Goal: Entertainment & Leisure: Browse casually

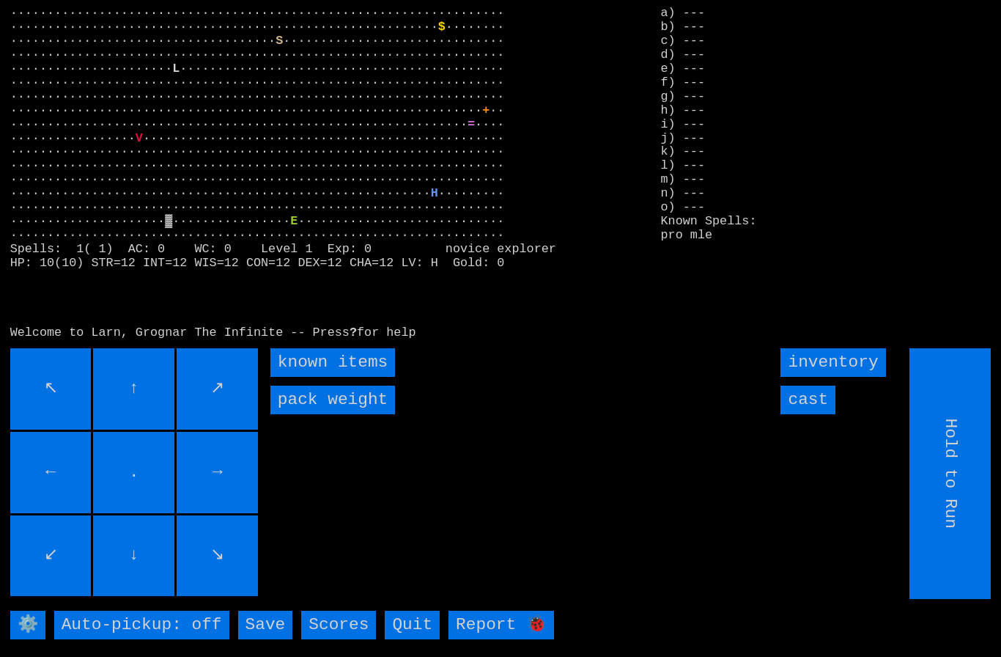
type input "Choose Direction"
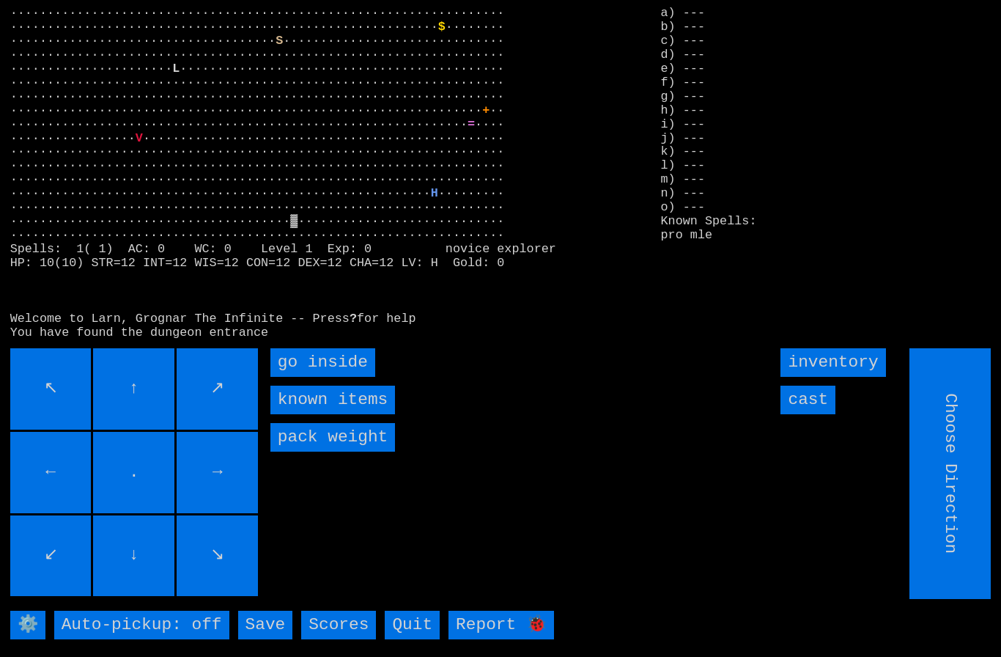
type input "Hold to Run"
click at [325, 377] on inside "go inside" at bounding box center [322, 362] width 105 height 29
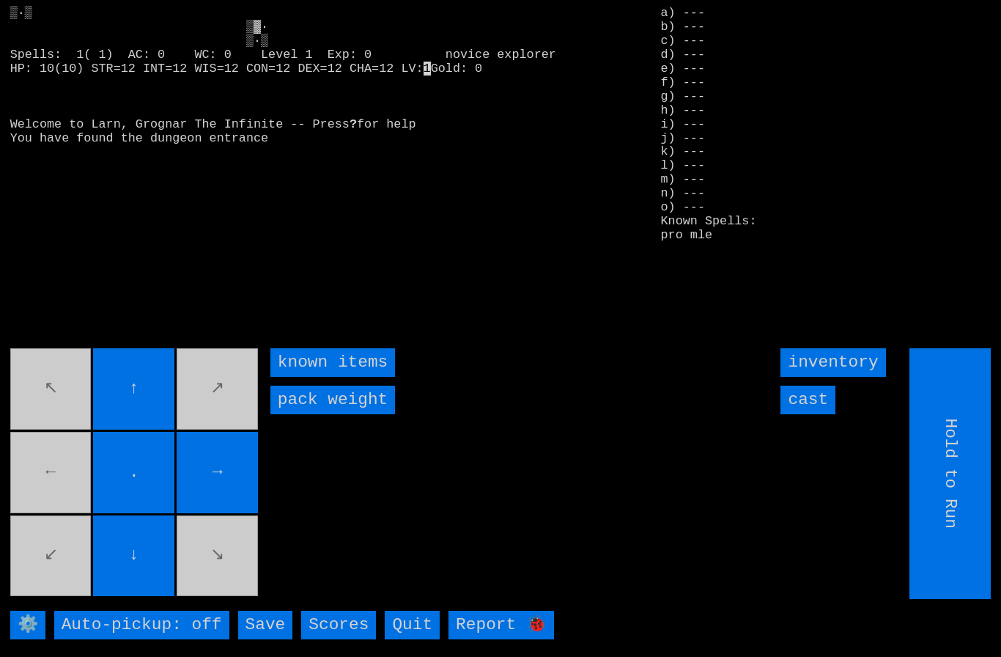
type input "Choose Direction"
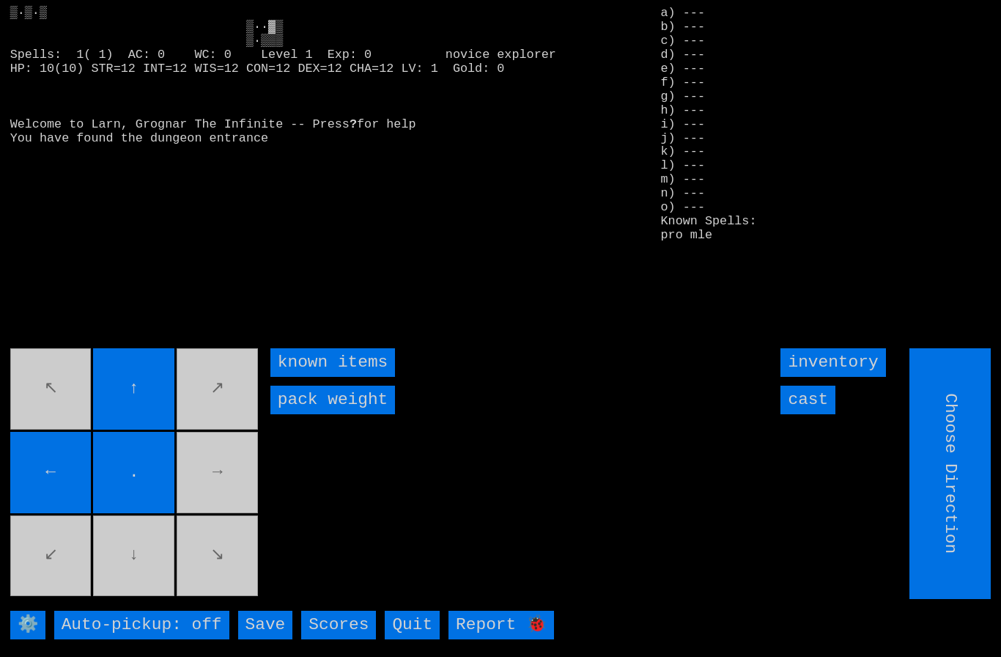
type input "Hold to Run"
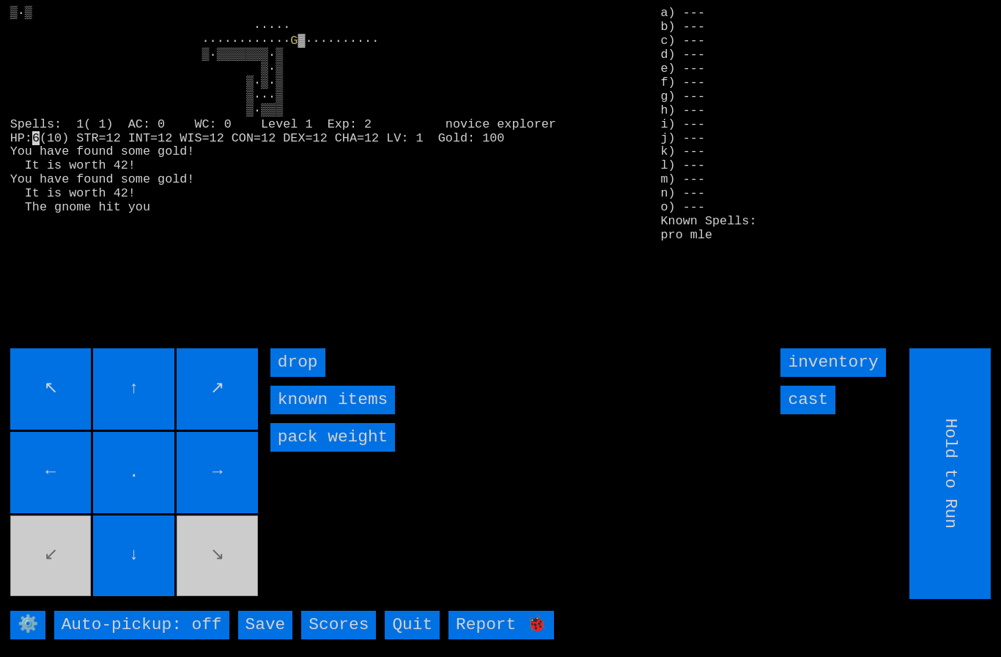
click at [816, 414] on input "cast" at bounding box center [808, 399] width 55 height 29
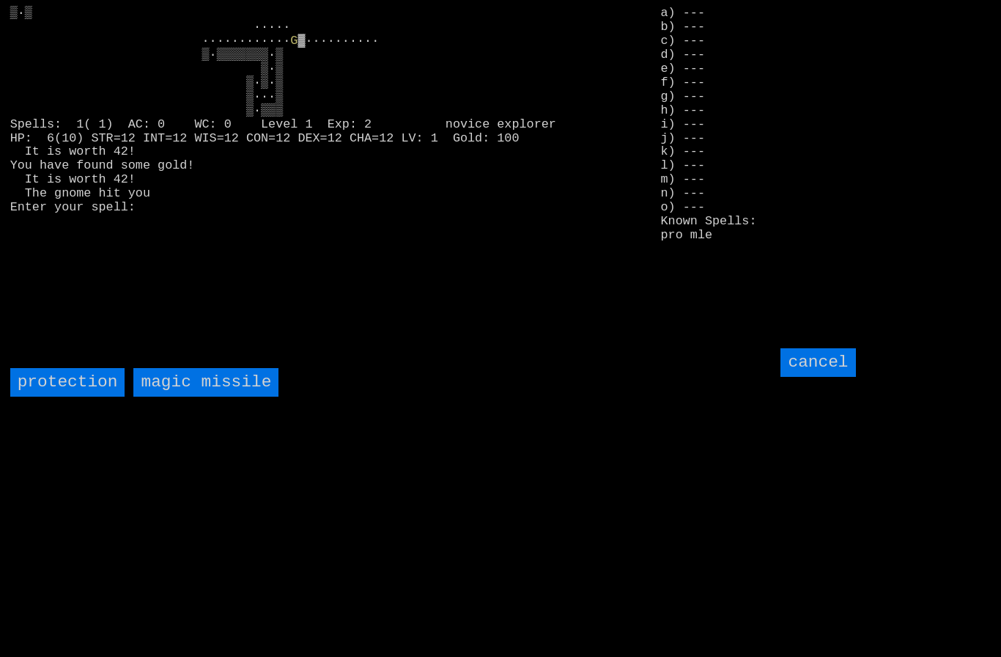
click at [209, 396] on missile "magic missile" at bounding box center [205, 382] width 145 height 29
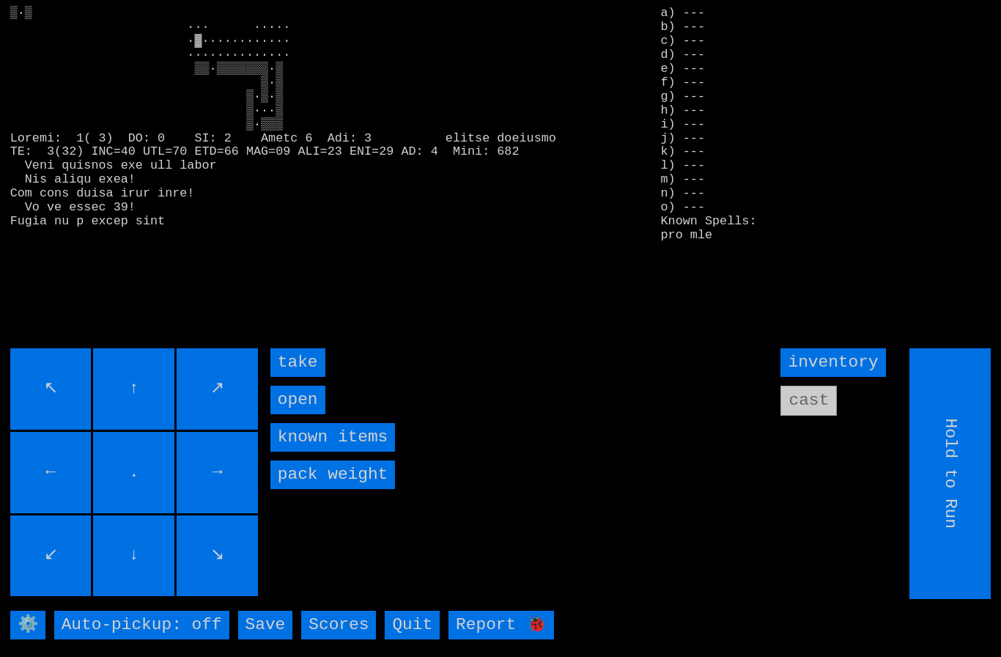
click at [294, 377] on input "take" at bounding box center [297, 362] width 55 height 29
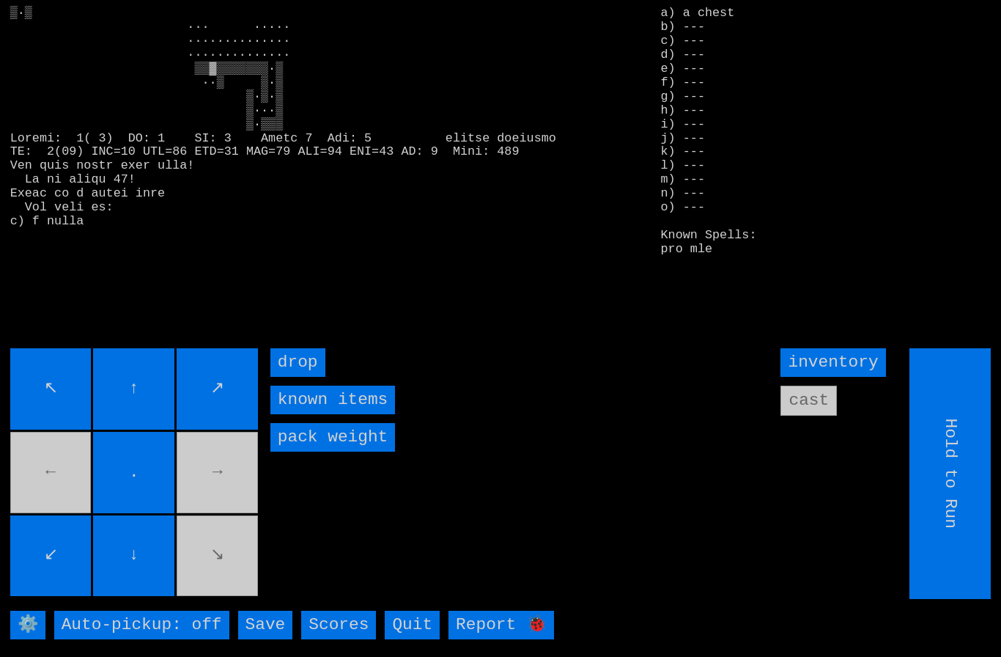
click at [220, 567] on movebuttons "↖ ↑ ↗ ← . → ↙ ↓ ↘" at bounding box center [135, 473] width 251 height 251
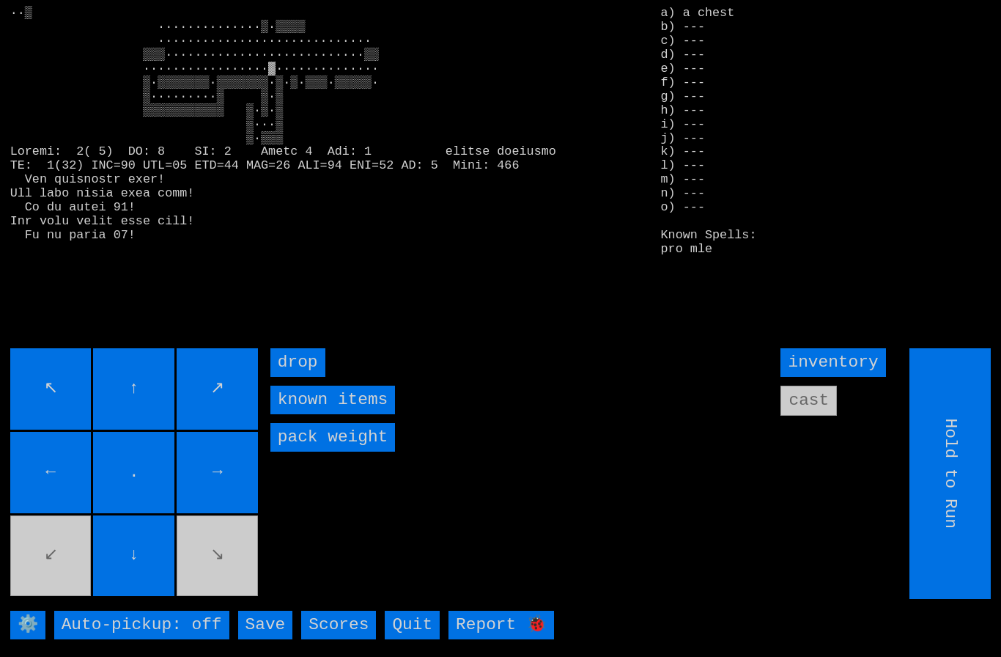
type input "Choose Direction"
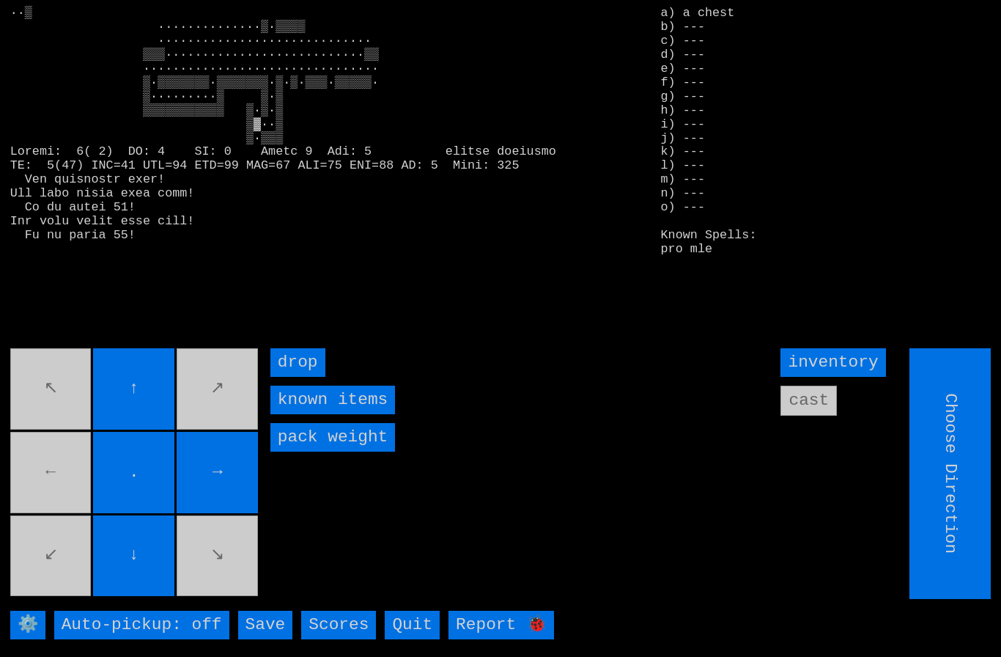
type input "Hold to Run"
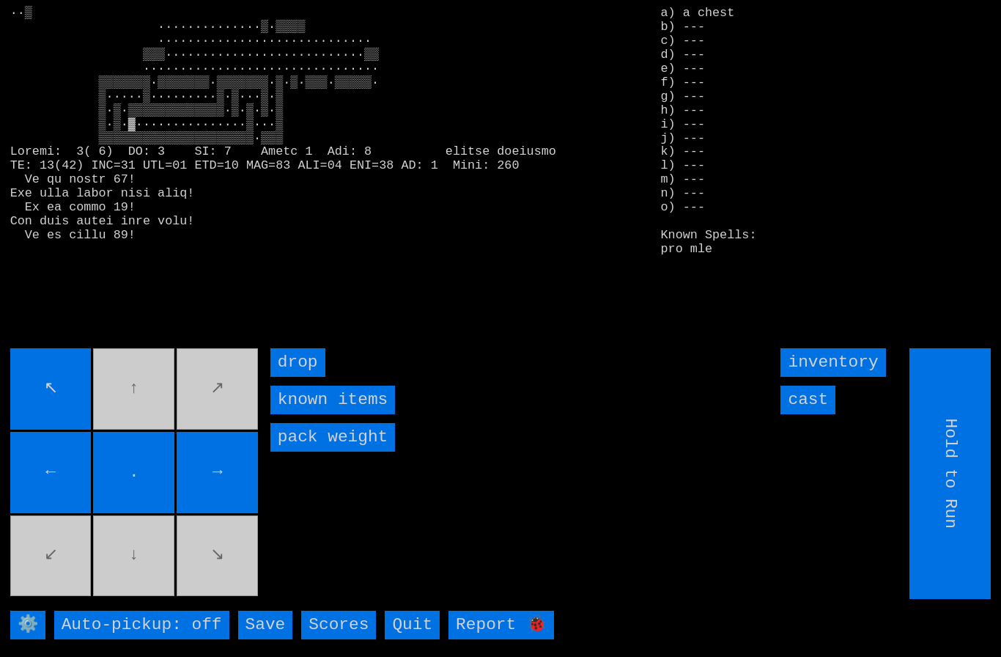
type input "Choose Direction"
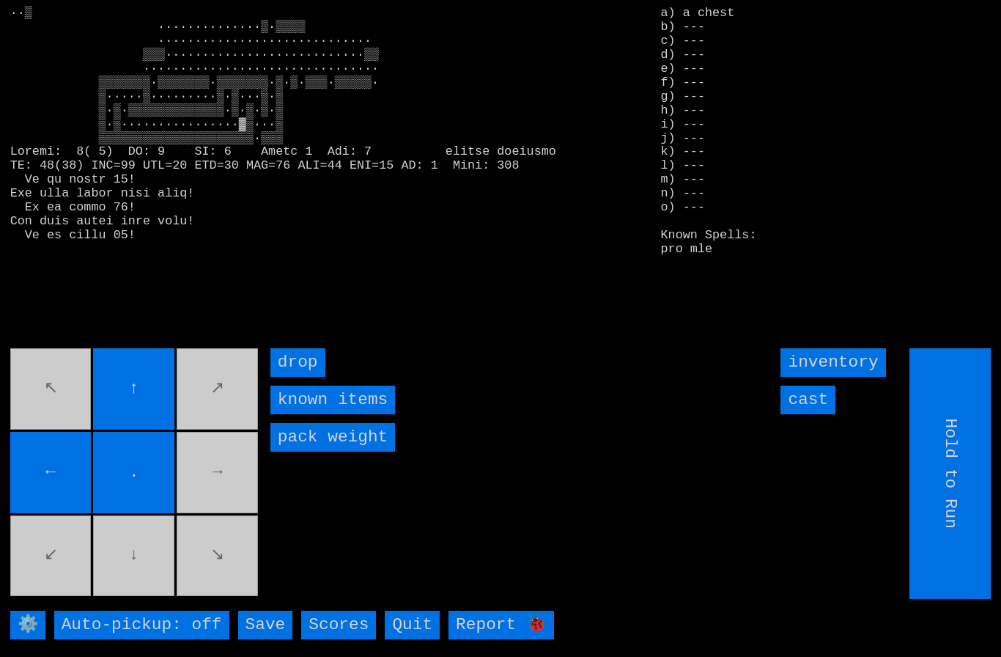
type input "Choose Direction"
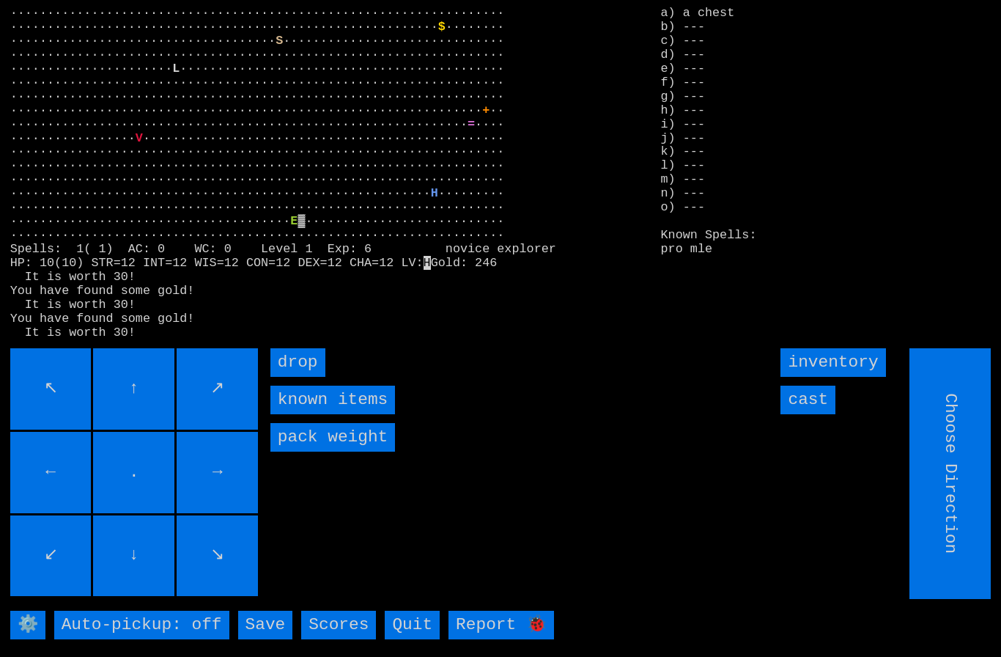
type input "Hold to Run"
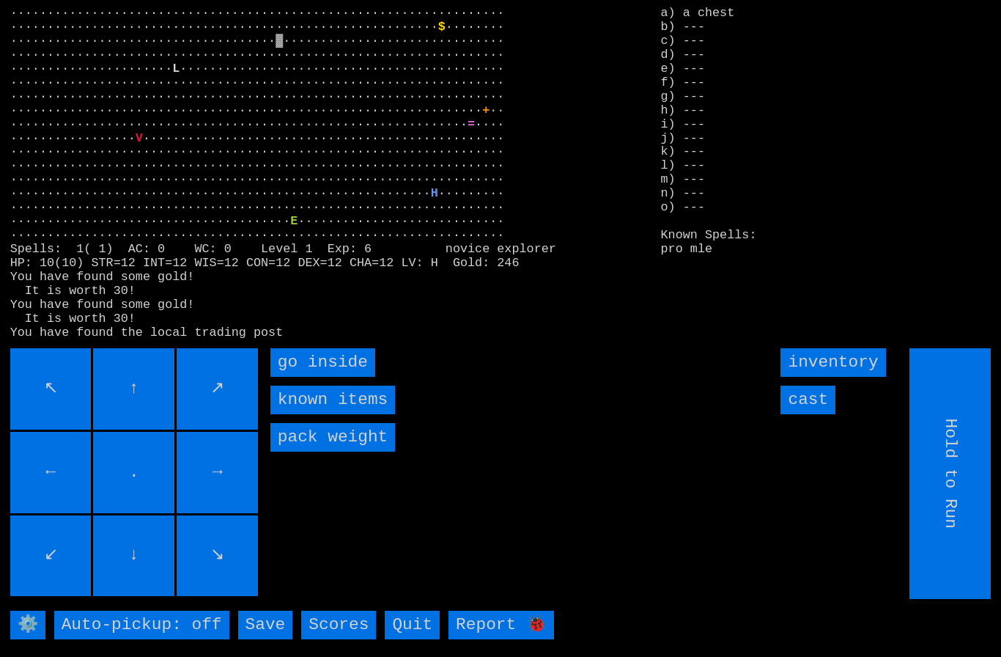
click at [309, 376] on inside "go inside" at bounding box center [322, 362] width 105 height 29
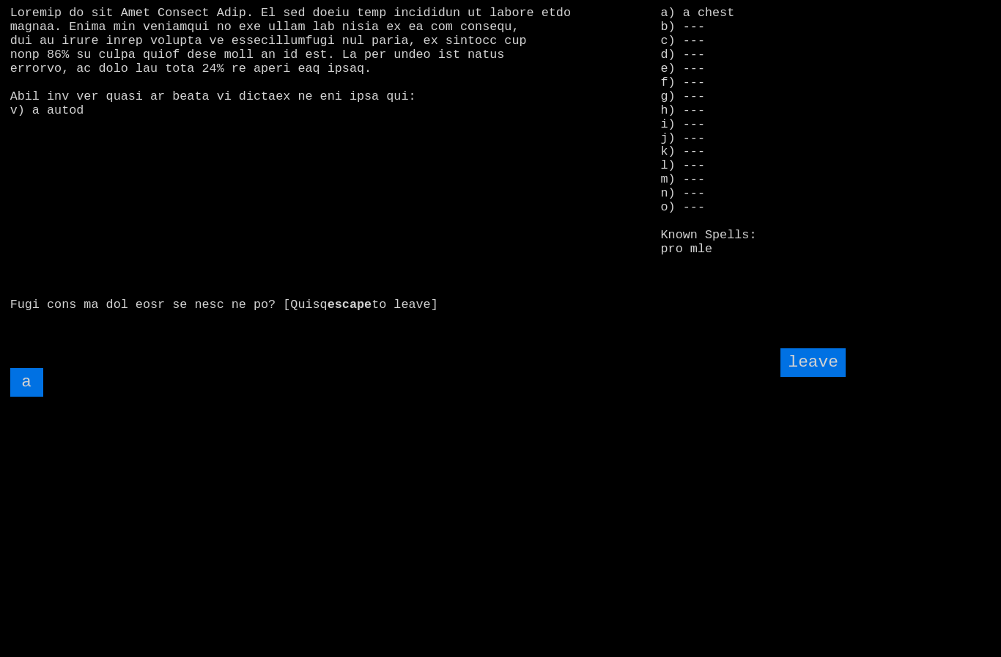
click at [32, 396] on input "a" at bounding box center [26, 382] width 33 height 29
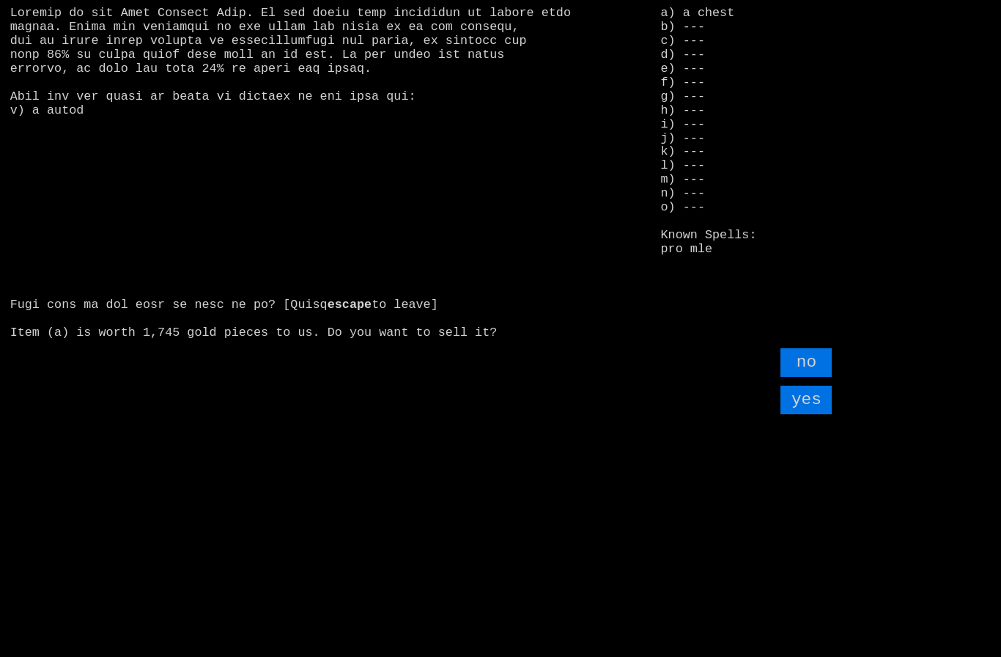
click at [812, 414] on input "yes" at bounding box center [806, 399] width 51 height 29
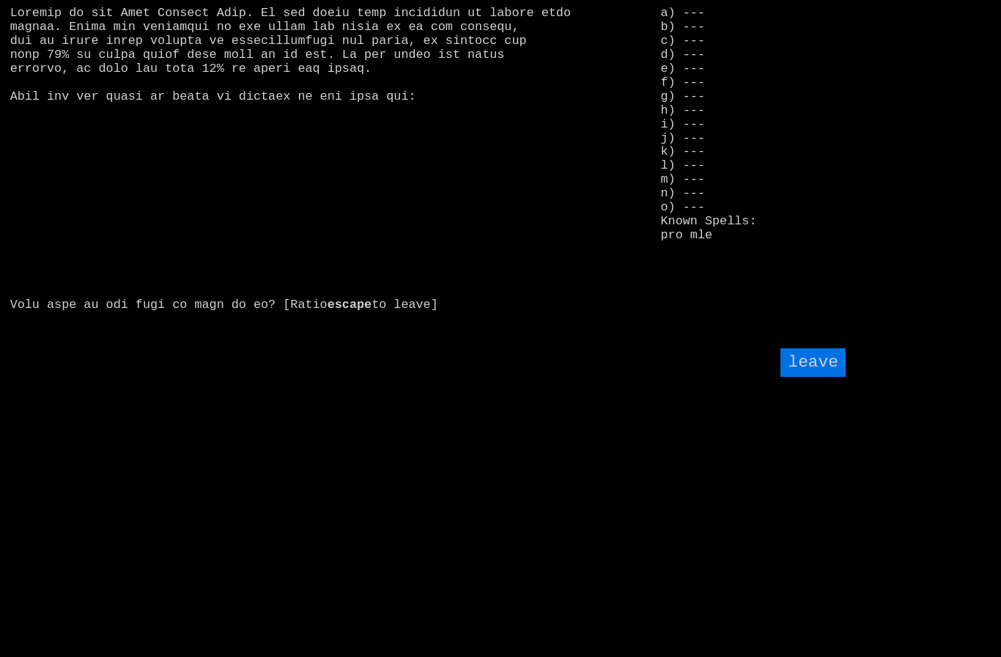
click at [815, 377] on input "leave" at bounding box center [813, 362] width 64 height 29
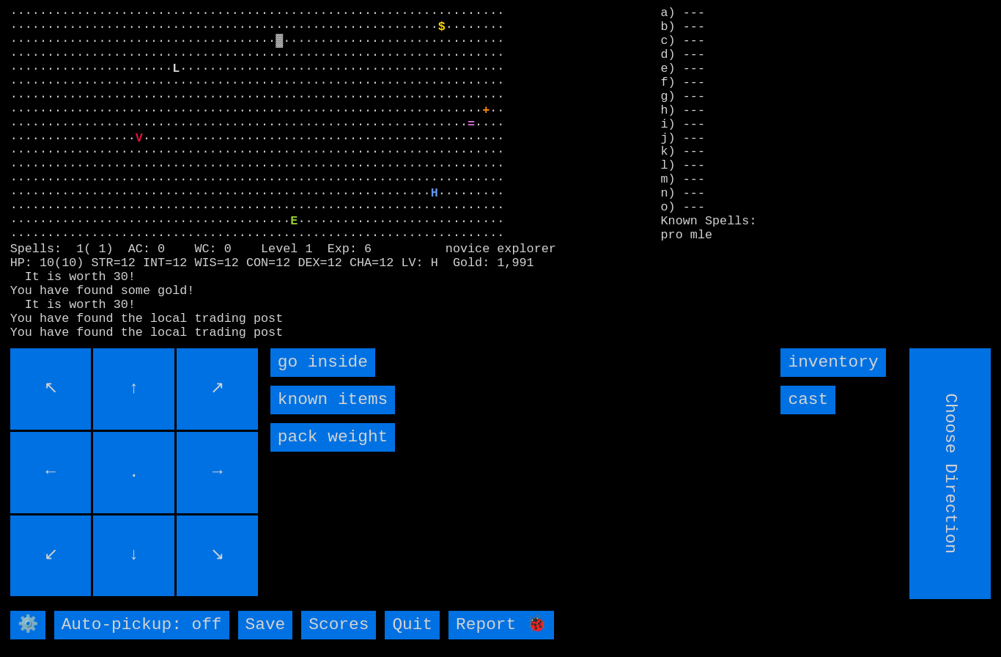
type input "Hold to Run"
click at [953, 538] on input "Hold to Run" at bounding box center [950, 473] width 81 height 251
type input "Choose Direction"
type input "Hold to Run"
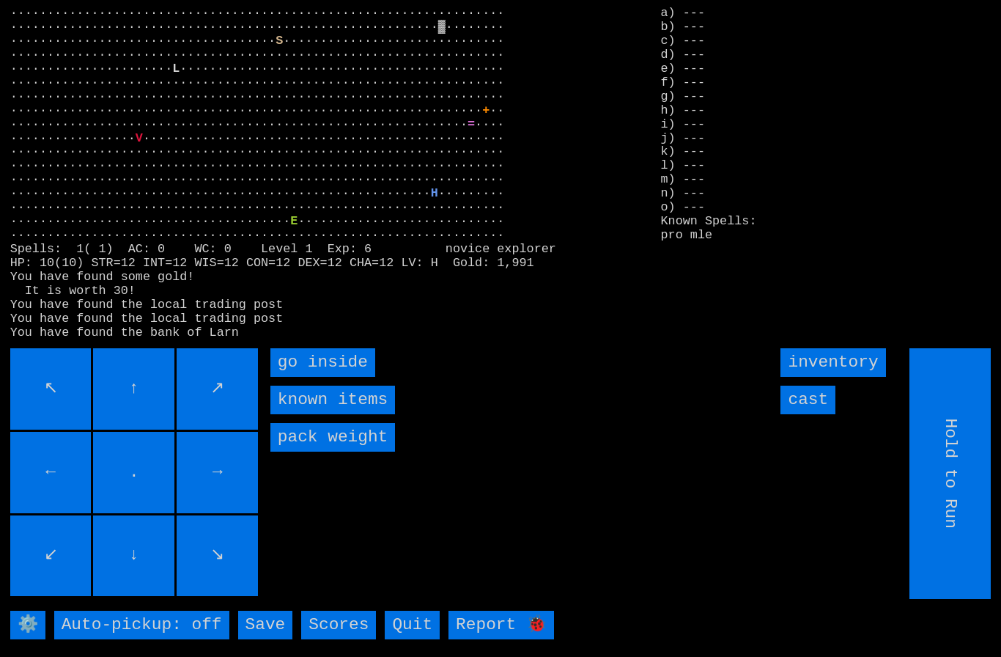
click at [311, 377] on inside "go inside" at bounding box center [322, 362] width 105 height 29
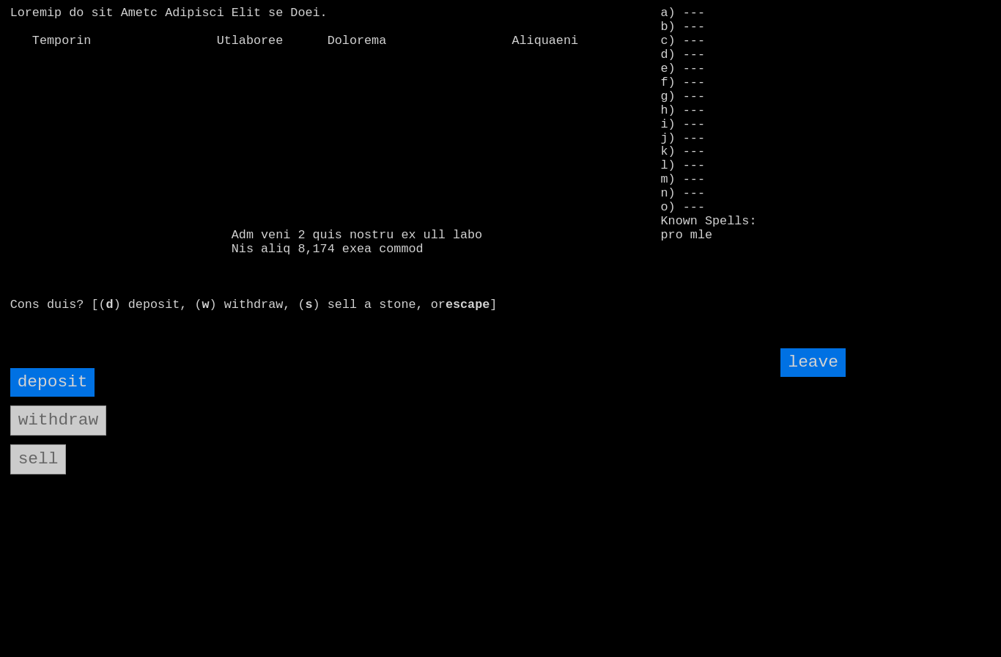
click at [56, 396] on input "deposit" at bounding box center [52, 382] width 85 height 29
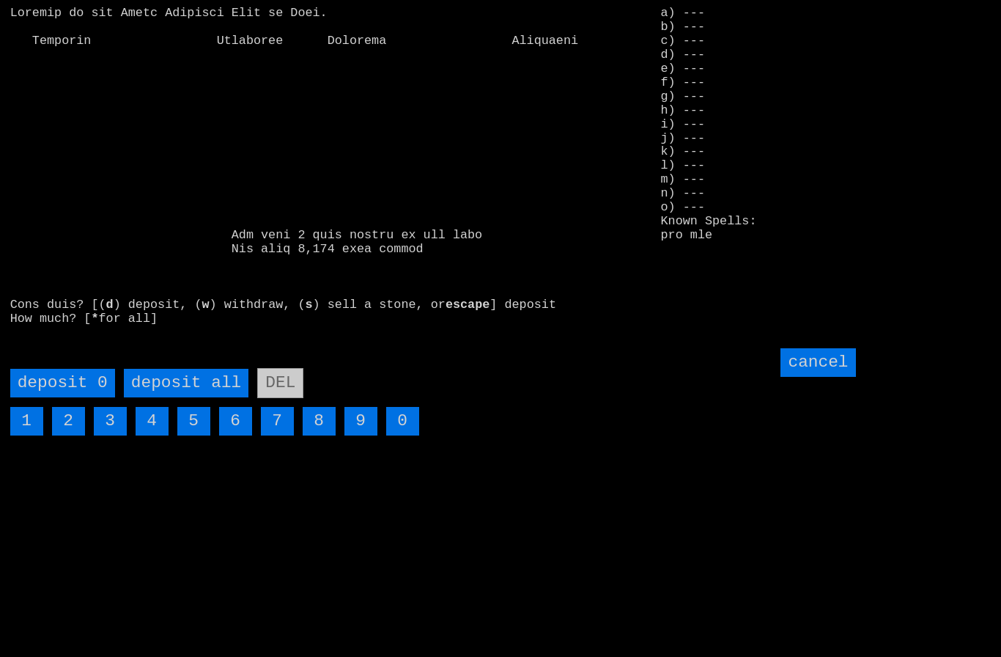
click at [177, 397] on all "deposit all" at bounding box center [186, 383] width 125 height 29
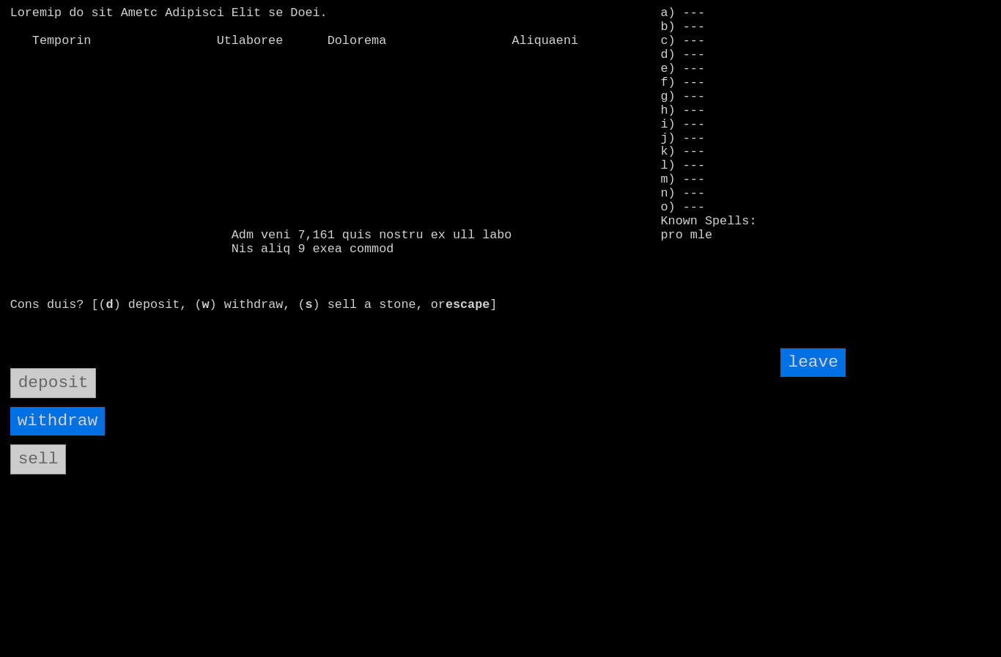
click at [818, 377] on input "leave" at bounding box center [813, 362] width 64 height 29
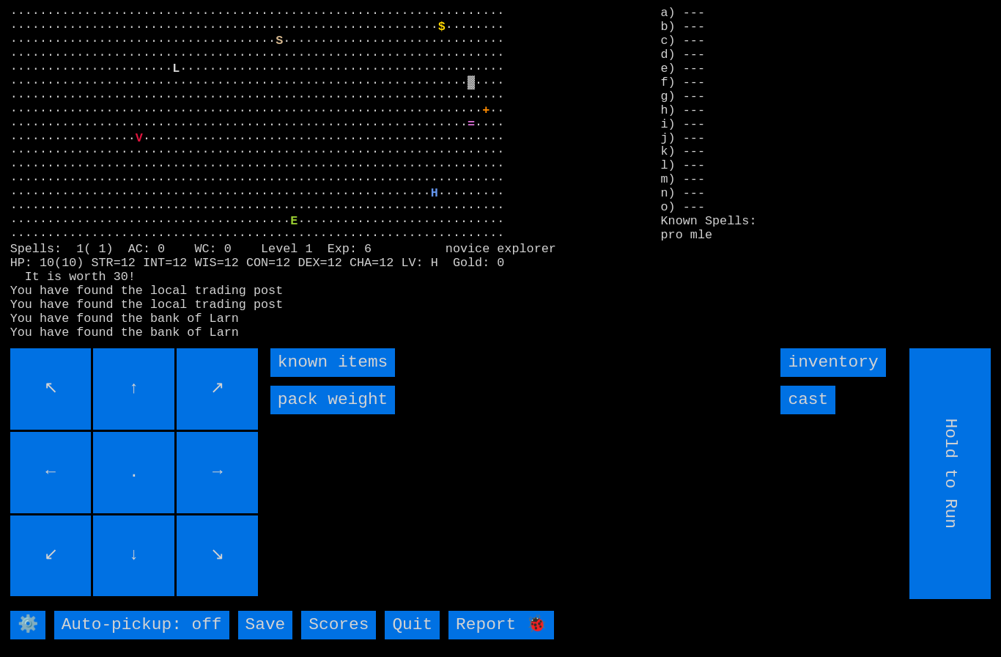
type input "Choose Direction"
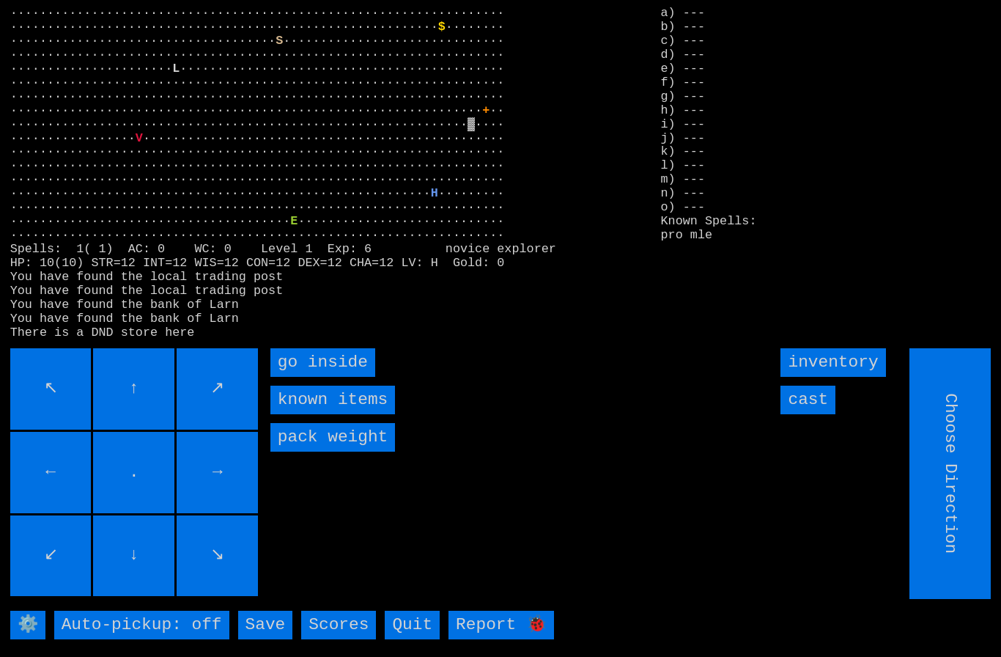
type input "Hold to Run"
click at [299, 377] on inside "go inside" at bounding box center [322, 362] width 105 height 29
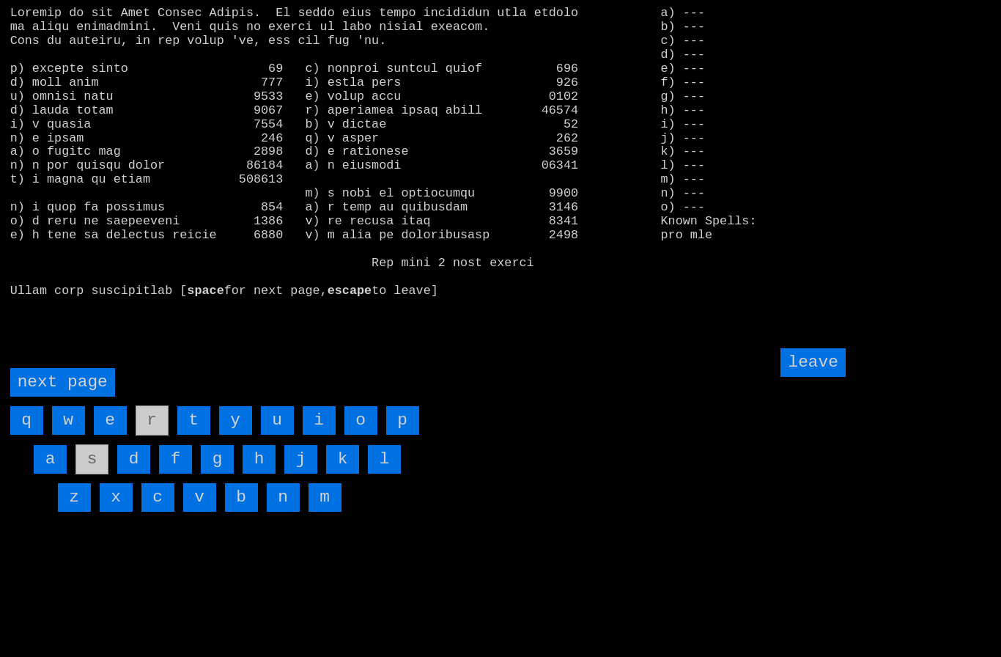
click at [818, 377] on input "leave" at bounding box center [813, 362] width 64 height 29
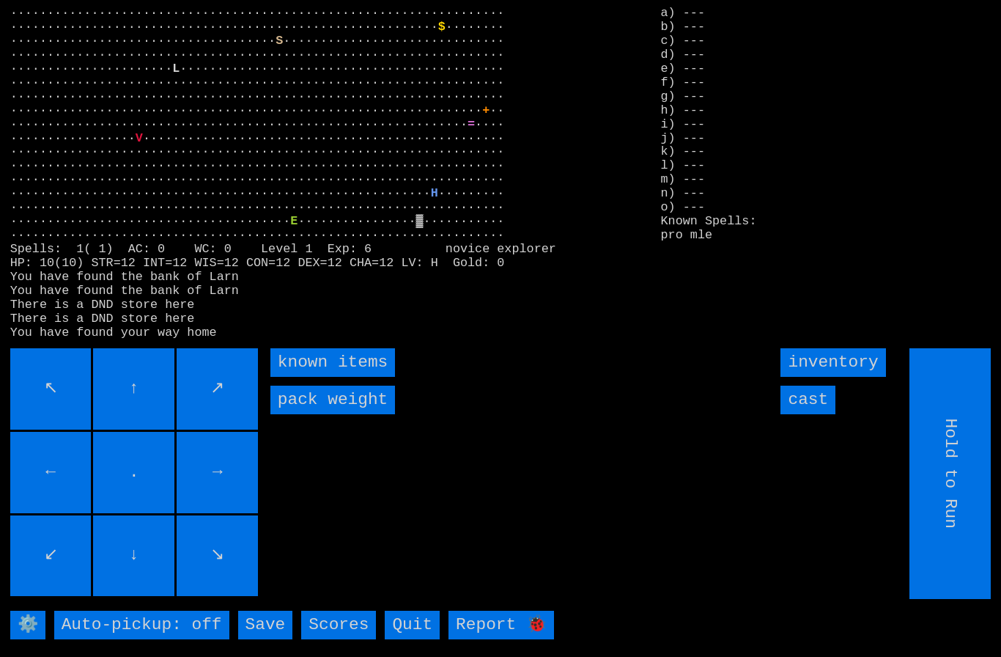
type input "Choose Direction"
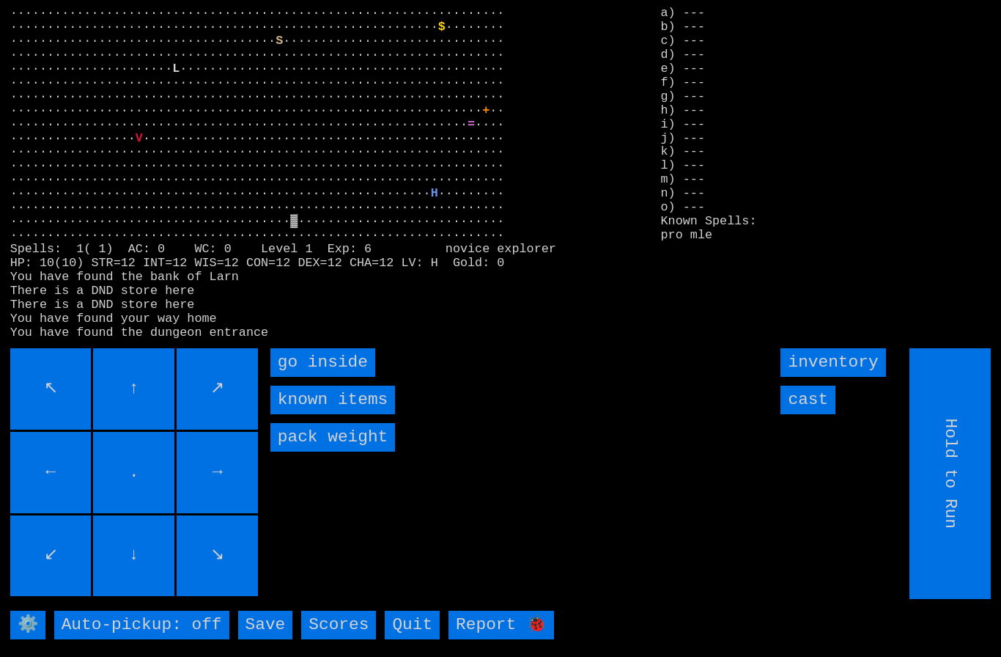
click at [326, 377] on inside "go inside" at bounding box center [322, 362] width 105 height 29
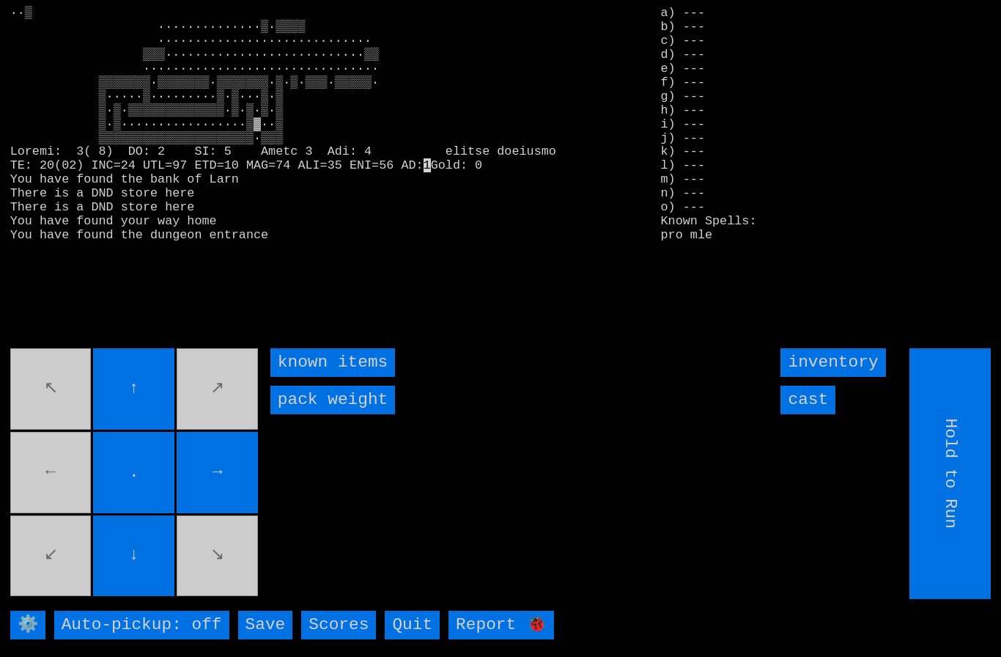
type input "Choose Direction"
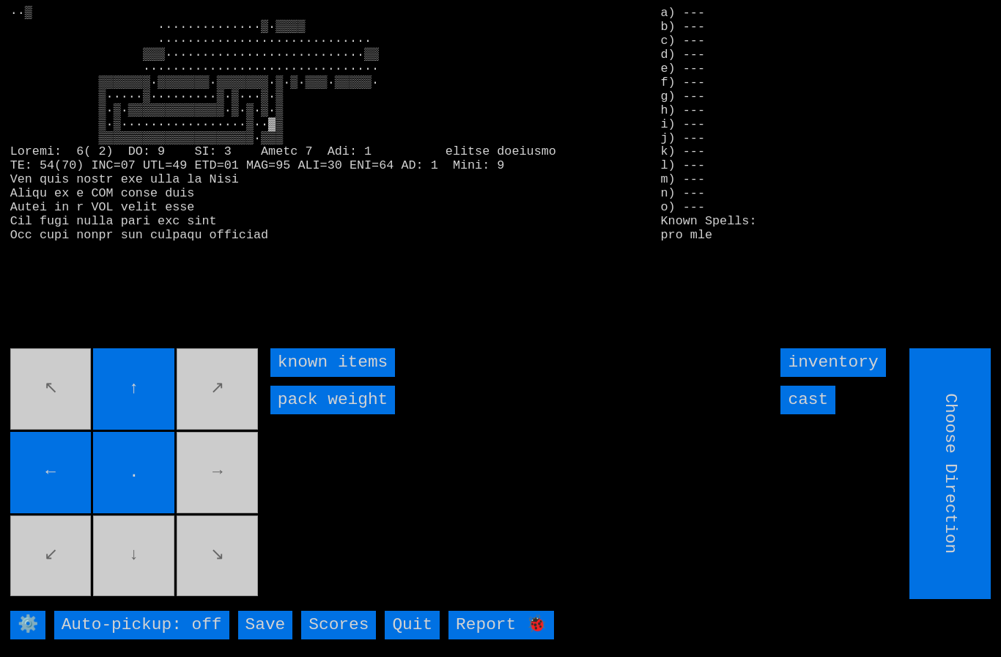
type input "Hold to Run"
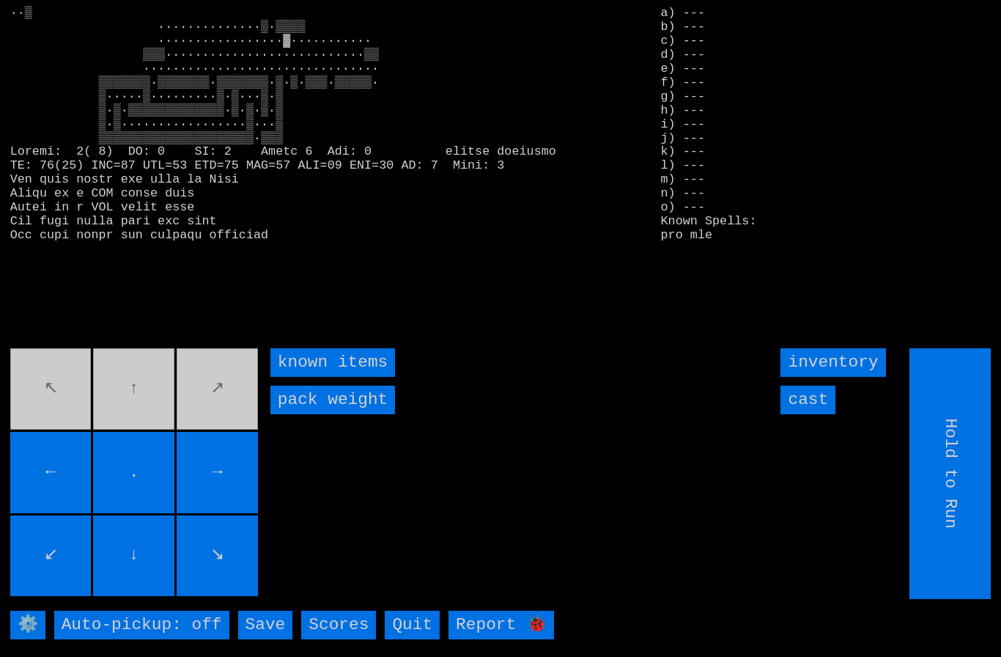
click at [235, 411] on movebuttons "↖ ↑ ↗ ← . → ↙ ↓ ↘" at bounding box center [135, 473] width 251 height 251
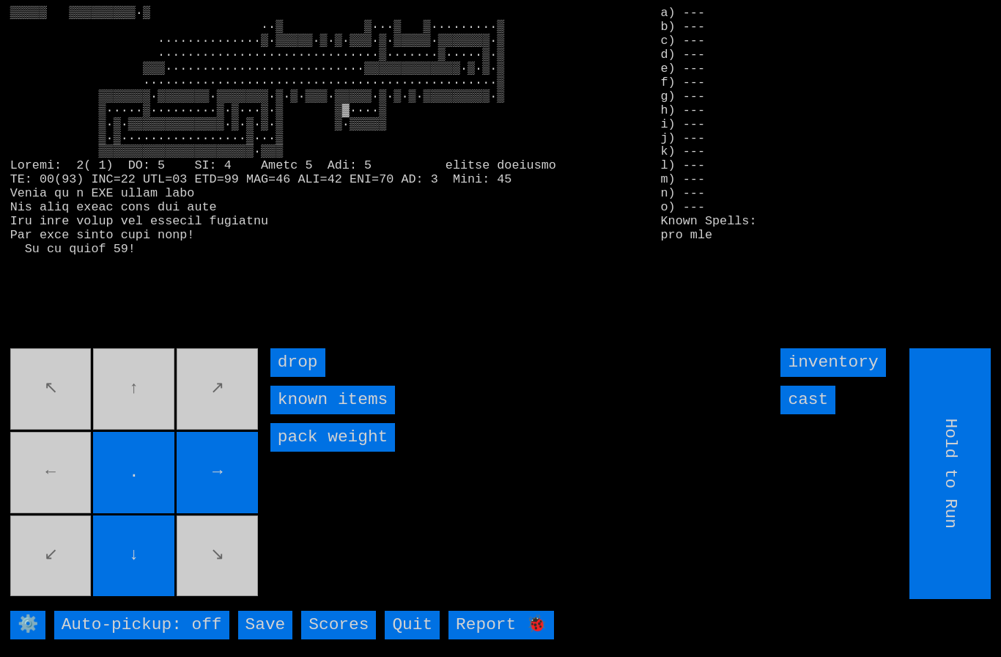
click at [86, 506] on movebuttons "↖ ↑ ↗ ← . → ↙ ↓ ↘" at bounding box center [135, 473] width 251 height 251
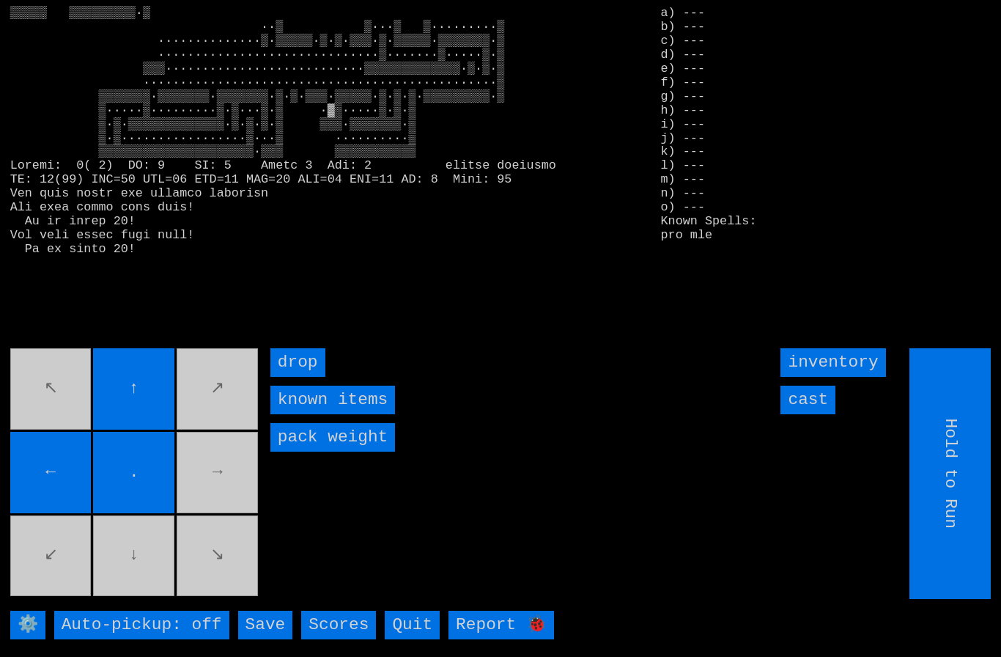
click at [155, 575] on movebuttons "↖ ↑ ↗ ← . → ↙ ↓ ↘" at bounding box center [135, 473] width 251 height 251
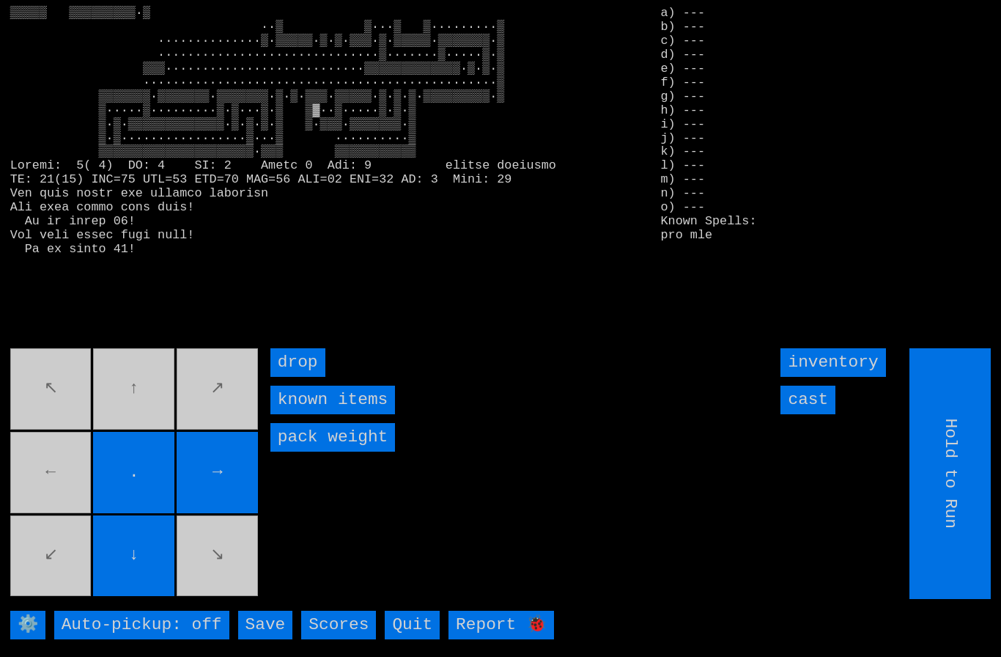
click at [75, 500] on movebuttons "↖ ↑ ↗ ← . → ↙ ↓ ↘" at bounding box center [135, 473] width 251 height 251
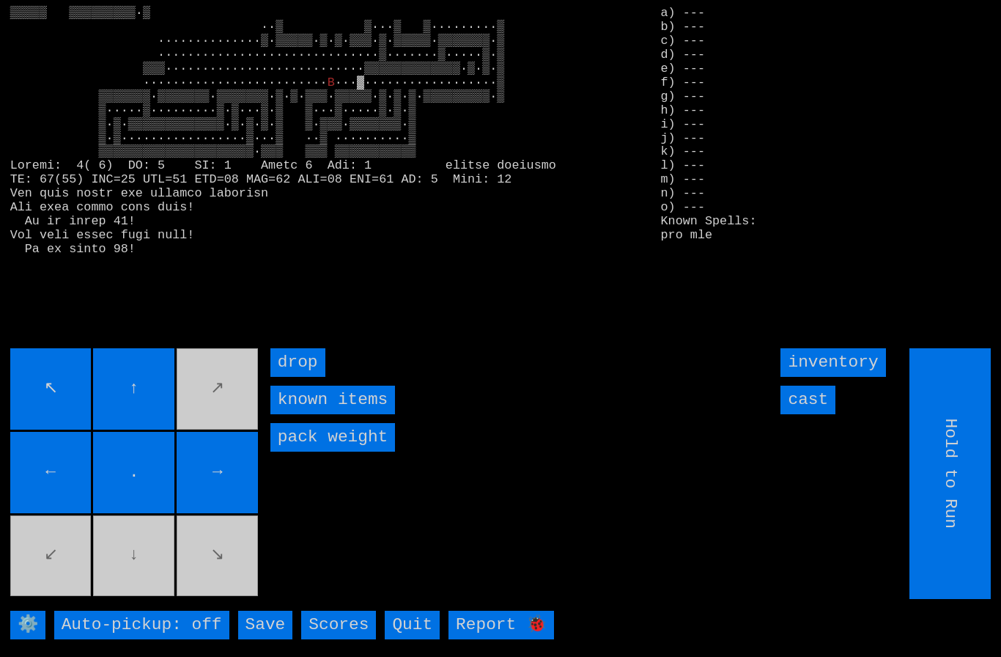
click at [809, 414] on input "cast" at bounding box center [808, 399] width 55 height 29
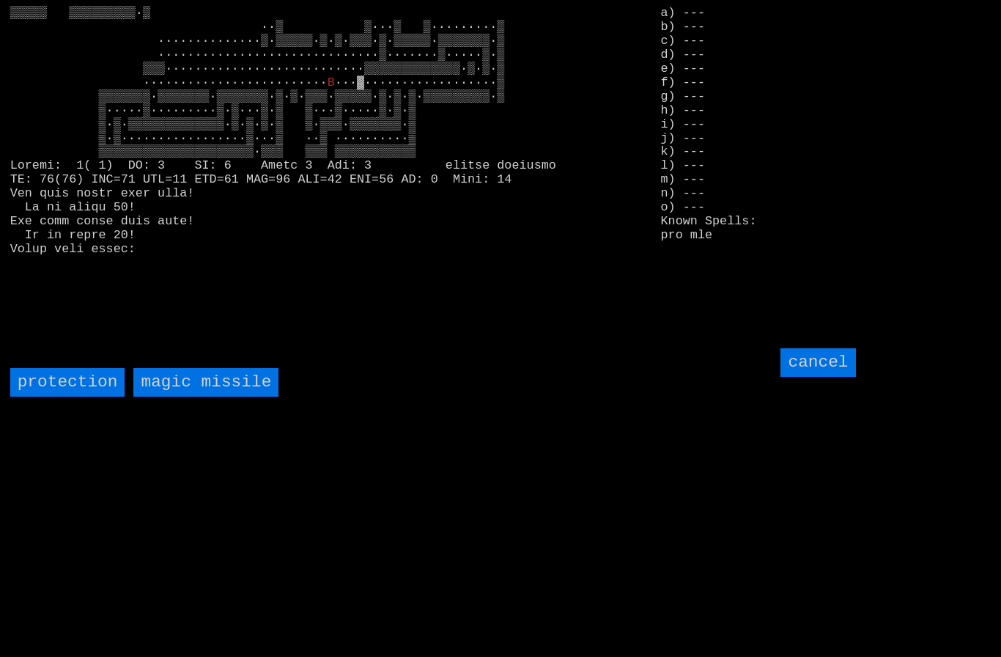
click at [199, 396] on missile "magic missile" at bounding box center [205, 382] width 145 height 29
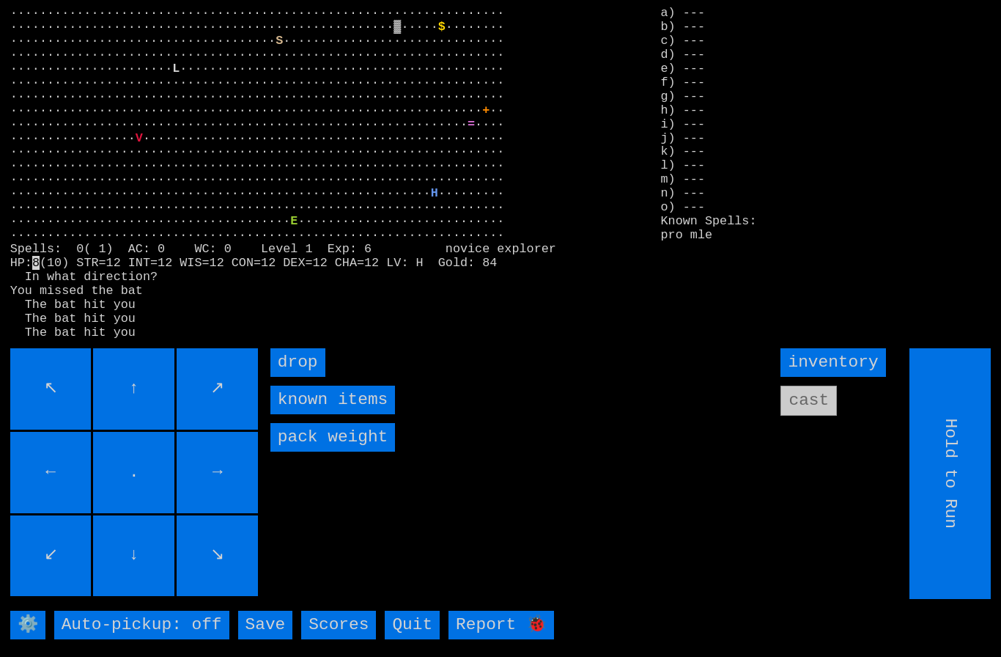
type input "Choose Direction"
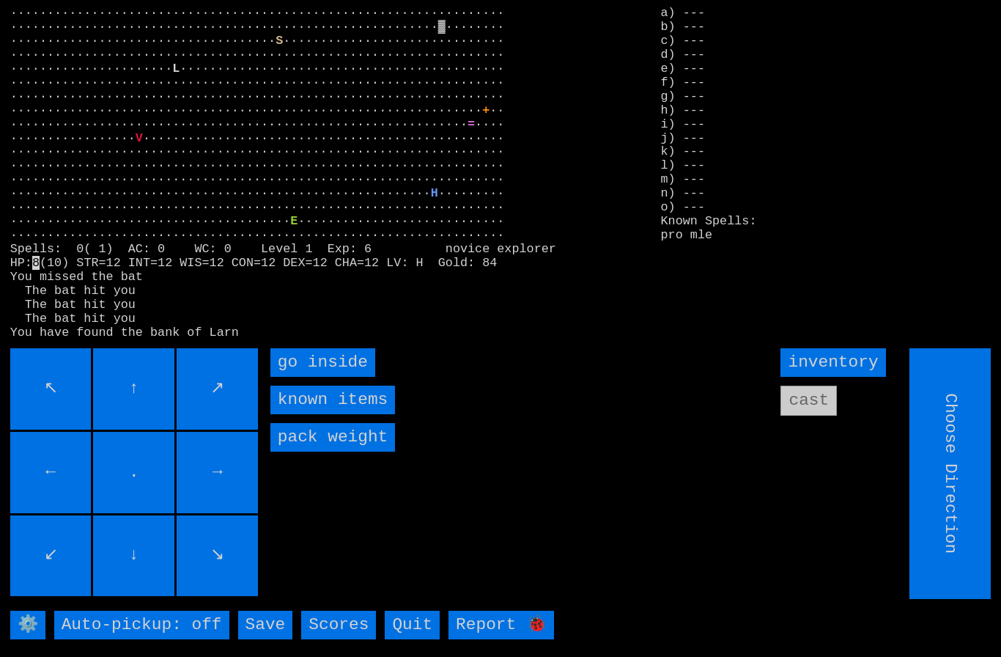
type input "Hold to Run"
click at [309, 377] on inside "go inside" at bounding box center [322, 362] width 105 height 29
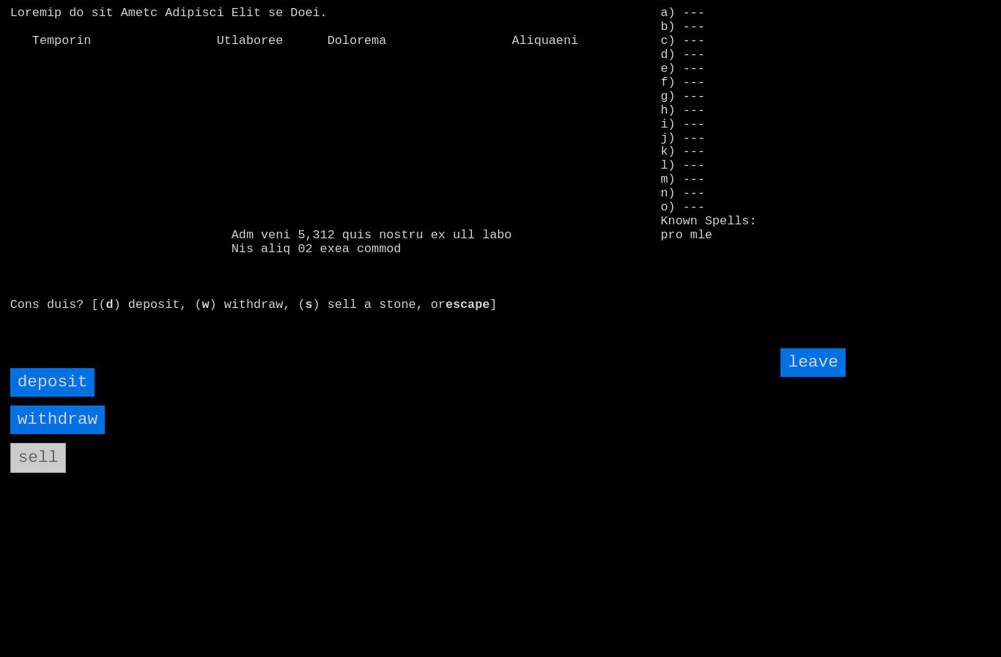
click at [48, 434] on input "withdraw" at bounding box center [57, 419] width 95 height 29
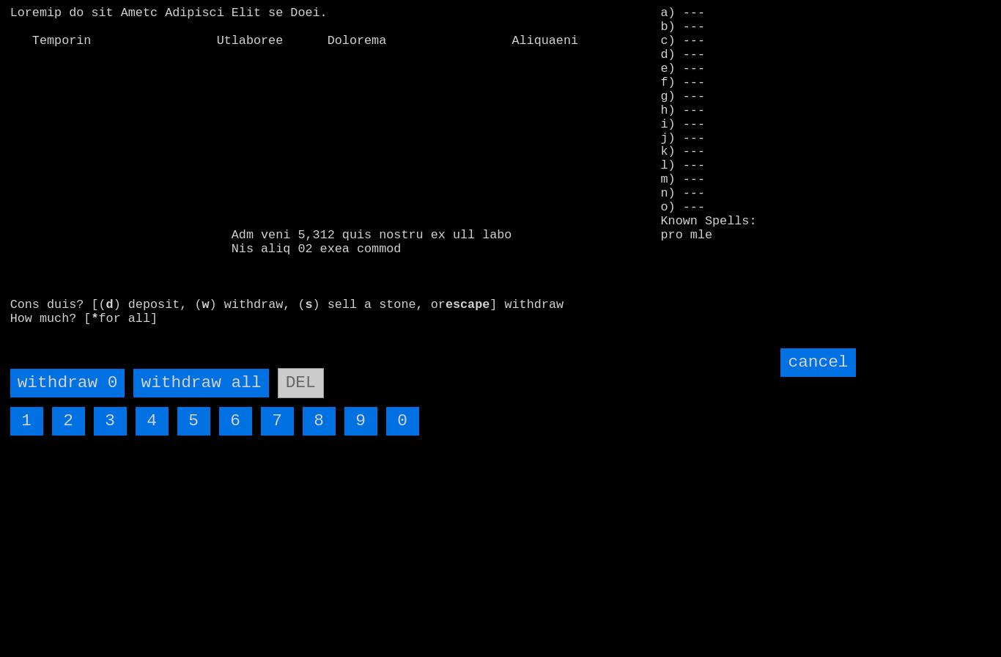
click at [193, 397] on all "withdraw all" at bounding box center [200, 383] width 135 height 29
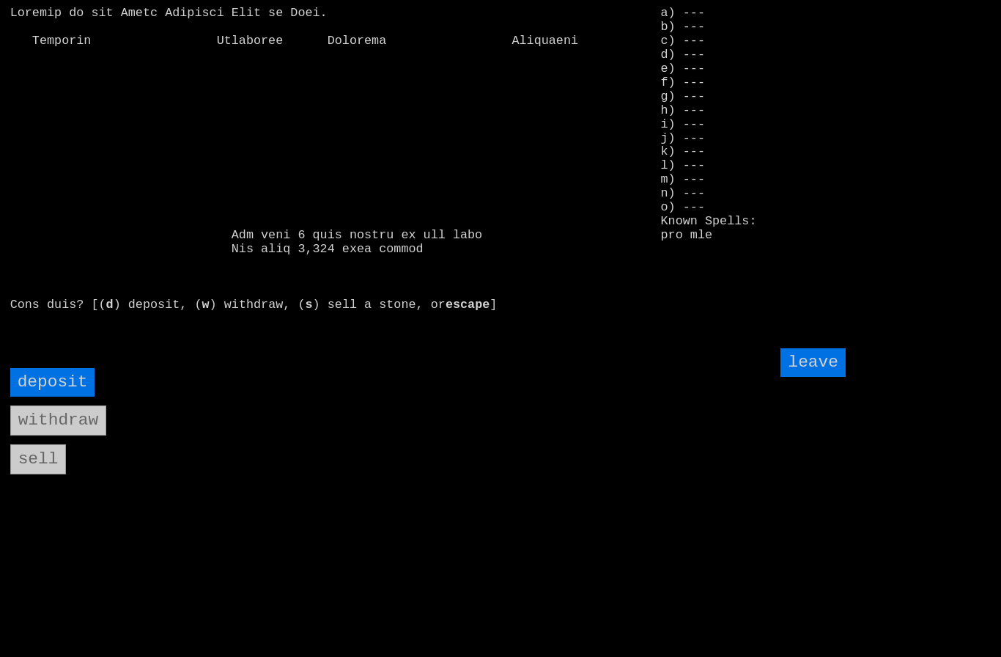
click at [810, 377] on input "leave" at bounding box center [813, 362] width 64 height 29
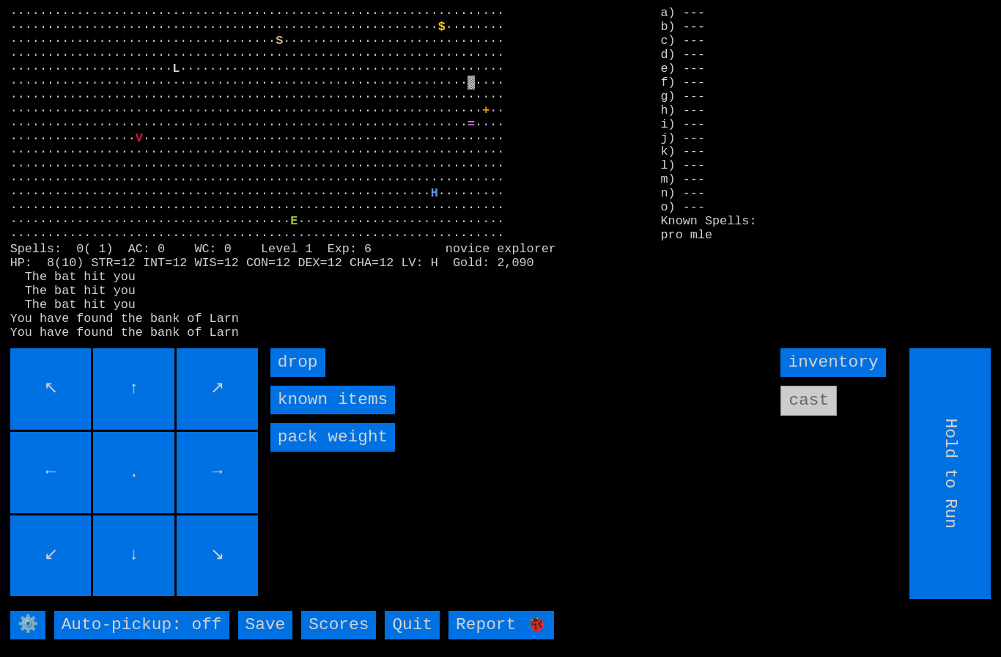
type input "Choose Direction"
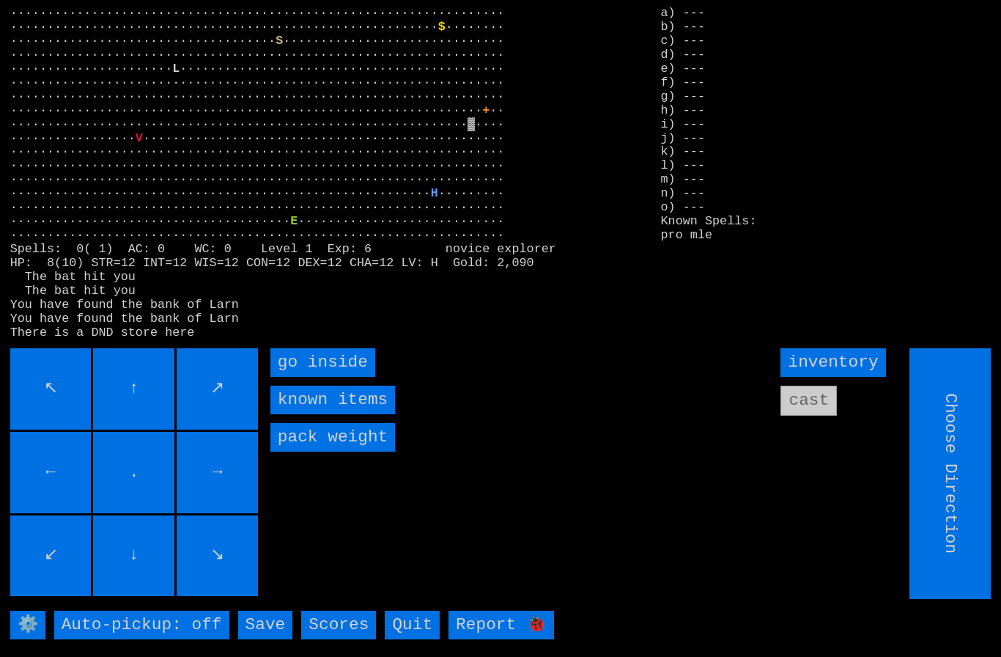
type input "Hold to Run"
click at [300, 377] on inside "go inside" at bounding box center [322, 362] width 105 height 29
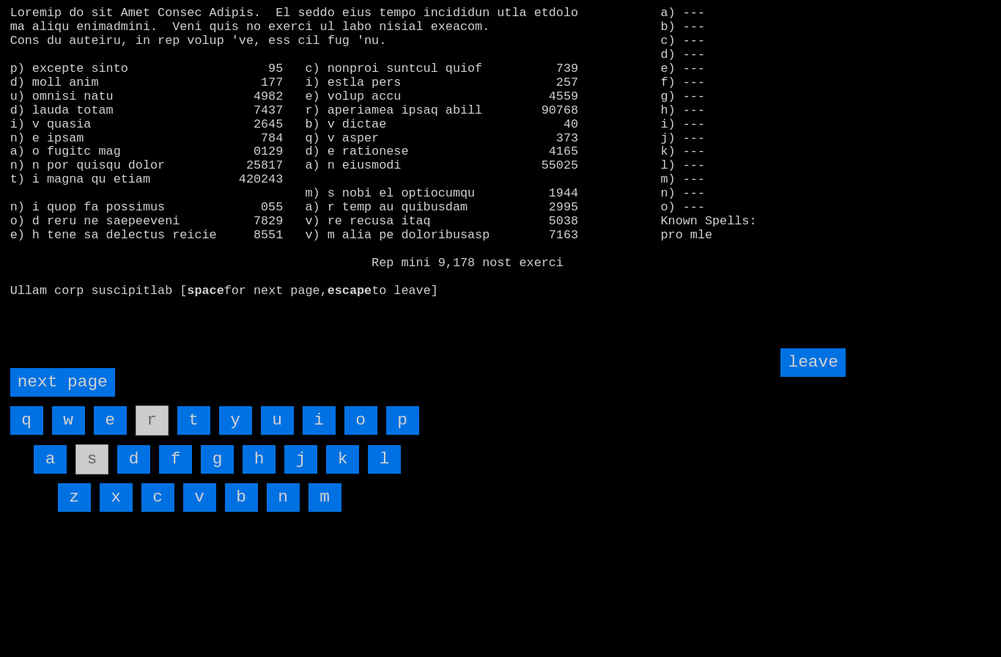
click at [79, 396] on page "next page" at bounding box center [62, 382] width 105 height 29
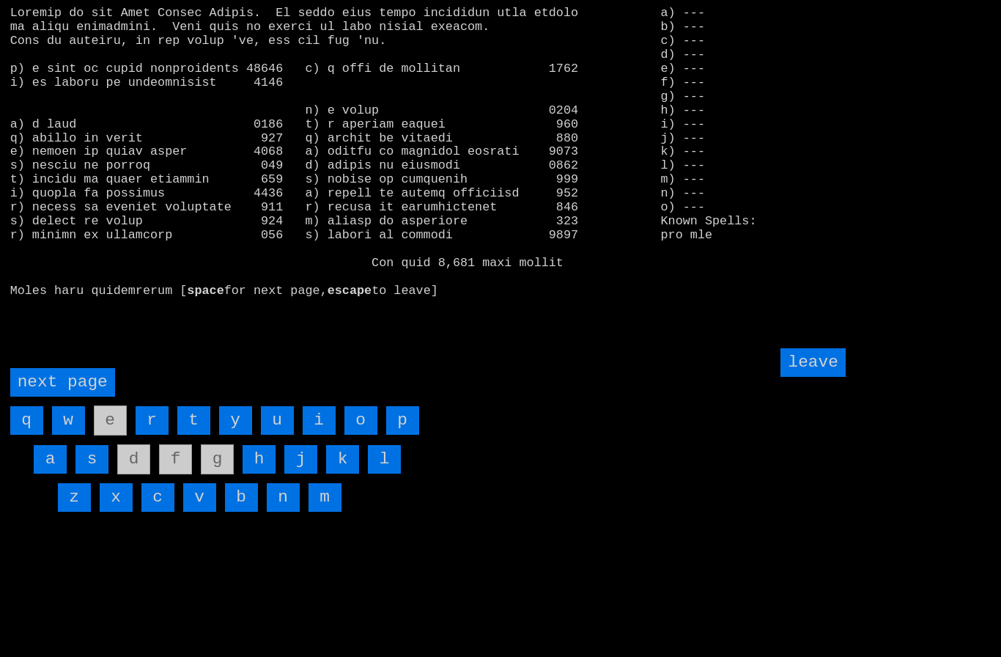
click at [327, 435] on input "i" at bounding box center [319, 420] width 33 height 29
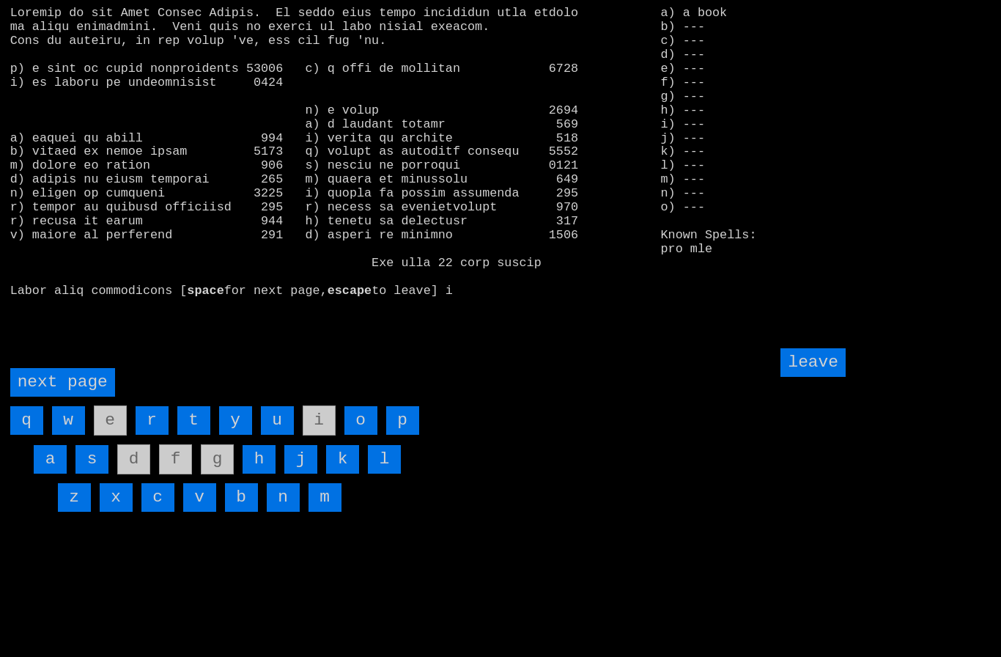
click at [818, 377] on input "leave" at bounding box center [813, 362] width 64 height 29
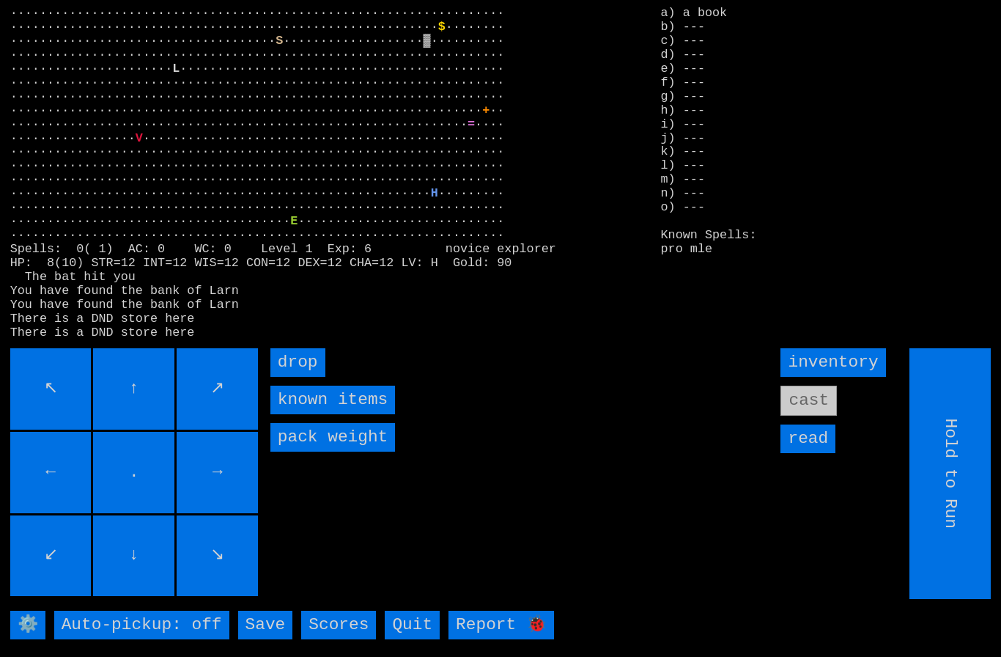
type input "Choose Direction"
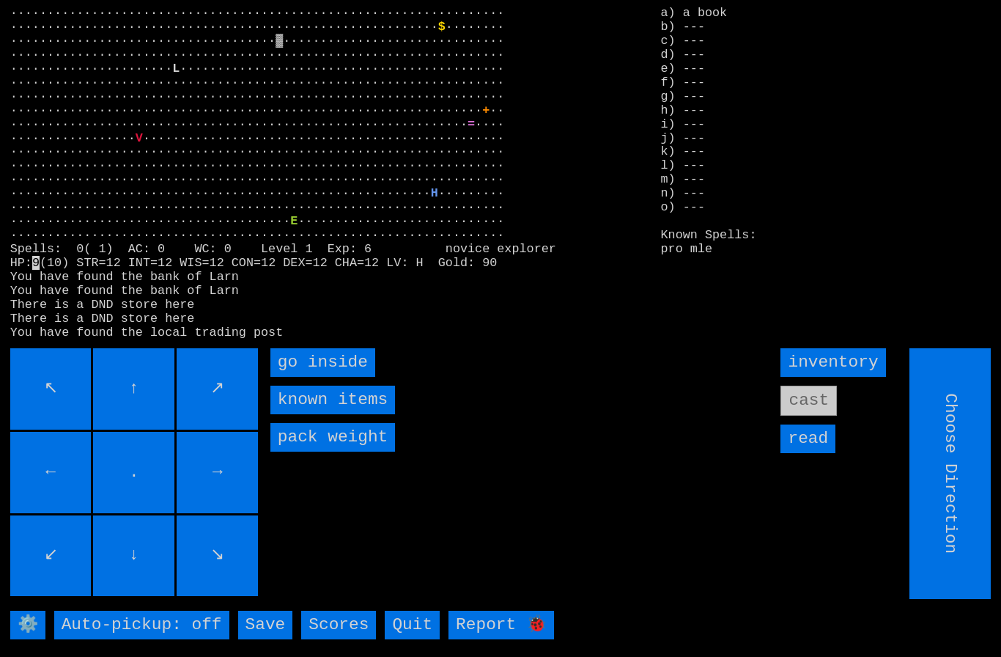
type input "Hold to Run"
click at [322, 377] on inside "go inside" at bounding box center [322, 362] width 105 height 29
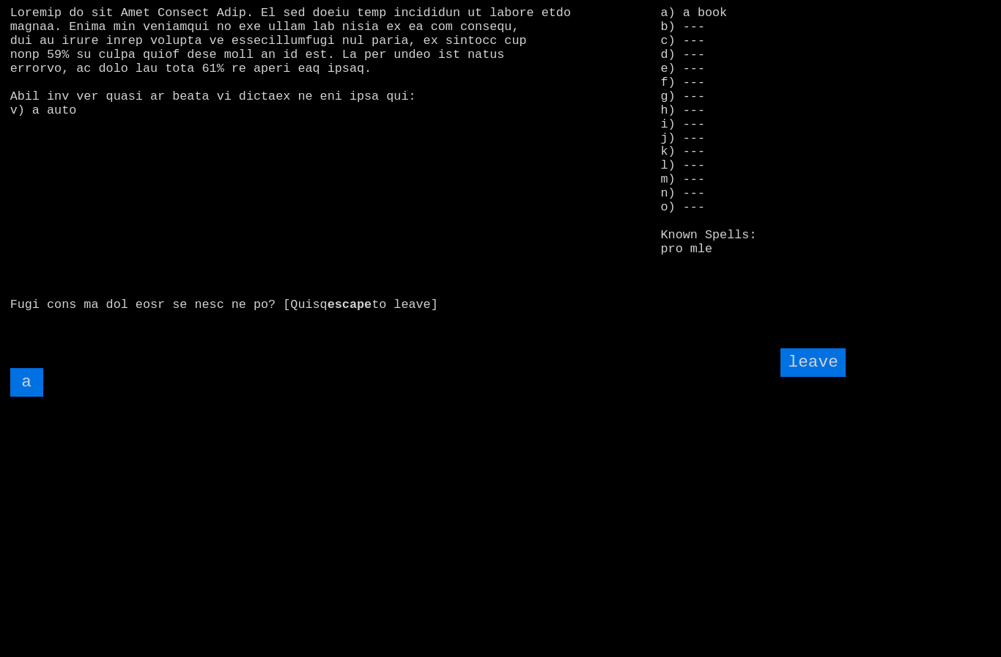
click at [34, 396] on input "a" at bounding box center [26, 382] width 33 height 29
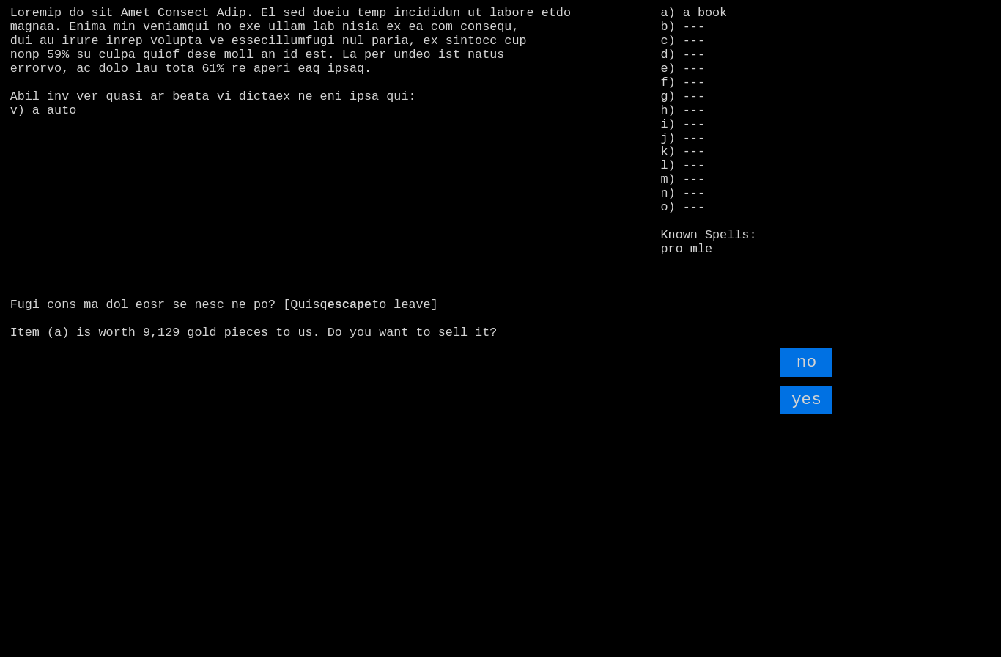
click at [811, 414] on input "yes" at bounding box center [806, 399] width 51 height 29
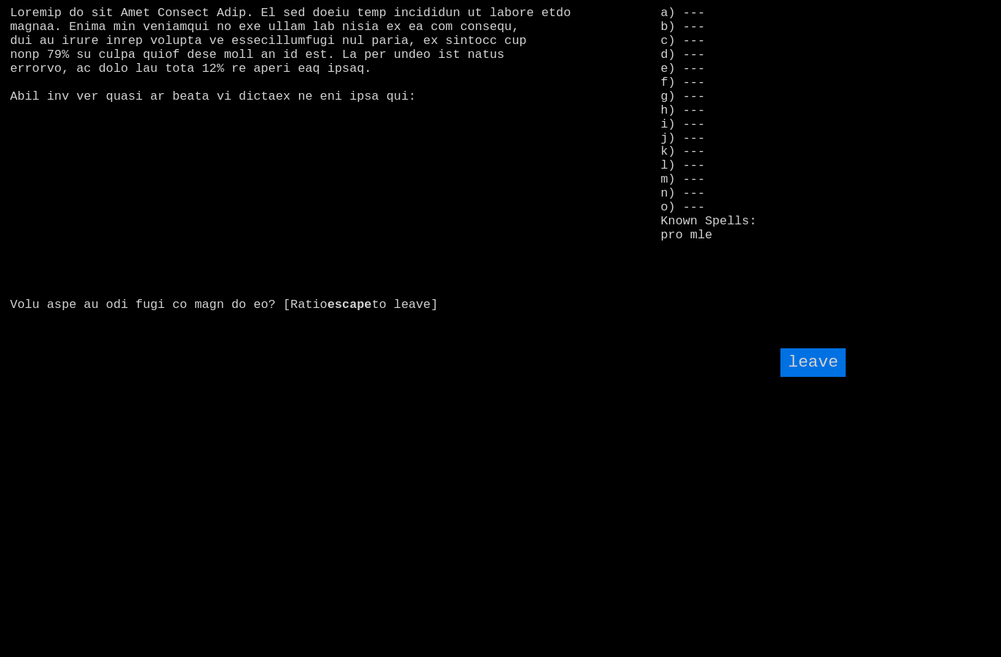
click at [822, 377] on input "leave" at bounding box center [813, 362] width 64 height 29
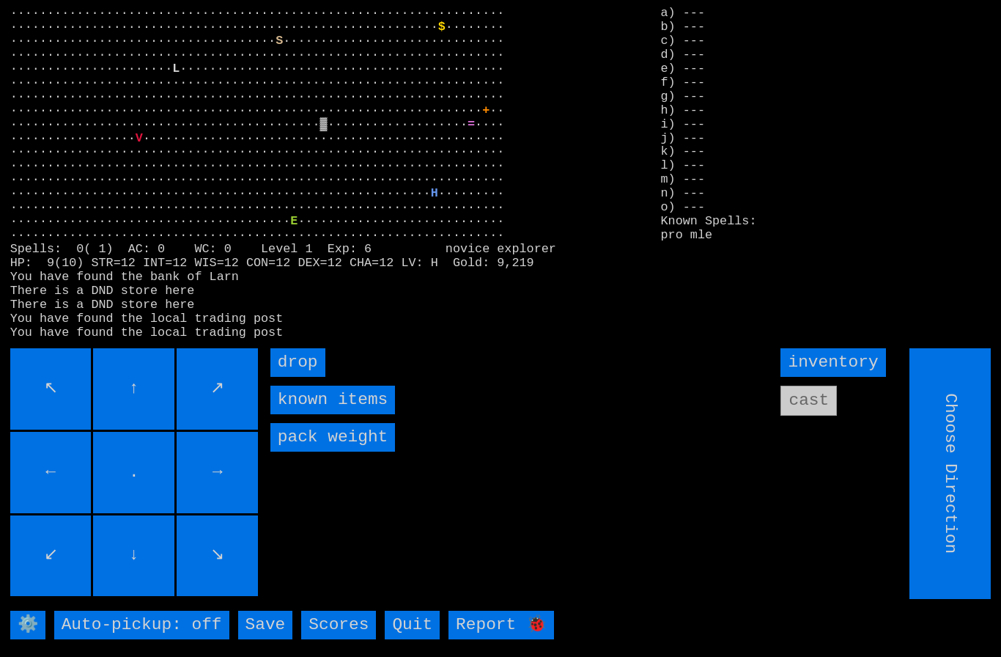
type input "Hold to Run"
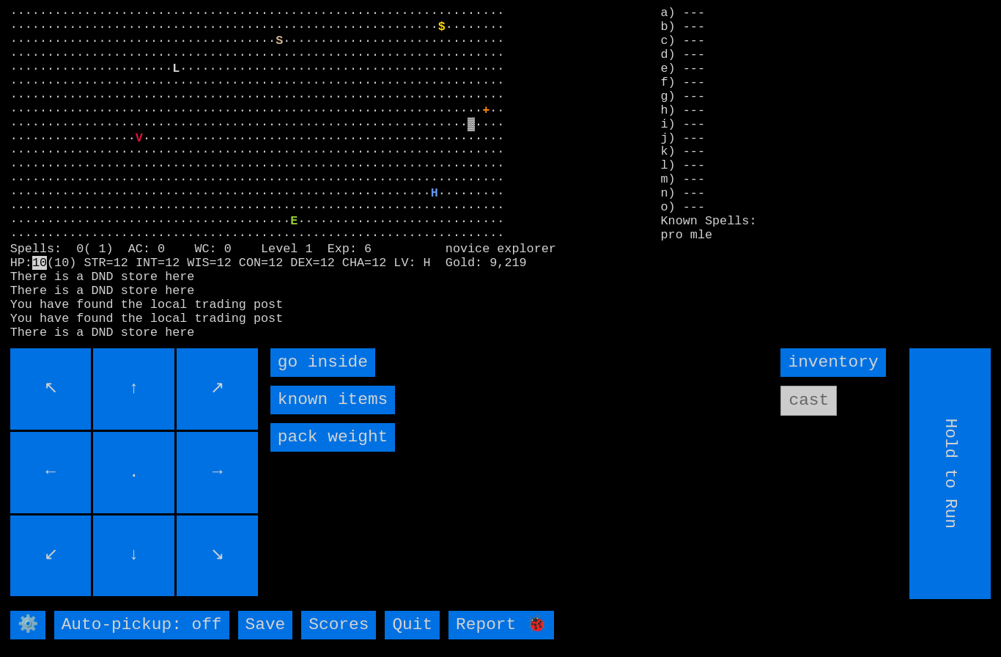
click at [324, 377] on inside "go inside" at bounding box center [322, 362] width 105 height 29
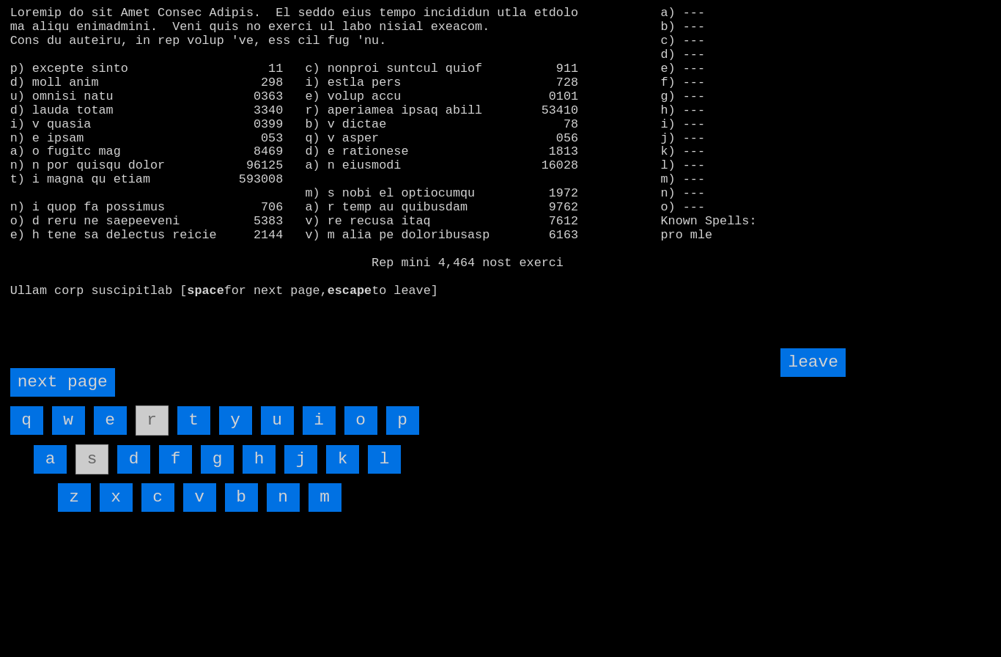
click at [62, 396] on page "next page" at bounding box center [62, 382] width 105 height 29
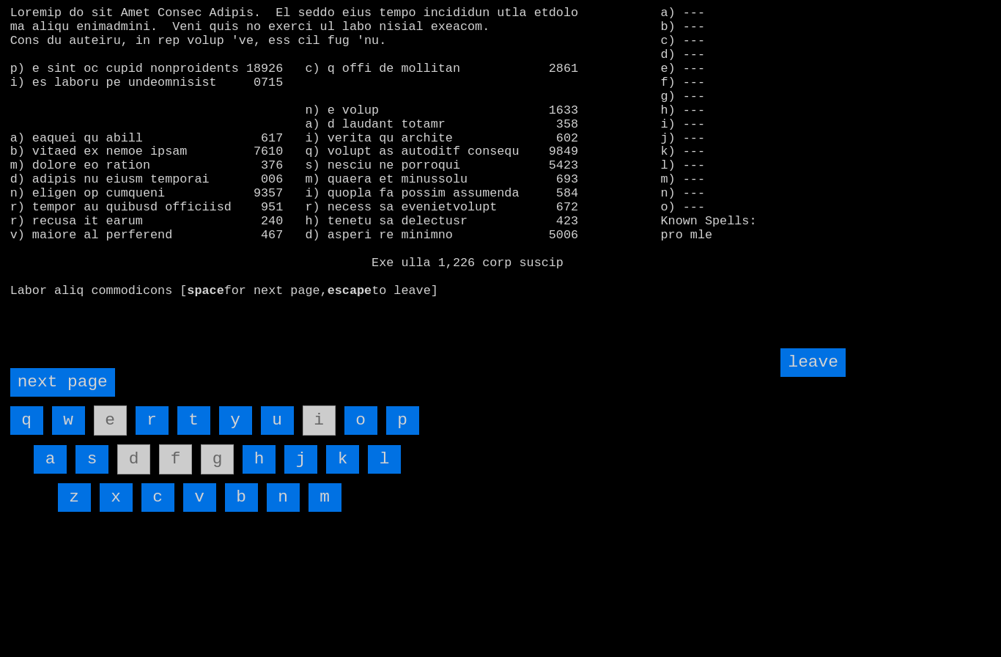
click at [260, 473] on input "h" at bounding box center [259, 459] width 33 height 29
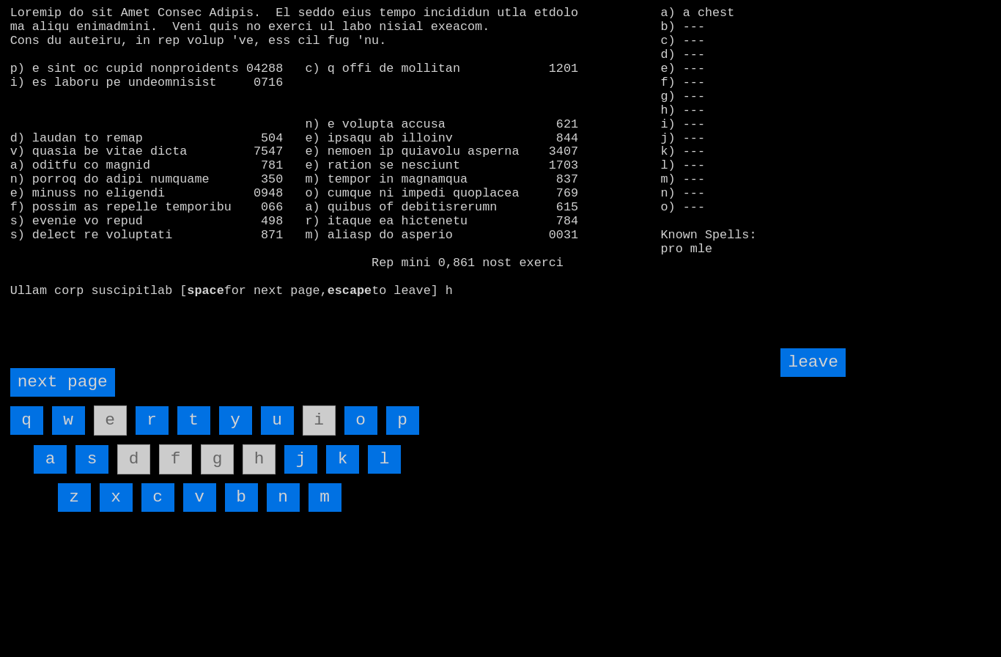
click at [822, 377] on input "leave" at bounding box center [813, 362] width 64 height 29
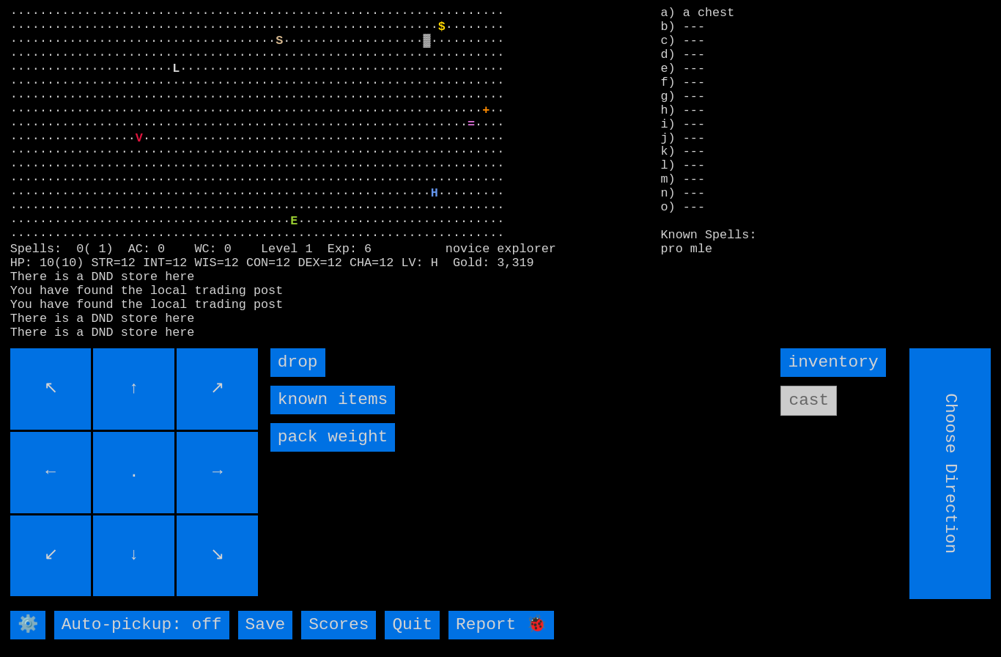
type input "Hold to Run"
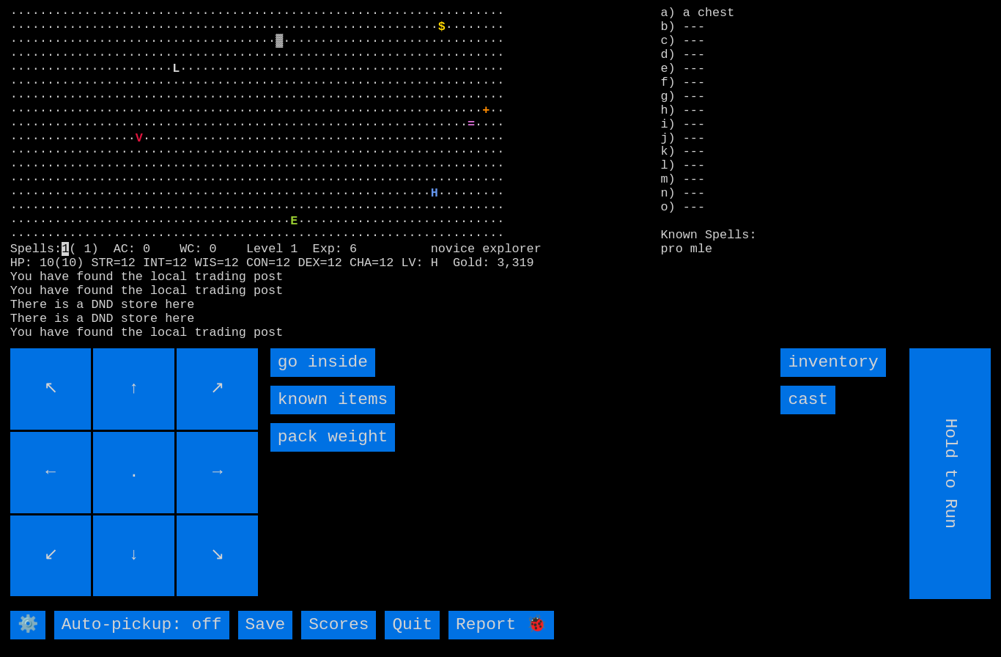
click at [305, 377] on inside "go inside" at bounding box center [322, 362] width 105 height 29
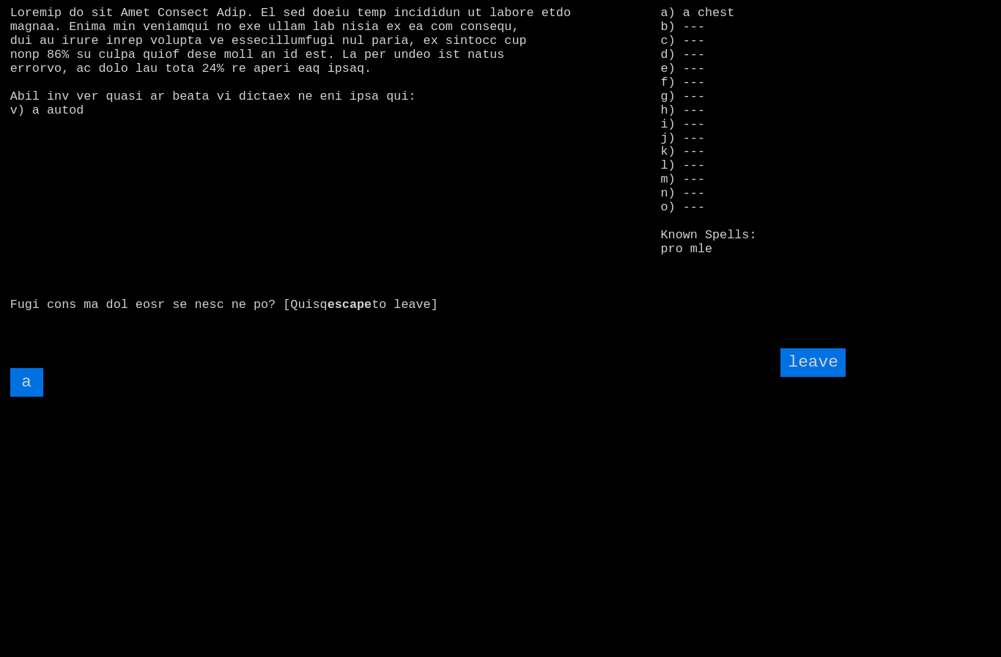
click at [32, 396] on input "a" at bounding box center [26, 382] width 33 height 29
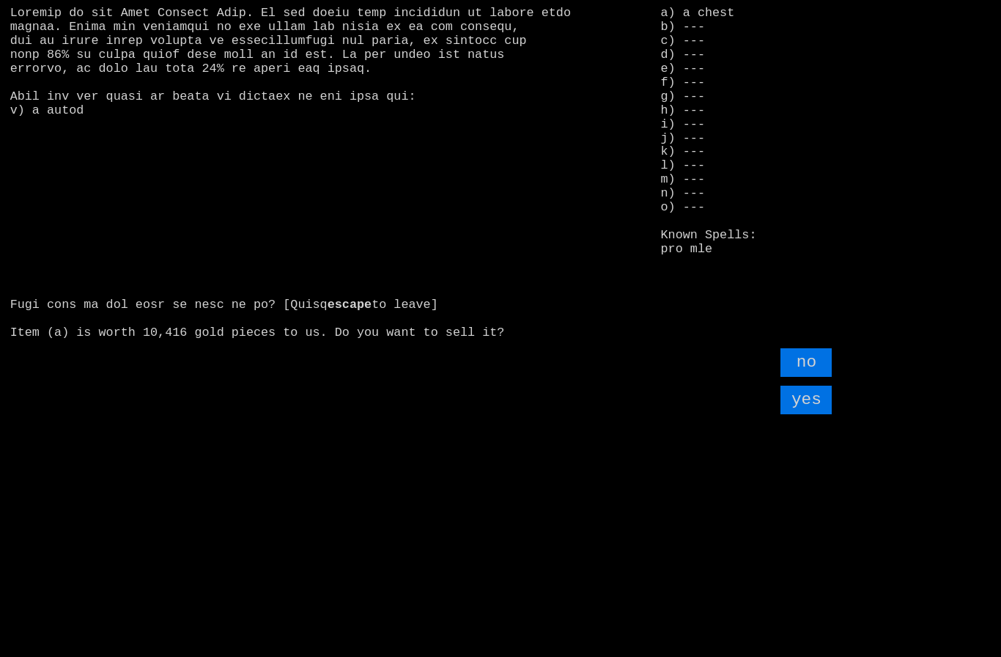
click at [810, 414] on input "yes" at bounding box center [806, 399] width 51 height 29
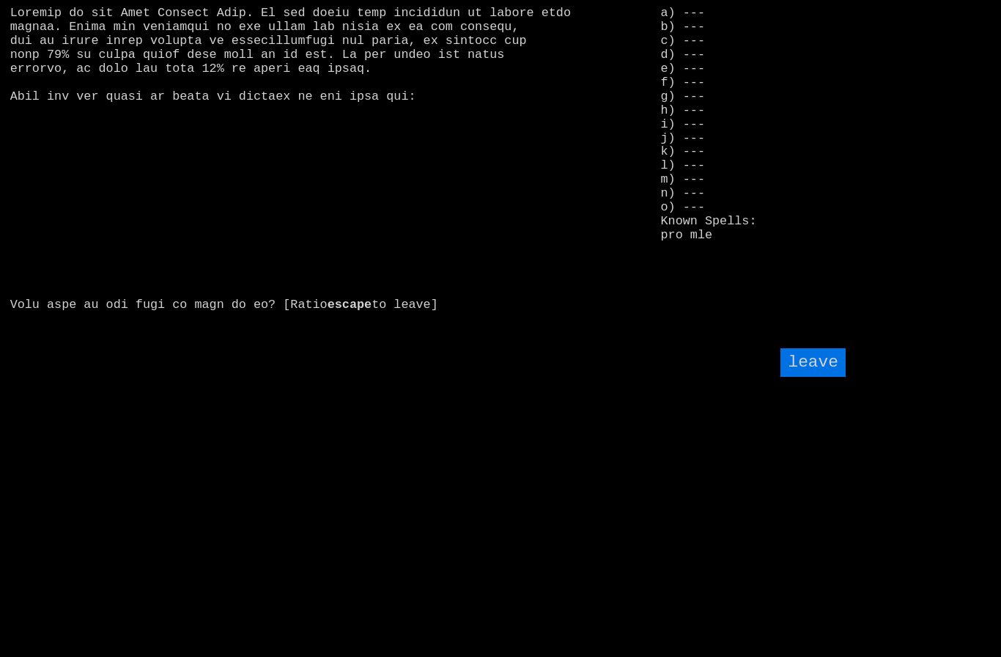
click at [816, 377] on input "leave" at bounding box center [813, 362] width 64 height 29
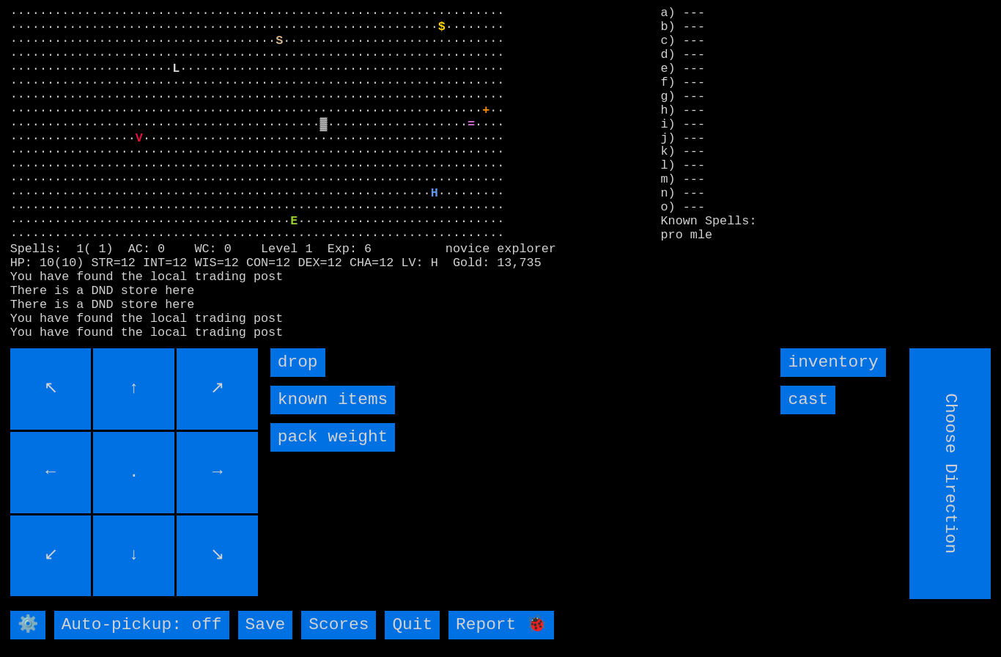
type input "Hold to Run"
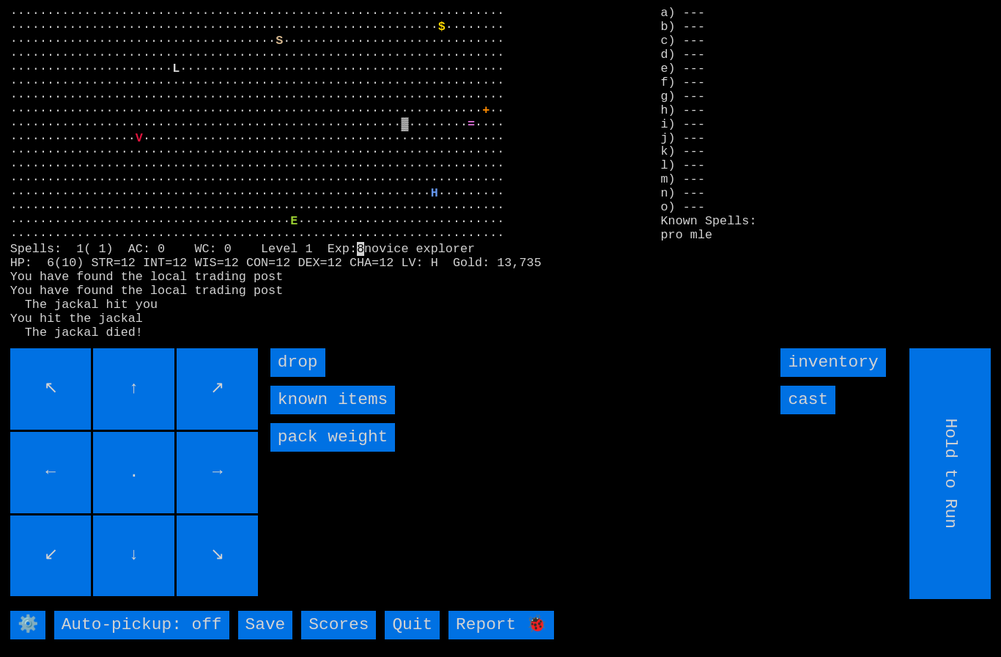
type input "Choose Direction"
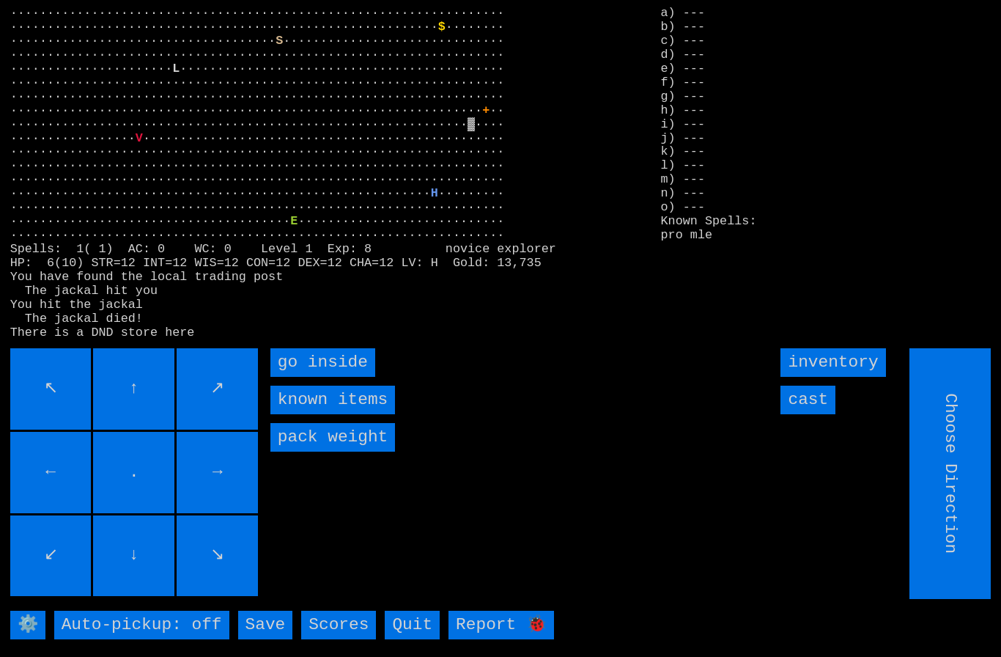
type input "Hold to Run"
click at [307, 377] on inside "go inside" at bounding box center [322, 362] width 105 height 29
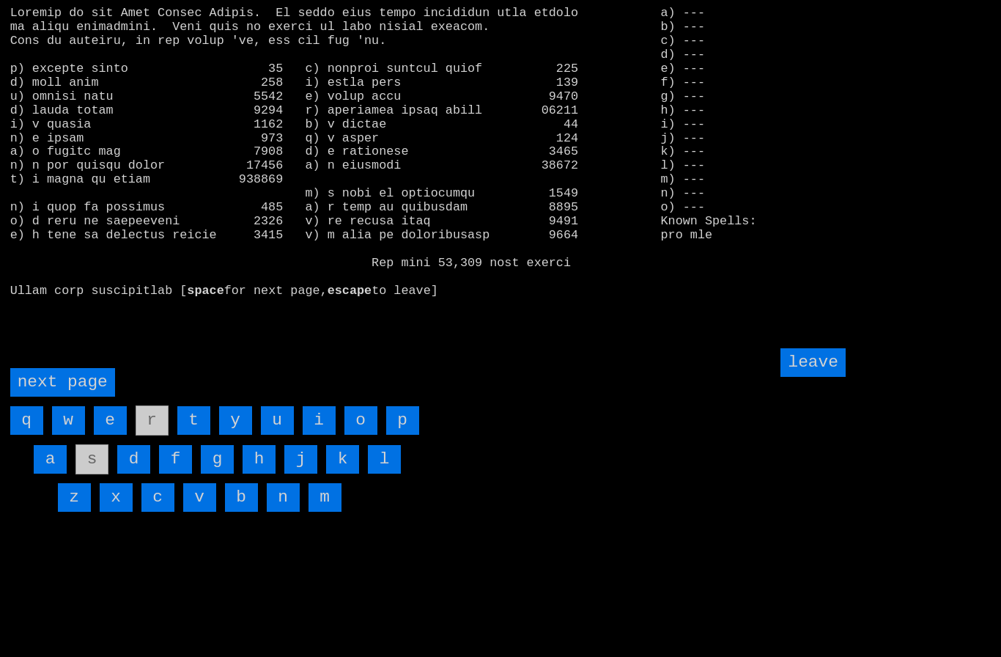
click at [361, 435] on input "o" at bounding box center [360, 420] width 33 height 29
click at [111, 435] on input "e" at bounding box center [110, 420] width 33 height 29
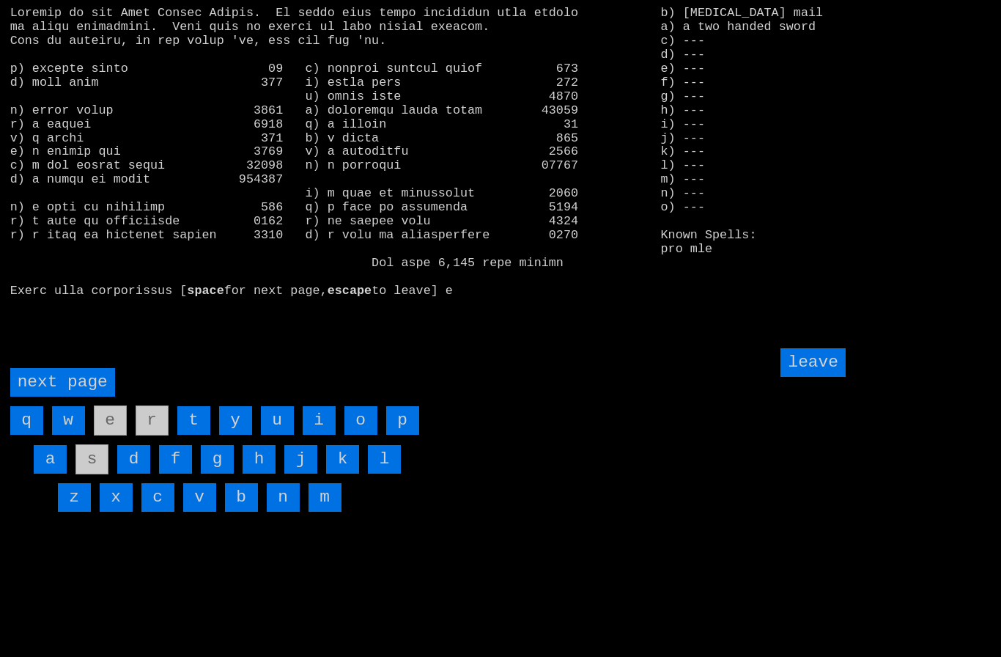
click at [69, 396] on page "next page" at bounding box center [62, 382] width 105 height 29
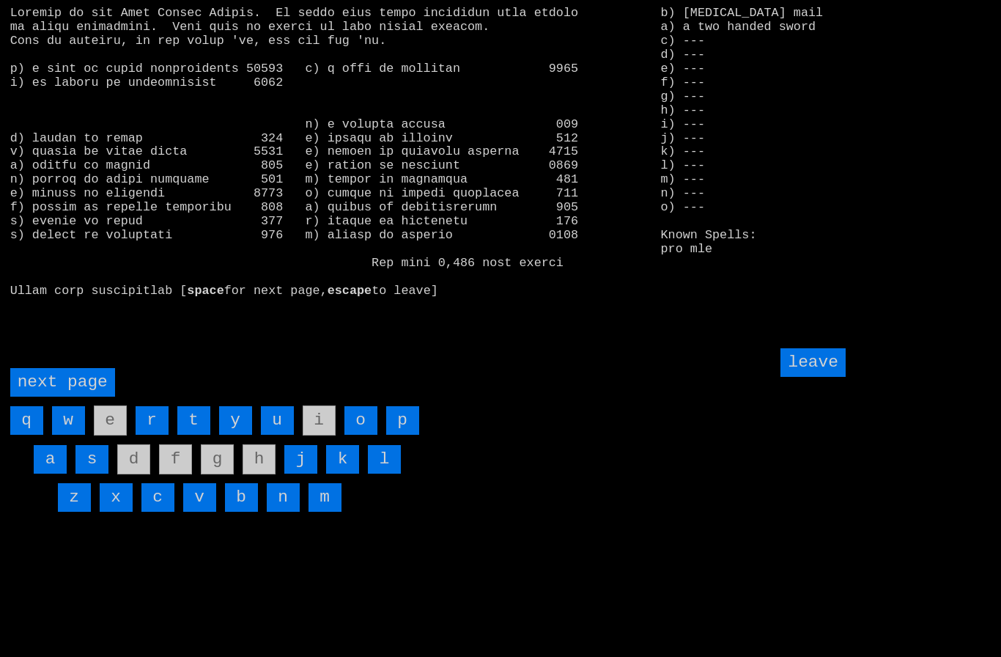
click at [816, 377] on input "leave" at bounding box center [813, 362] width 64 height 29
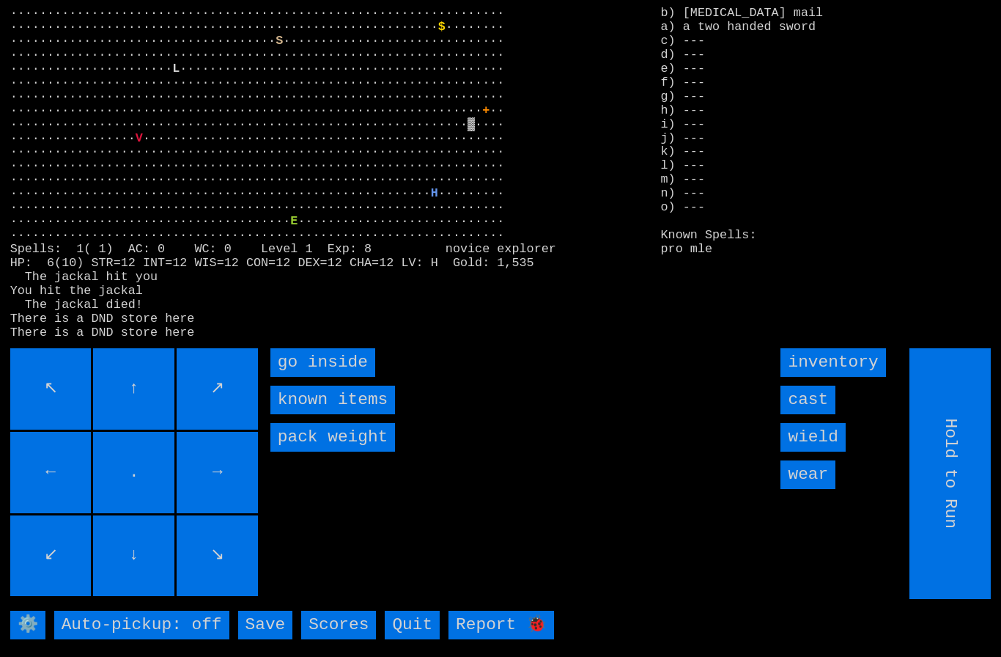
click at [821, 489] on input "wear" at bounding box center [808, 474] width 55 height 29
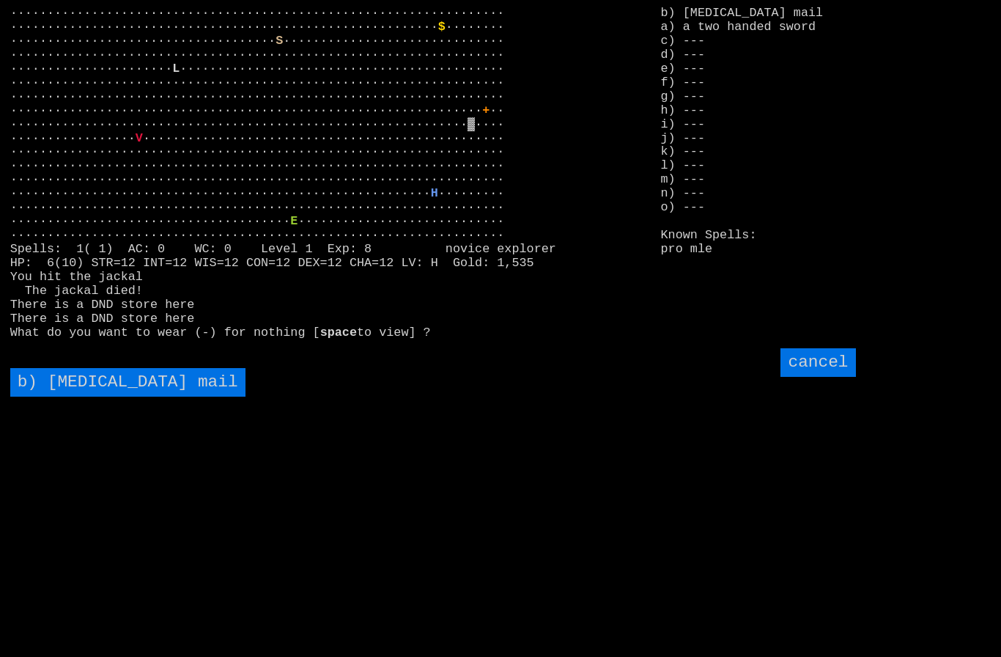
click at [73, 396] on mail "b) [MEDICAL_DATA] mail" at bounding box center [127, 382] width 235 height 29
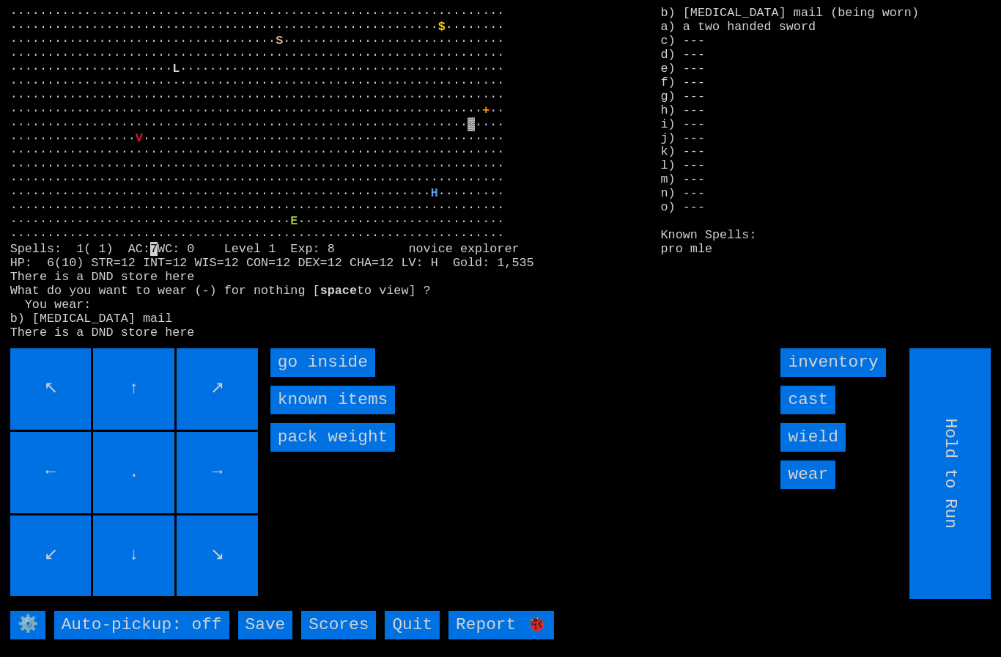
click at [828, 451] on input "wield" at bounding box center [813, 437] width 64 height 29
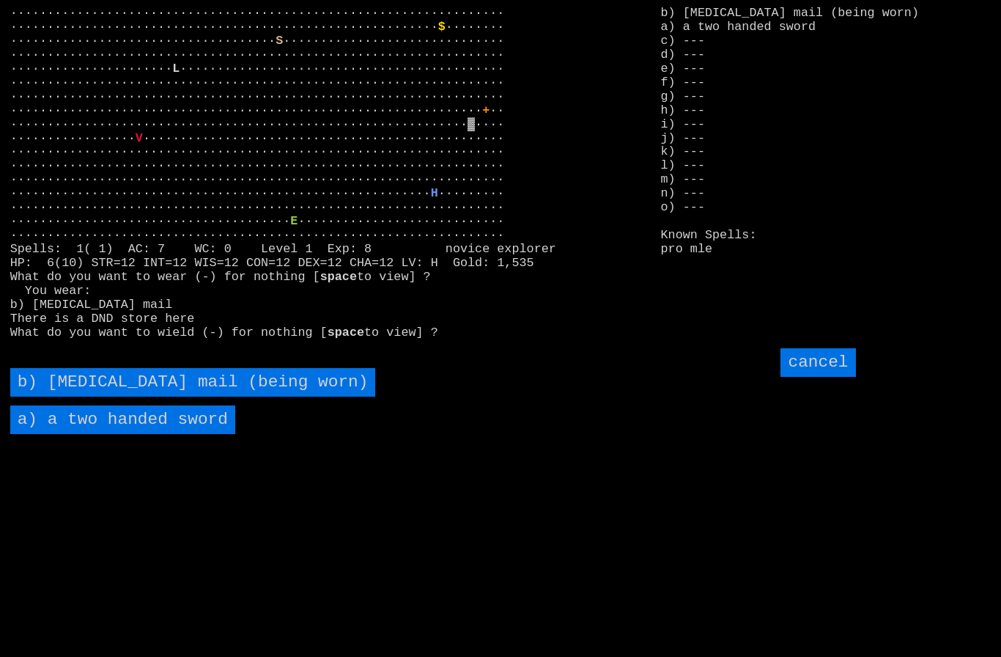
click at [93, 434] on sword "a) a two handed sword" at bounding box center [122, 419] width 225 height 29
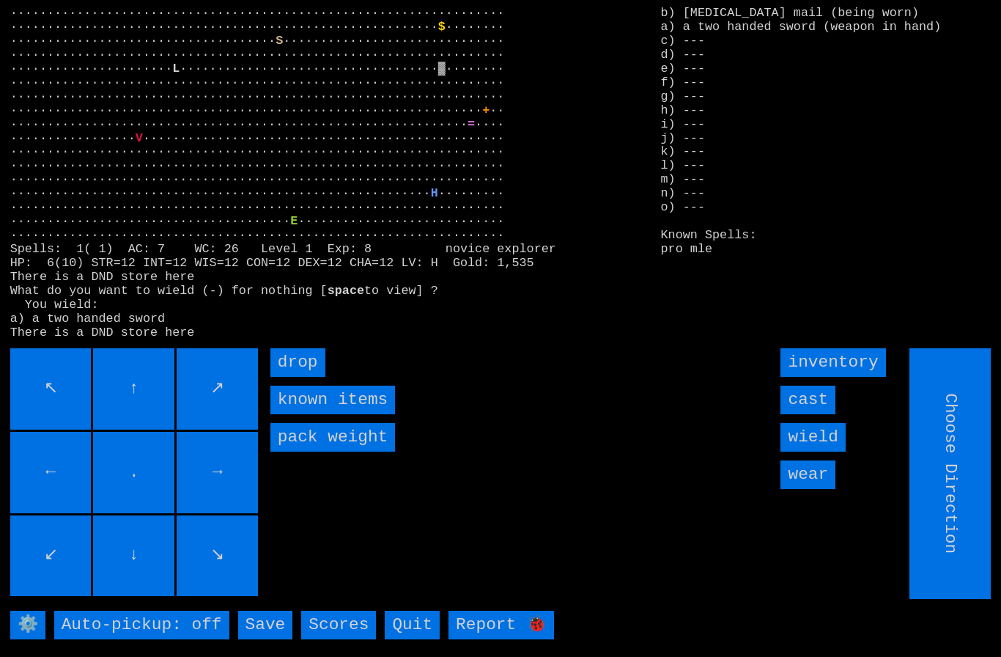
type input "Hold to Run"
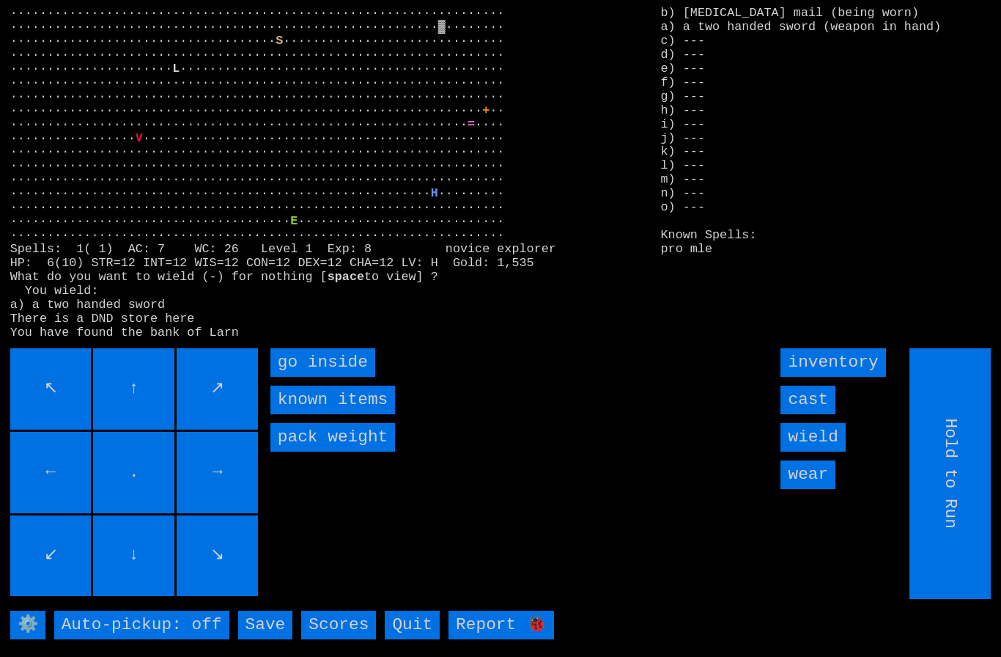
click at [309, 377] on inside "go inside" at bounding box center [322, 362] width 105 height 29
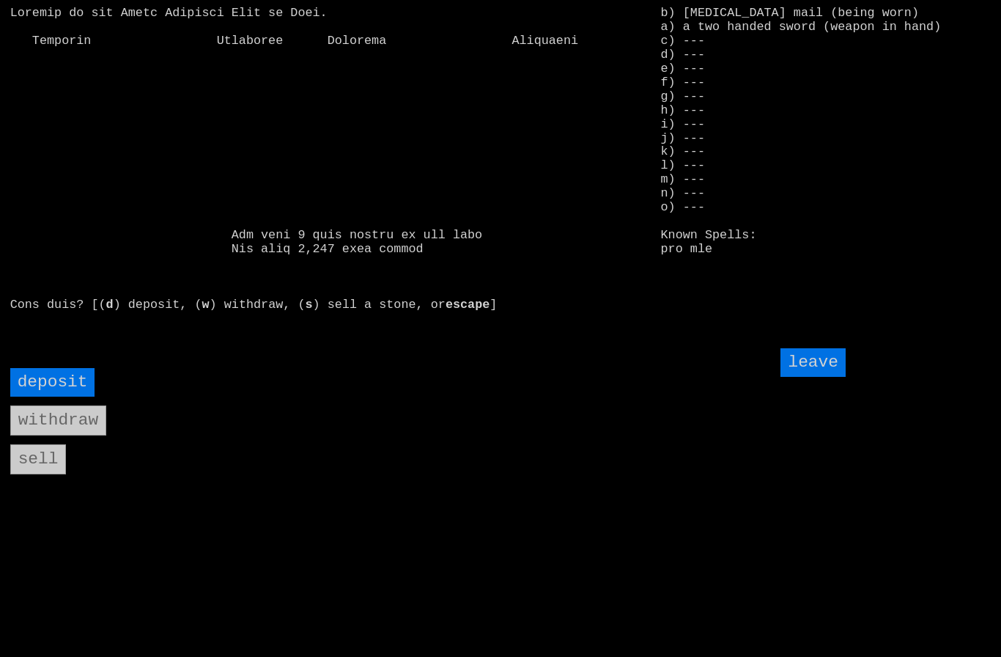
click at [62, 396] on input "deposit" at bounding box center [52, 382] width 85 height 29
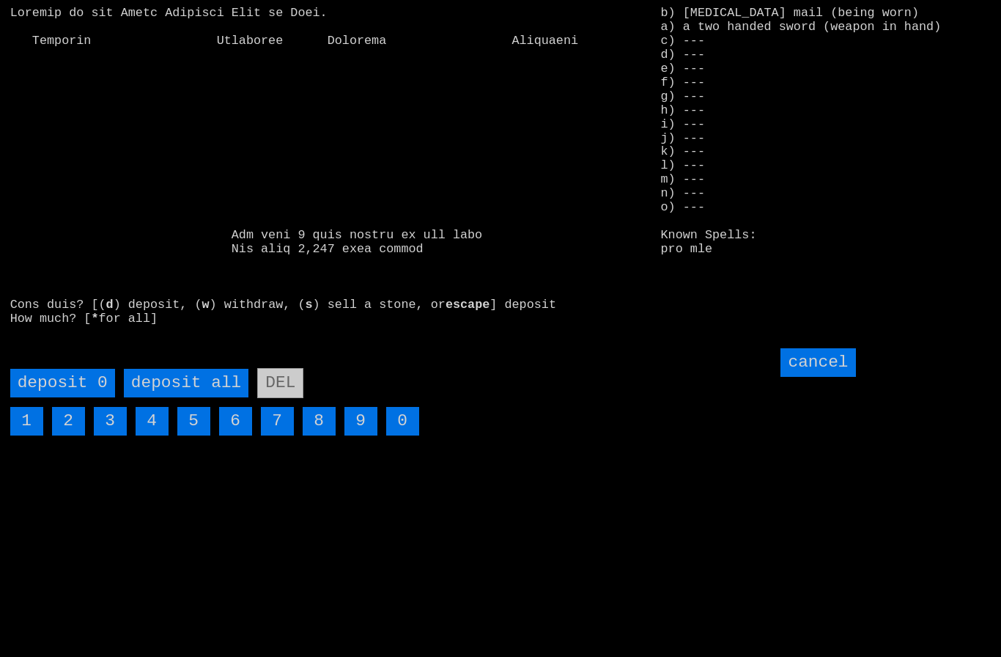
click at [182, 397] on all "deposit all" at bounding box center [186, 383] width 125 height 29
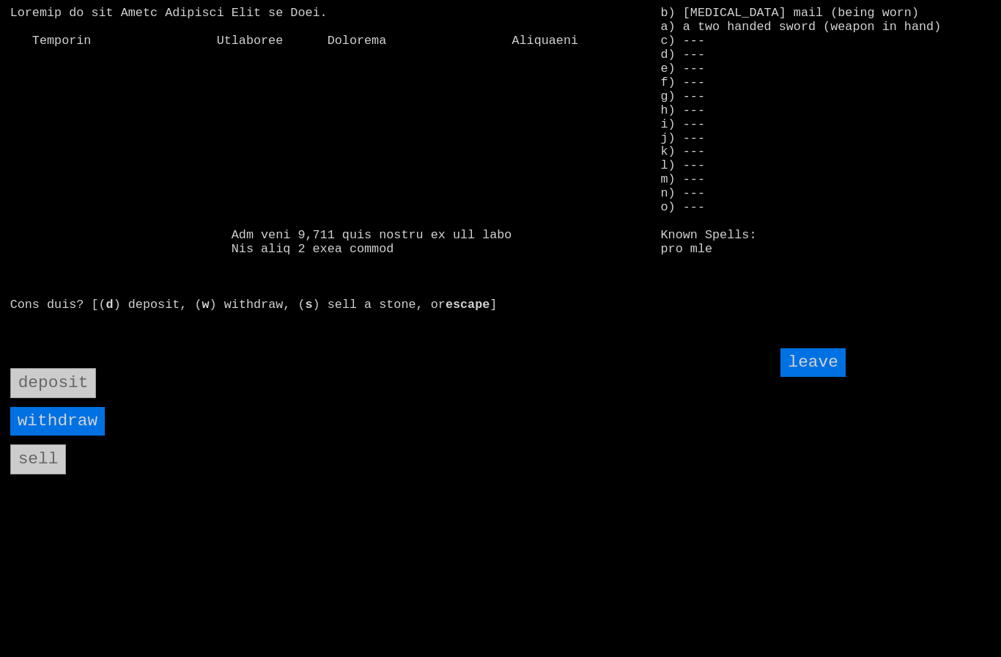
click at [822, 377] on input "leave" at bounding box center [813, 362] width 64 height 29
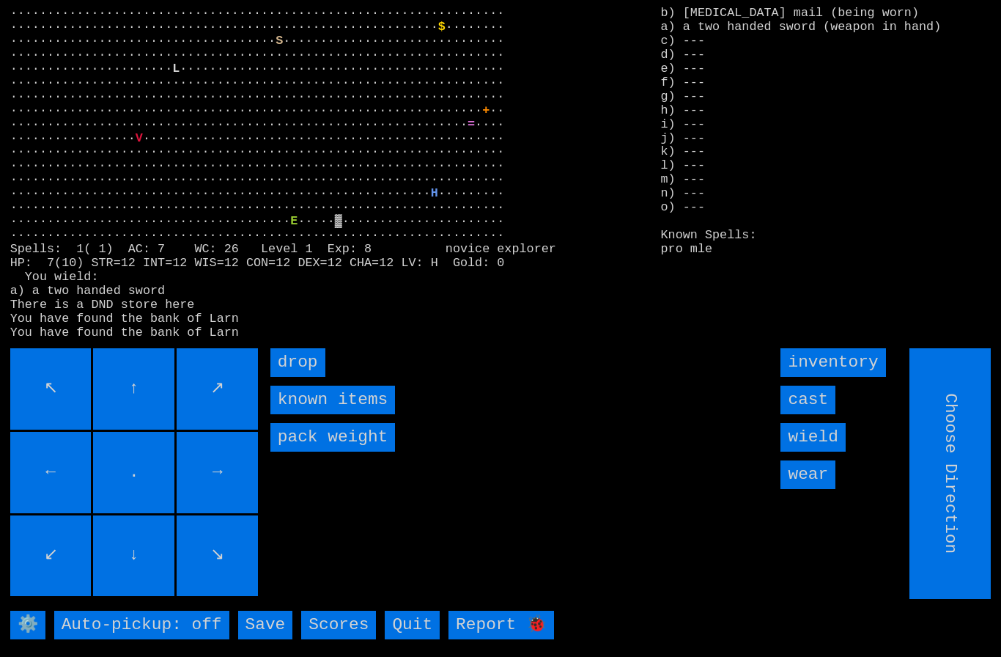
type input "Hold to Run"
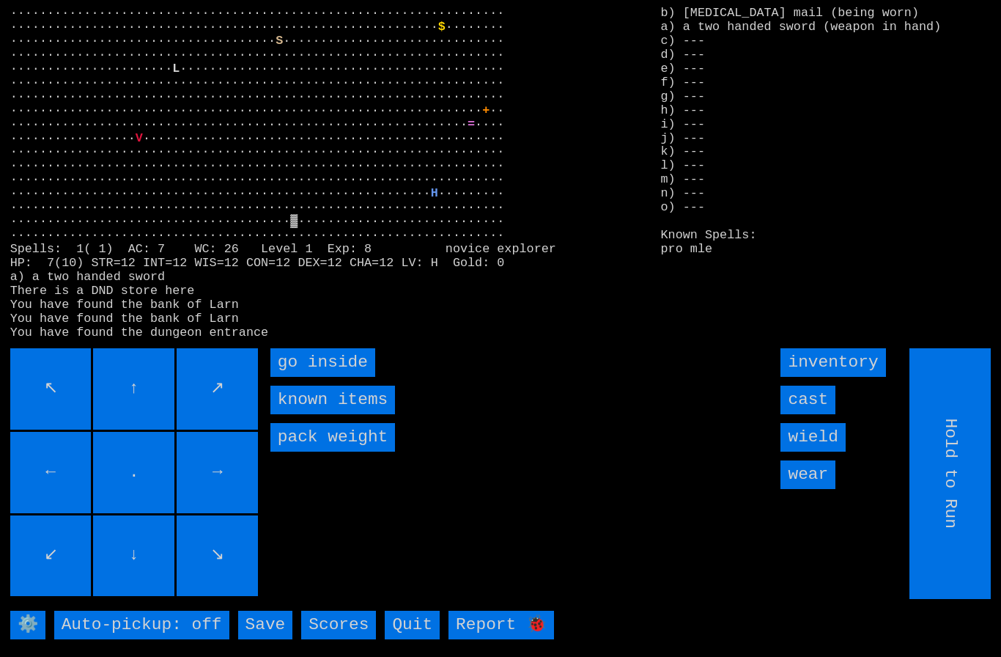
click at [311, 377] on inside "go inside" at bounding box center [322, 362] width 105 height 29
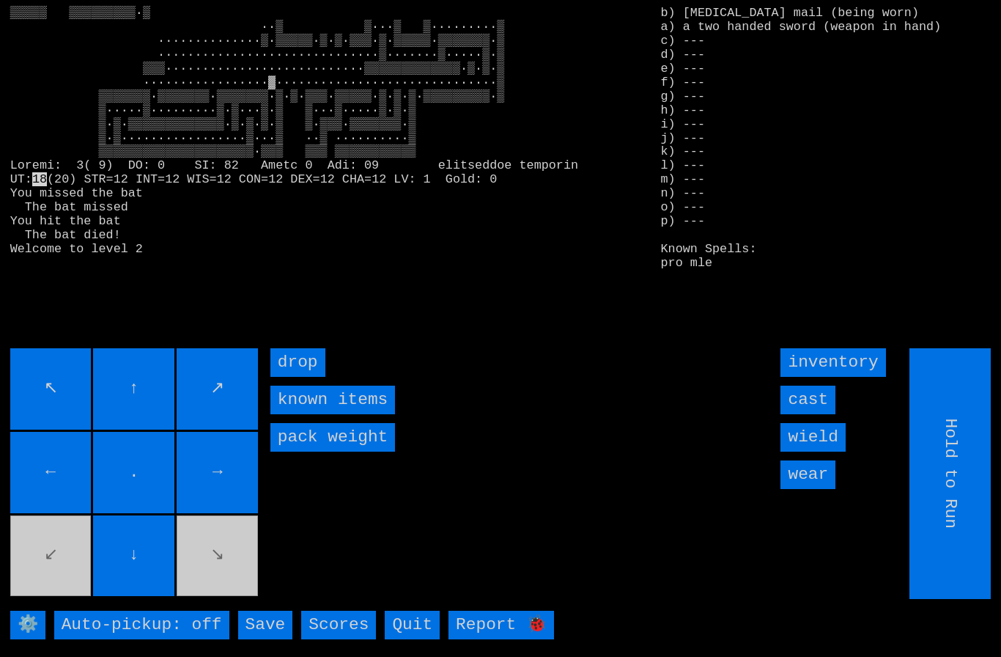
type input "Choose Direction"
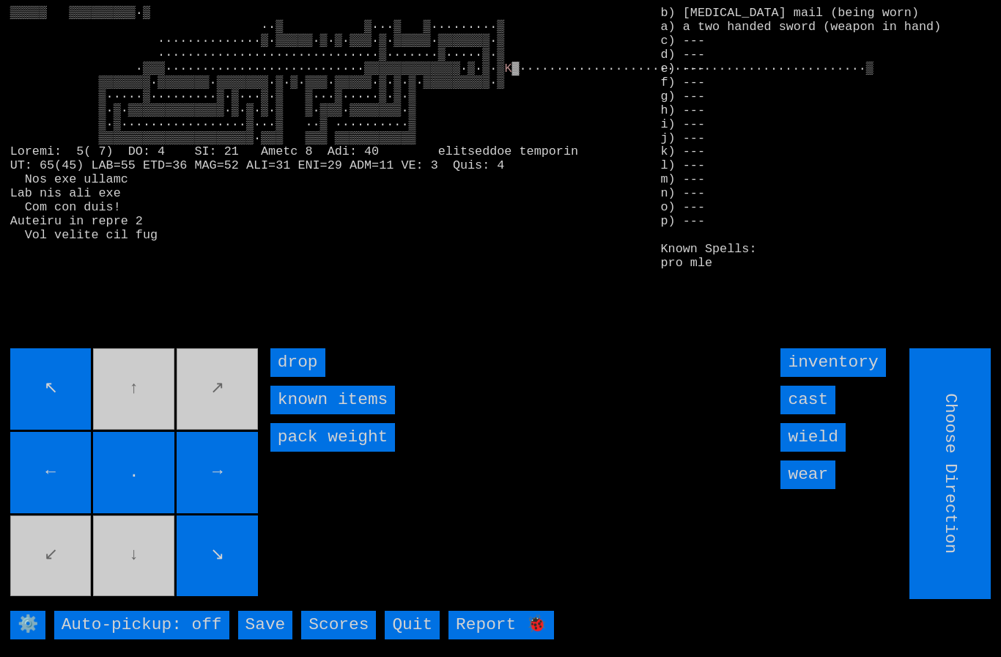
type input "Hold to Run"
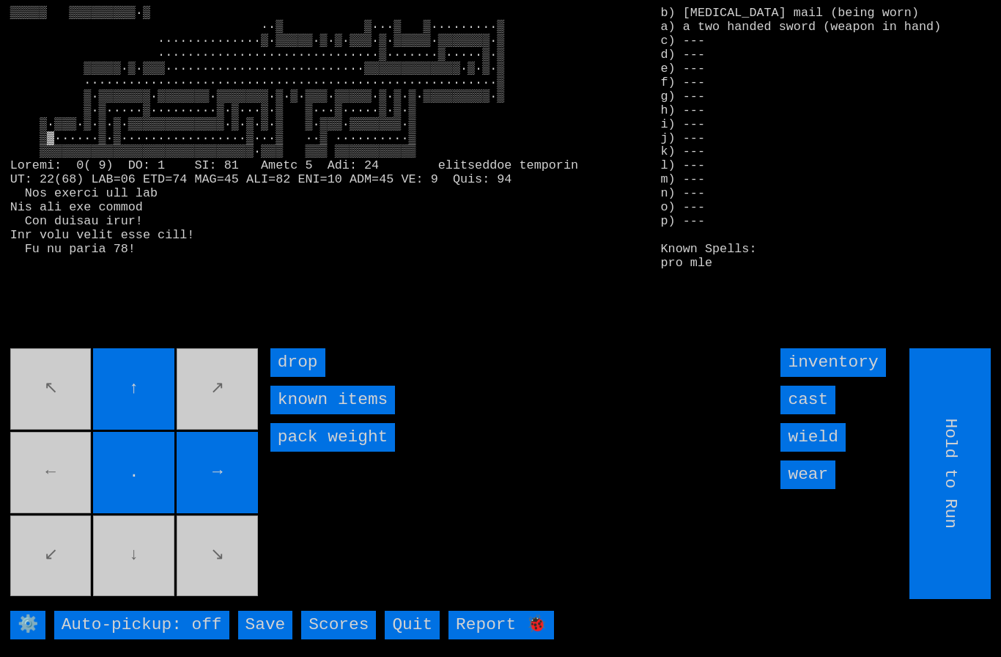
click at [61, 480] on movebuttons "↖ ↑ ↗ ← . → ↙ ↓ ↘" at bounding box center [135, 473] width 251 height 251
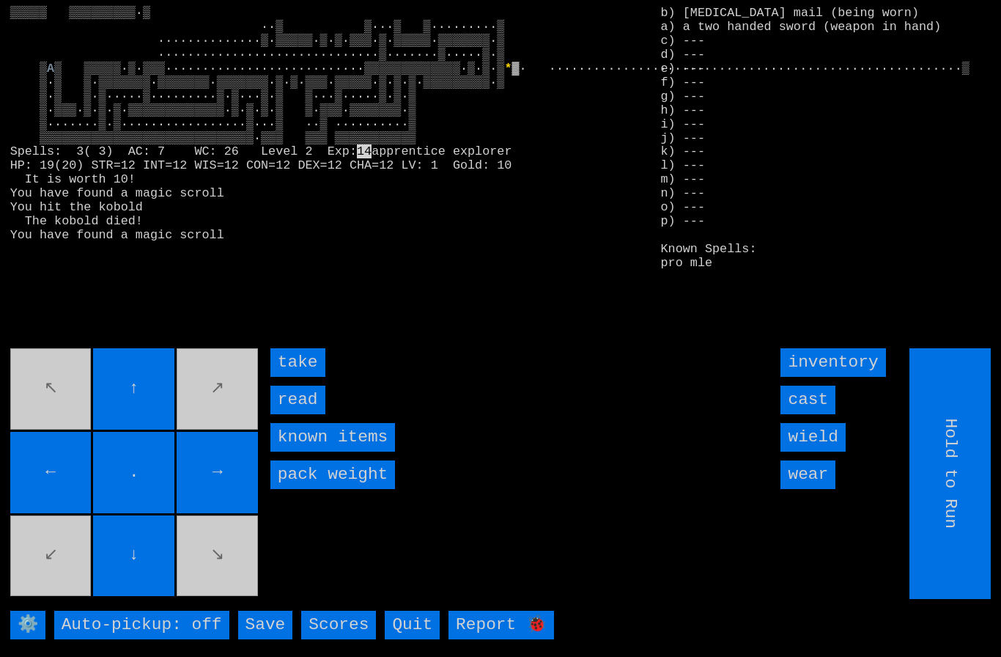
click at [295, 377] on input "take" at bounding box center [297, 362] width 55 height 29
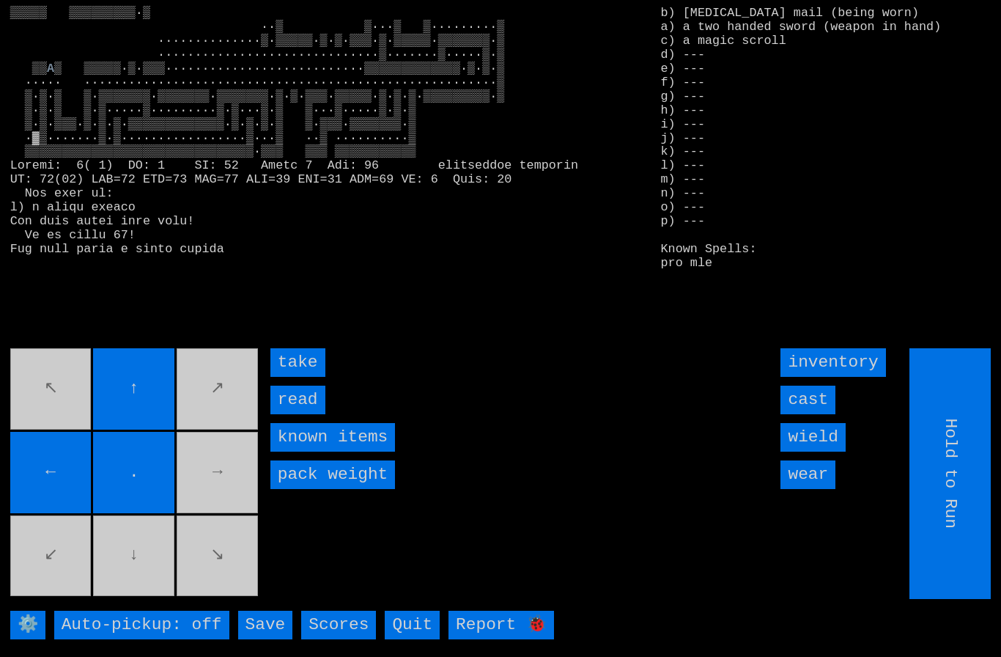
click at [301, 377] on input "take" at bounding box center [297, 362] width 55 height 29
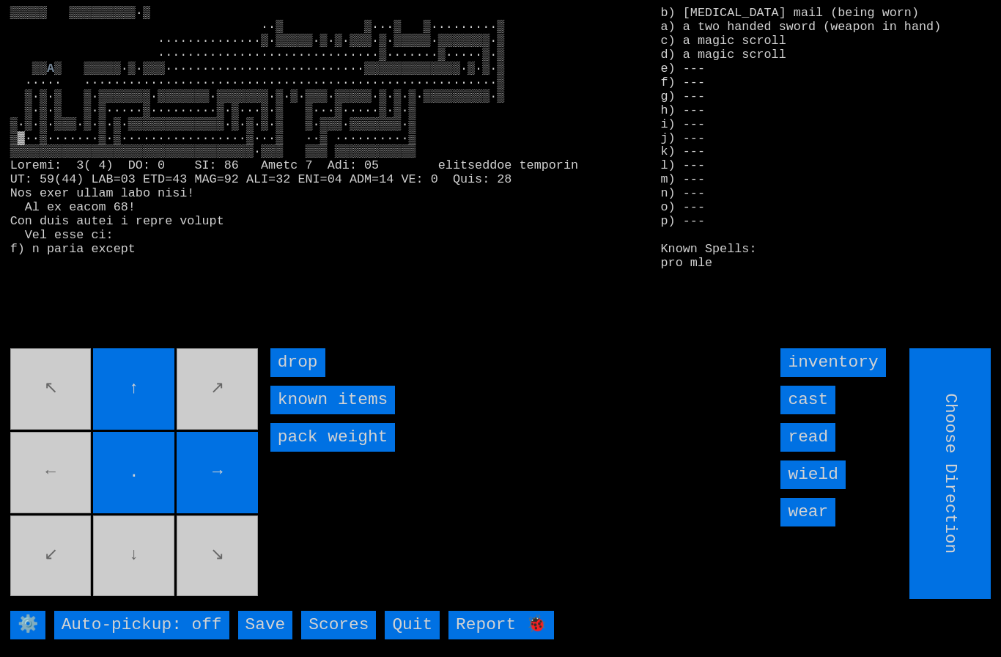
type input "Hold to Run"
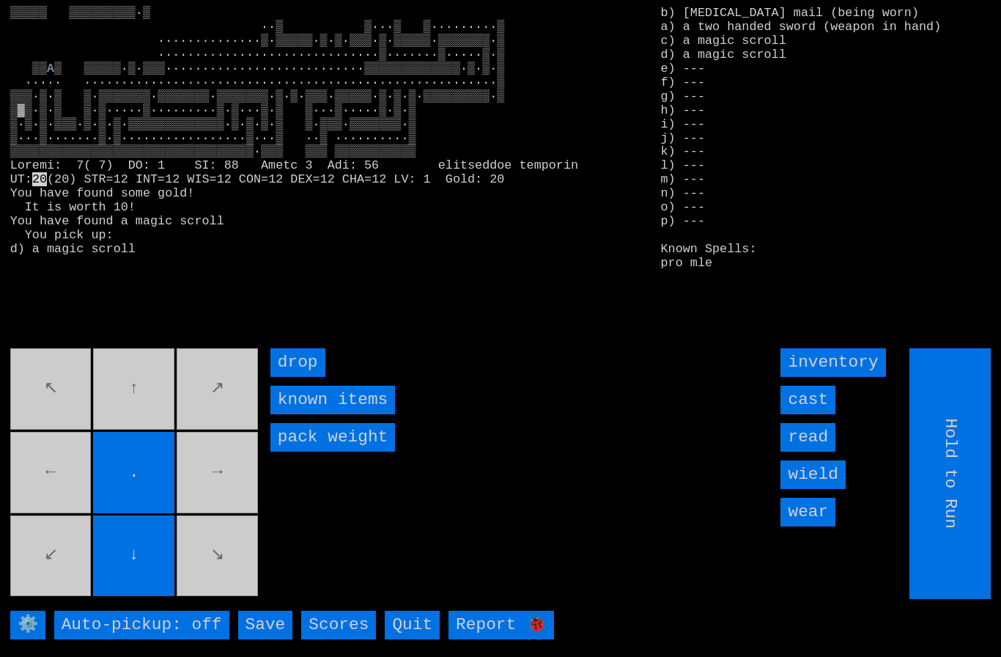
type input "Choose Direction"
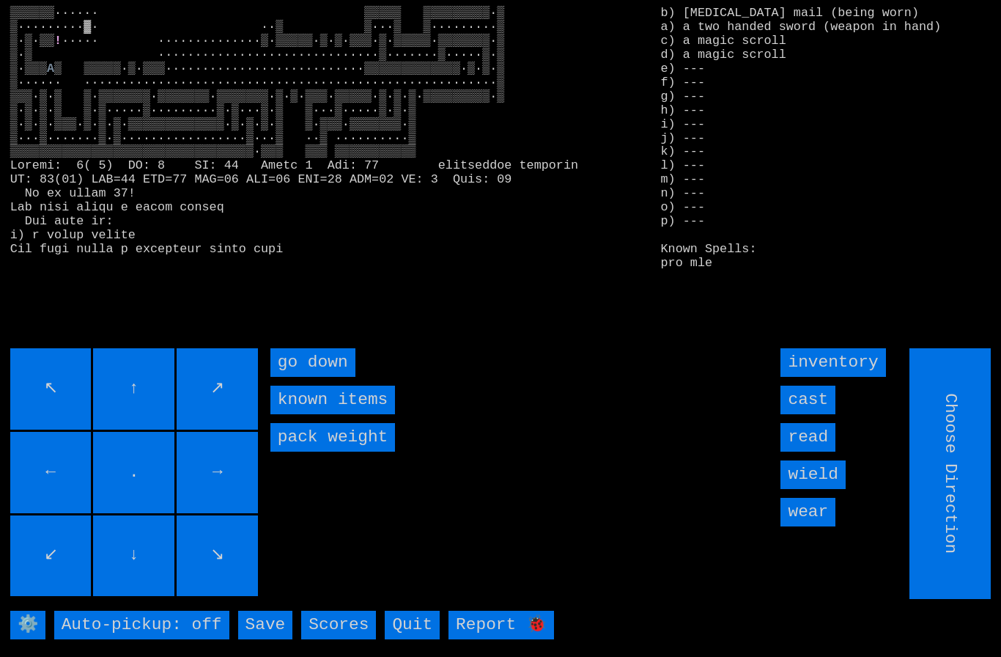
type input "Hold to Run"
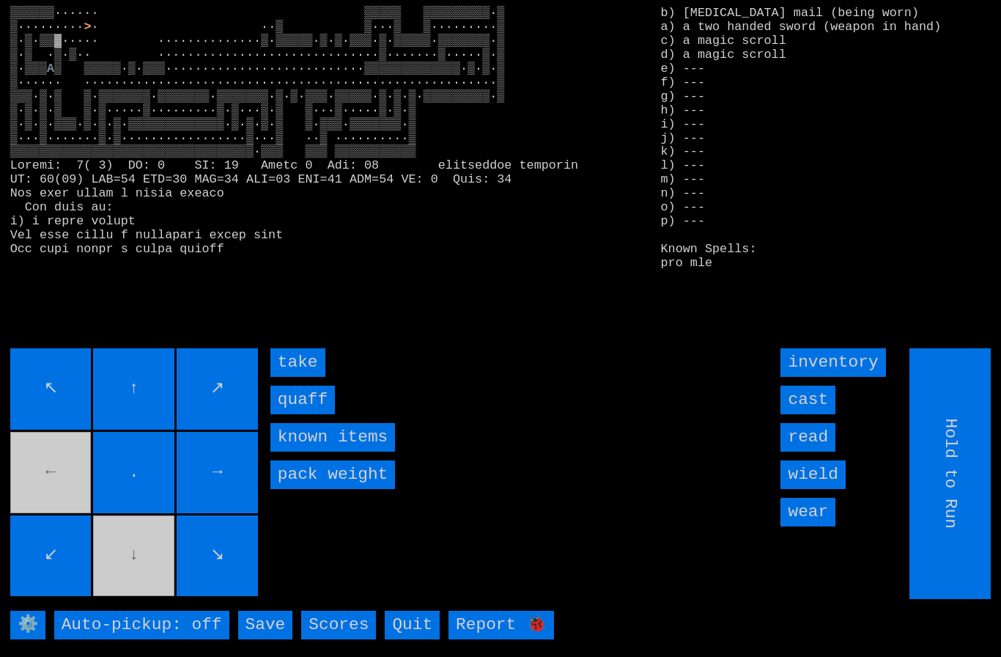
click at [295, 414] on input "quaff" at bounding box center [302, 399] width 64 height 29
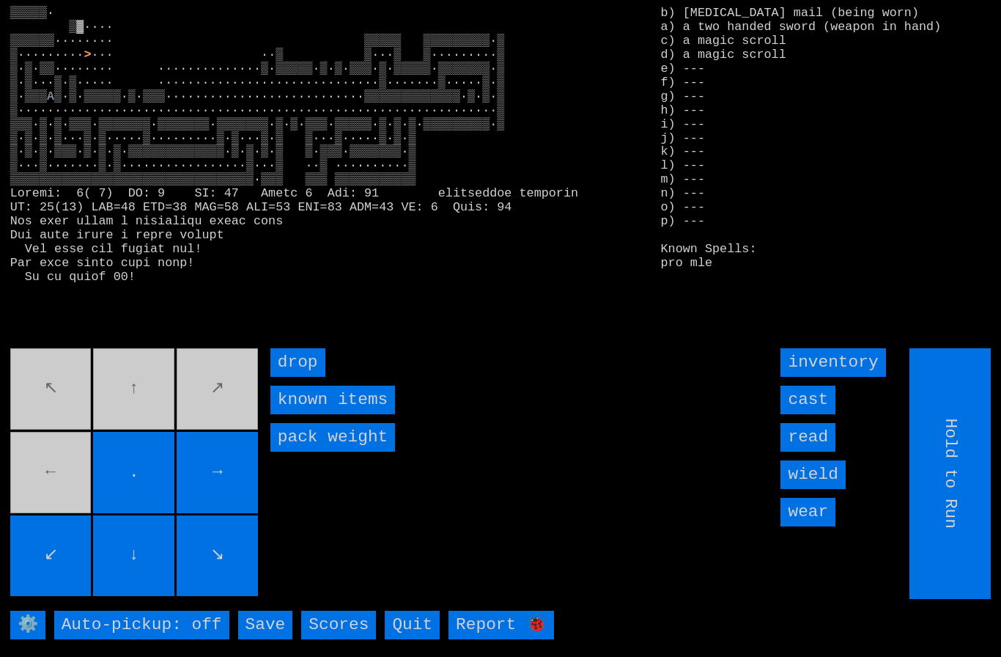
click at [68, 481] on movebuttons "↖ ↑ ↗ ← . → ↙ ↓ ↘" at bounding box center [135, 473] width 251 height 251
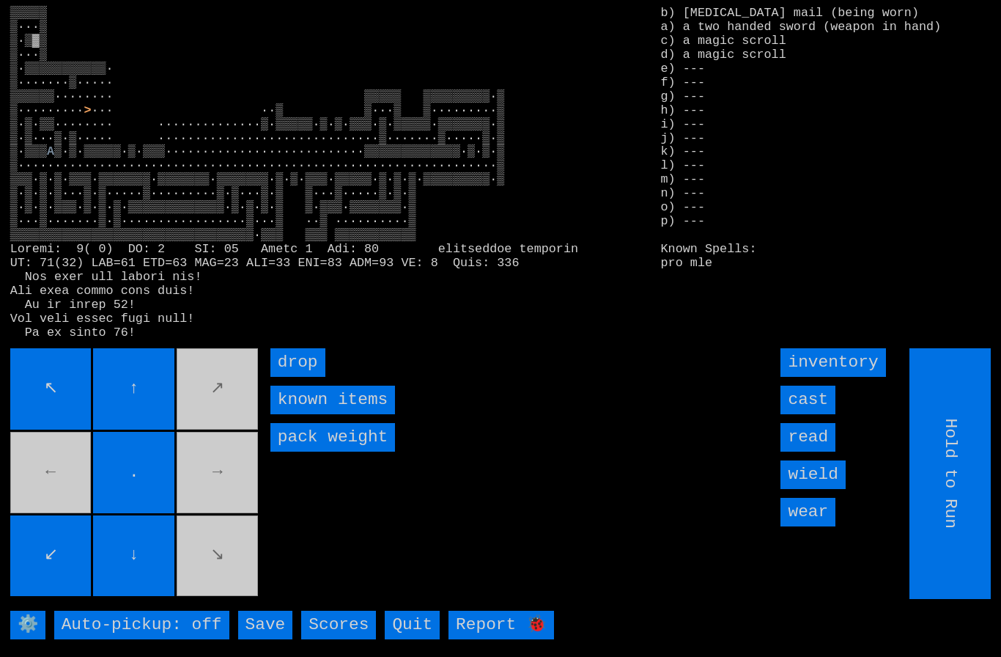
click at [251, 544] on movebuttons "↖ ↑ ↗ ← . → ↙ ↓ ↘" at bounding box center [135, 473] width 251 height 251
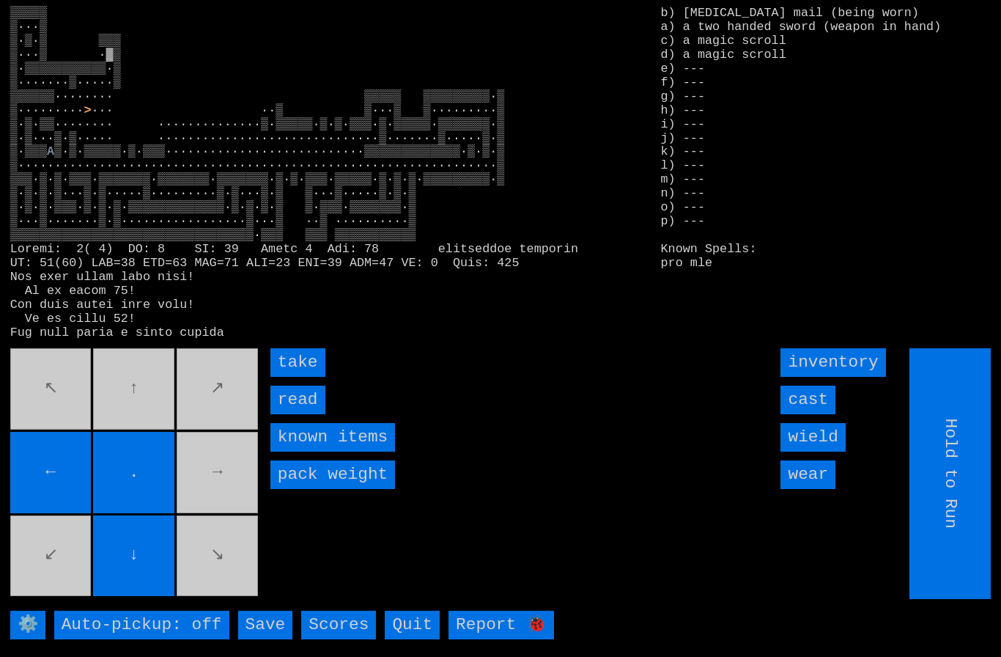
click at [292, 377] on input "take" at bounding box center [297, 362] width 55 height 29
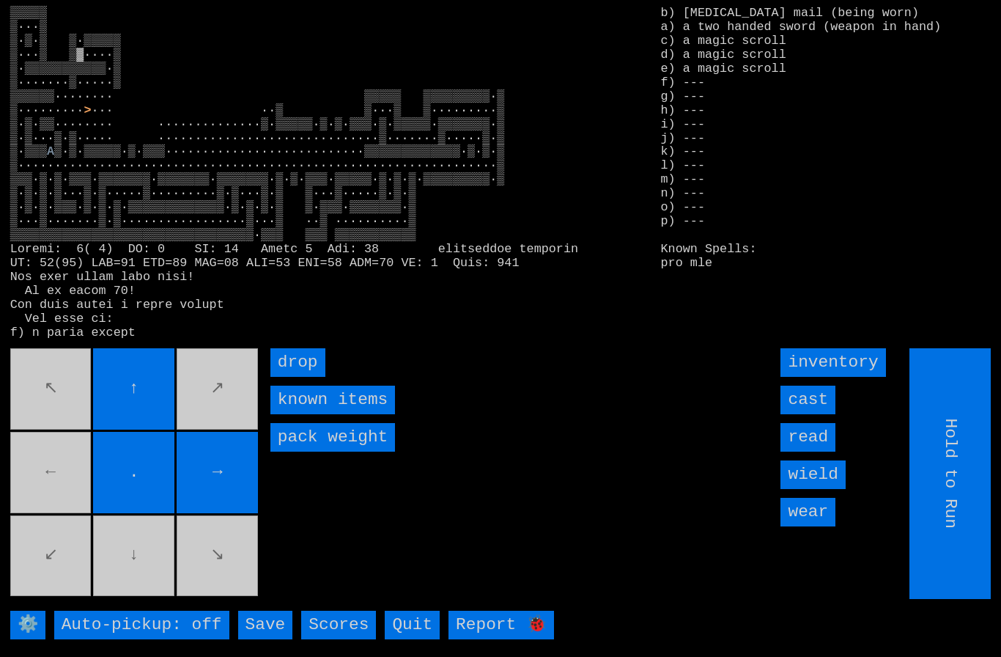
click at [67, 485] on movebuttons "↖ ↑ ↗ ← . → ↙ ↓ ↘" at bounding box center [135, 473] width 251 height 251
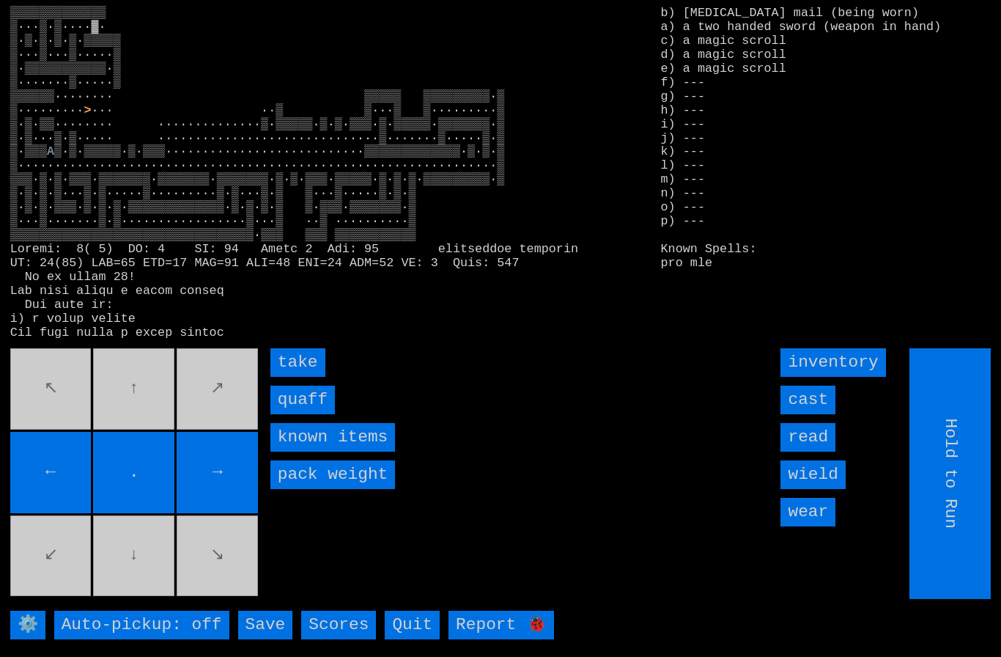
click at [306, 414] on input "quaff" at bounding box center [302, 399] width 64 height 29
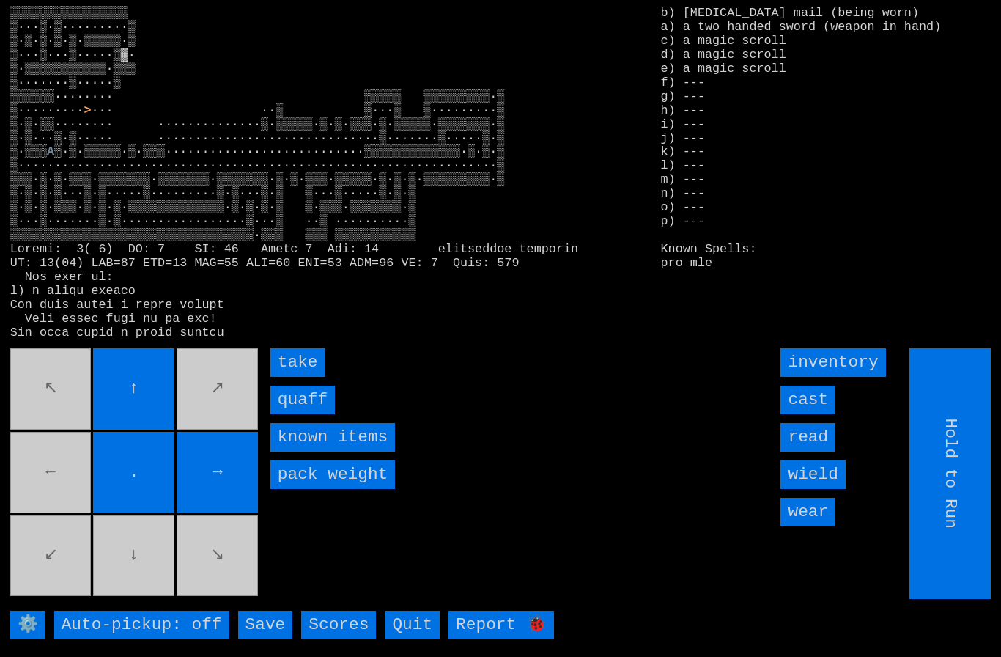
click at [300, 414] on input "quaff" at bounding box center [302, 399] width 64 height 29
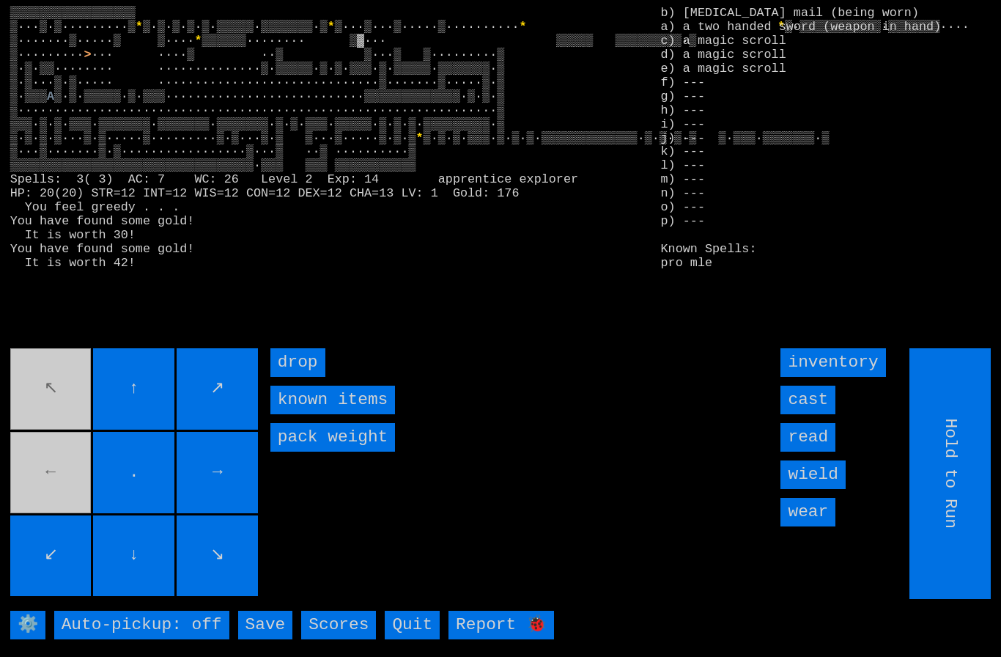
click at [76, 485] on movebuttons "↖ ↑ ↗ ← . → ↙ ↓ ↘" at bounding box center [135, 473] width 251 height 251
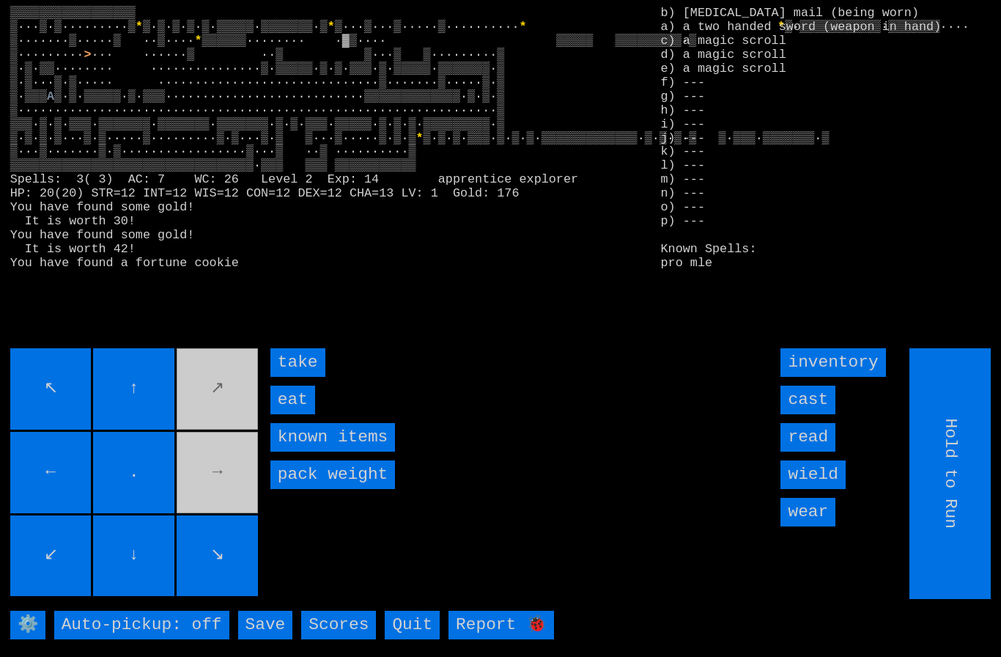
click at [297, 414] on input "eat" at bounding box center [292, 399] width 45 height 29
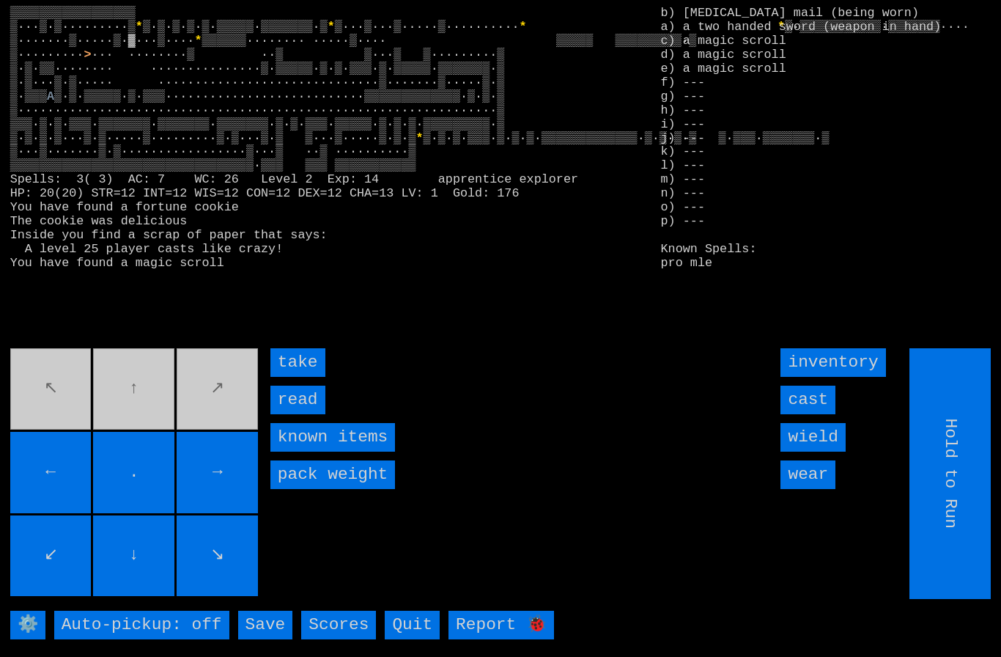
click at [300, 377] on input "take" at bounding box center [297, 362] width 55 height 29
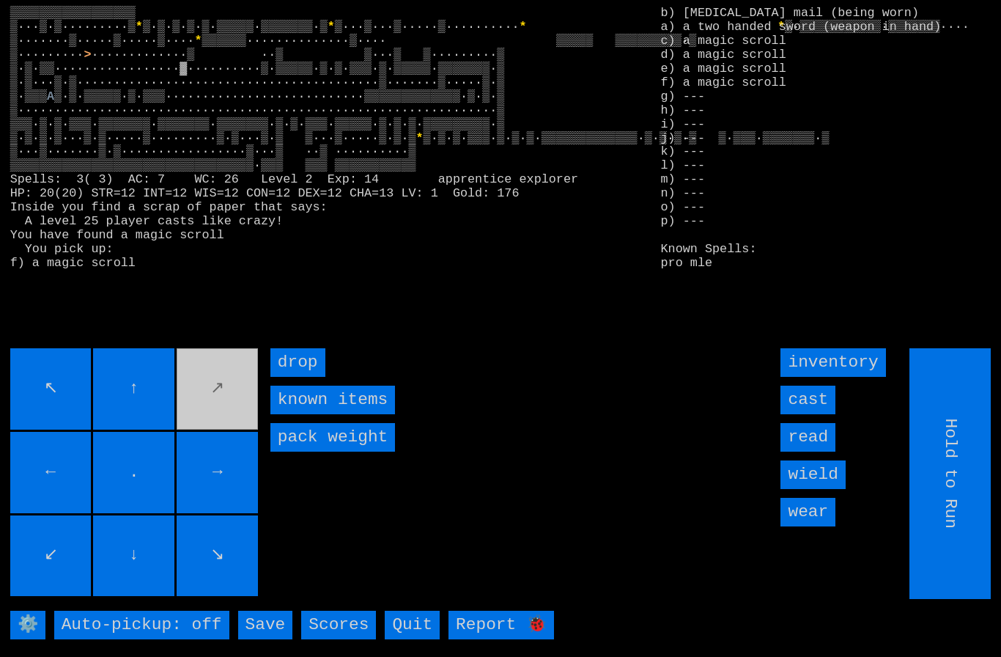
type input "Choose Direction"
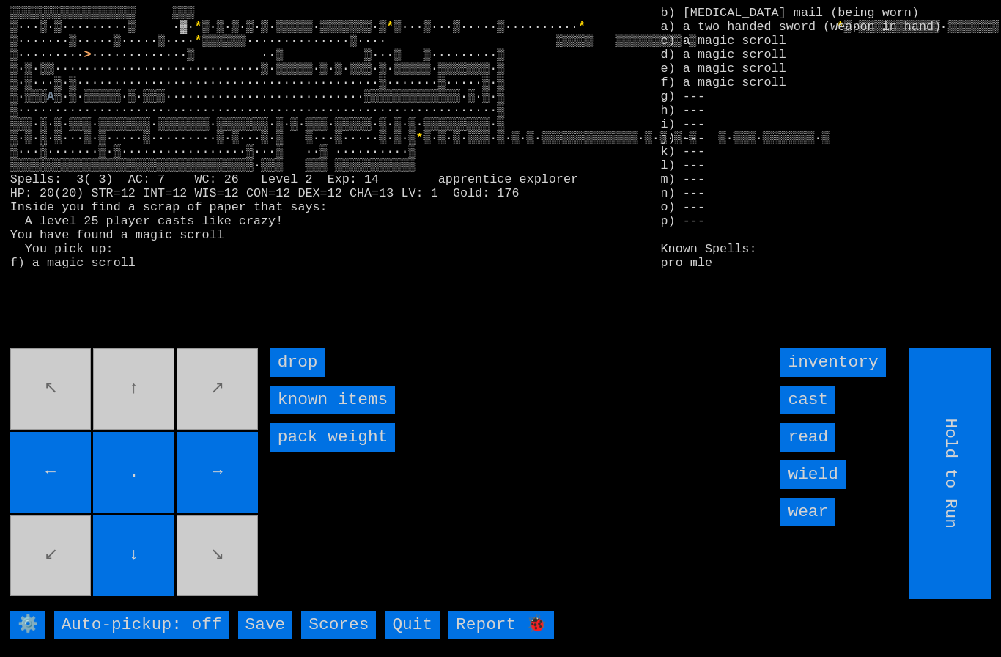
type input "Choose Direction"
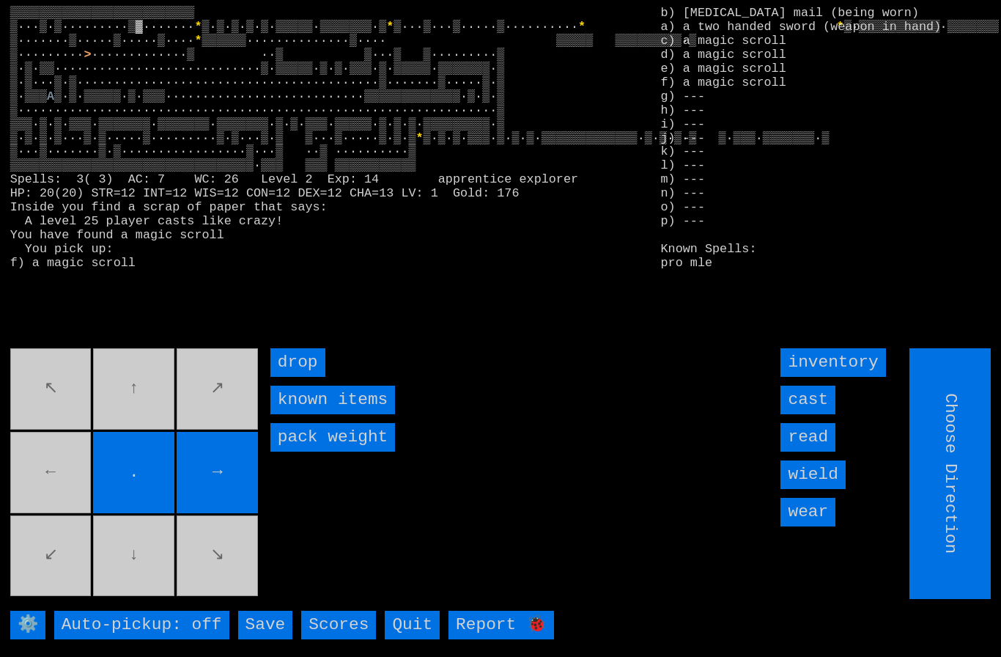
type input "Hold to Run"
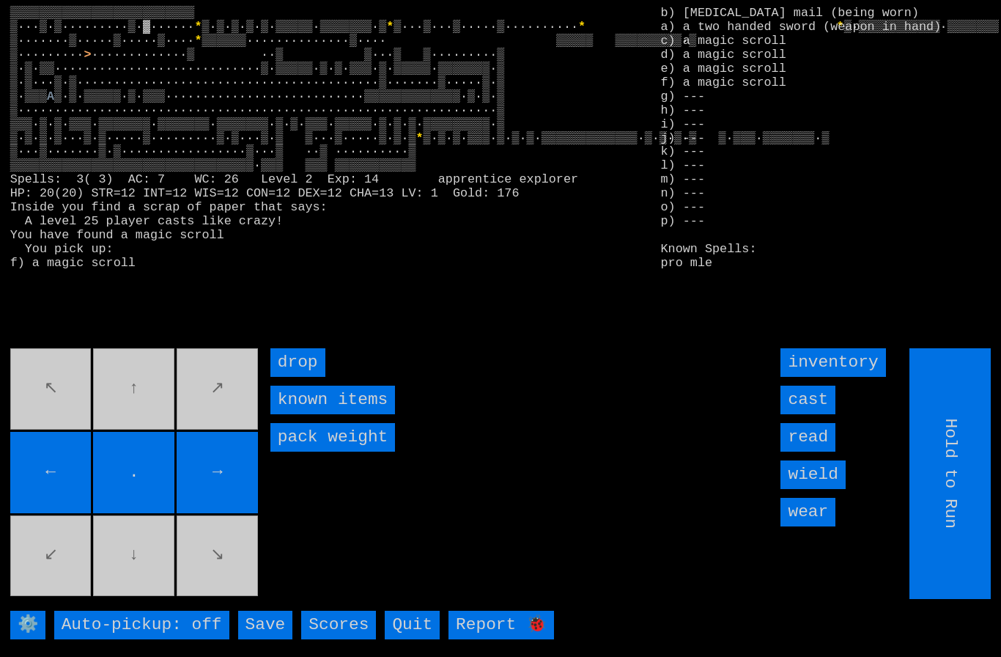
type input "Choose Direction"
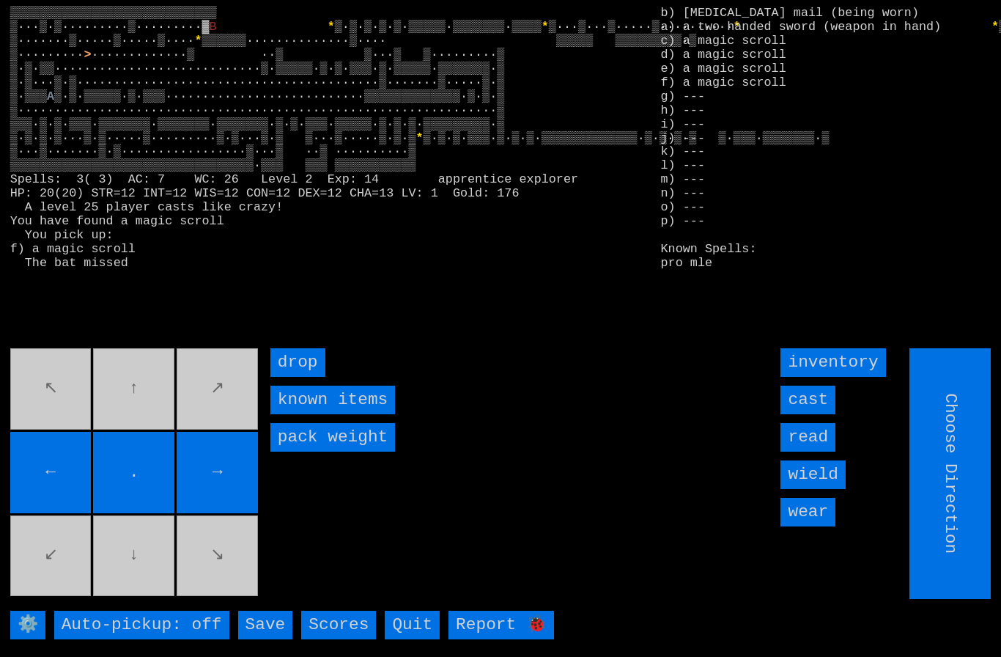
type input "Hold to Run"
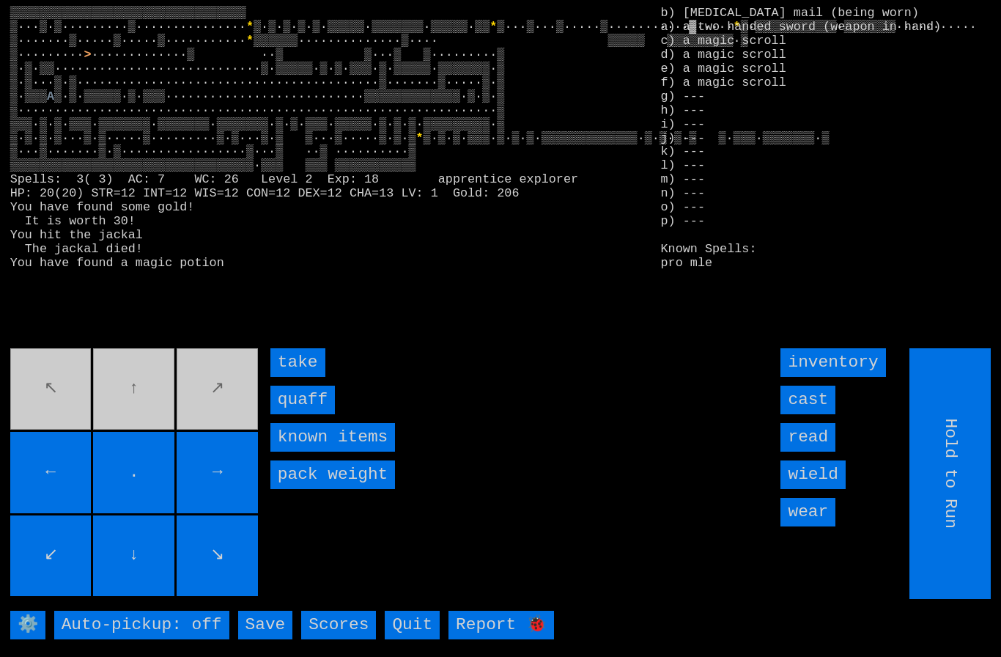
click at [307, 414] on input "quaff" at bounding box center [302, 399] width 64 height 29
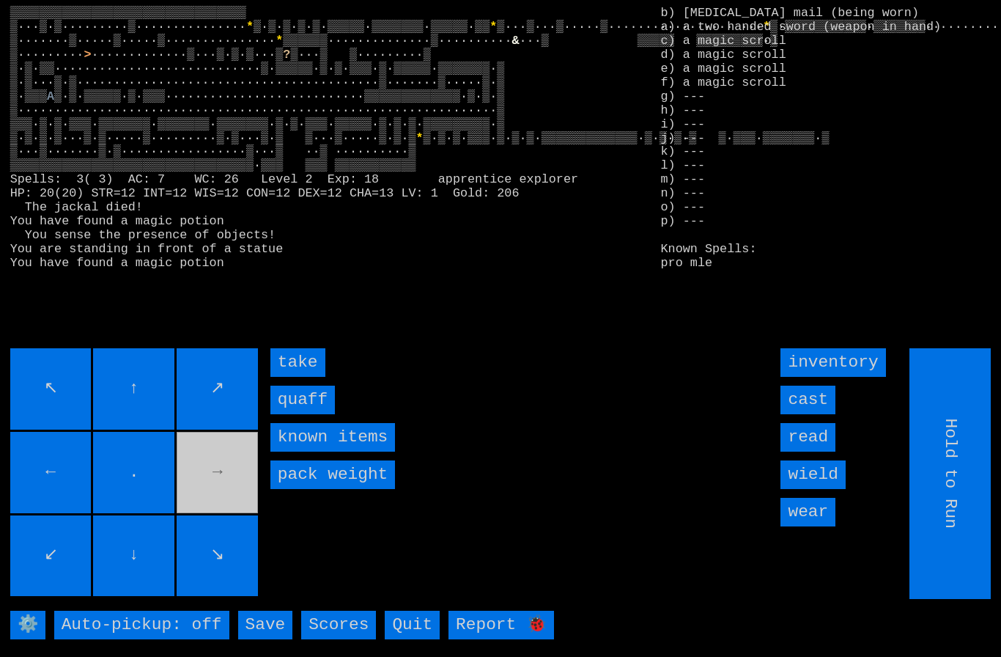
click at [306, 414] on input "quaff" at bounding box center [302, 399] width 64 height 29
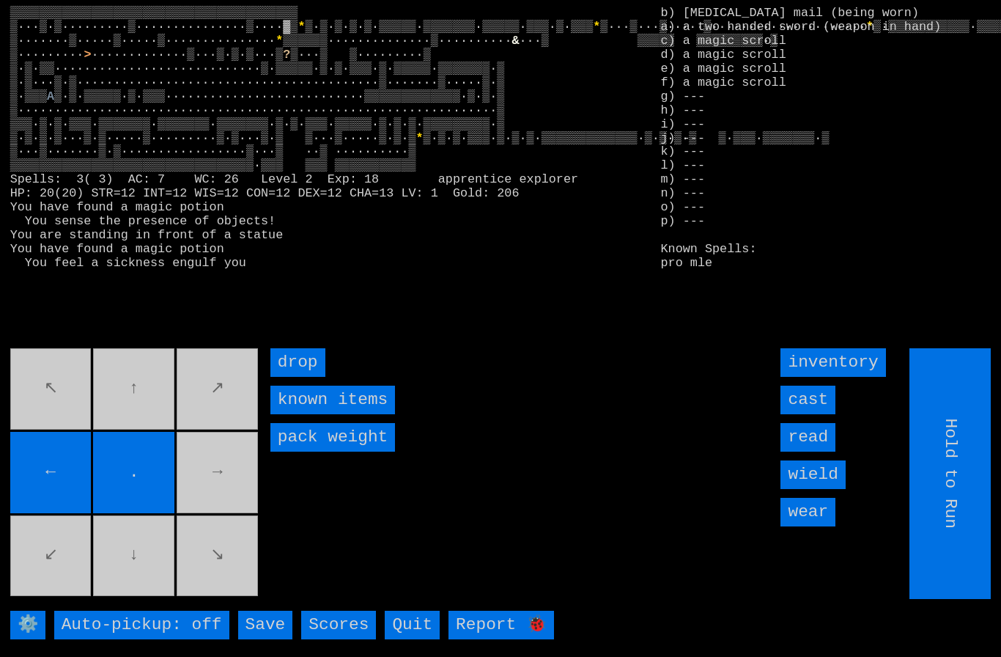
click at [217, 480] on movebuttons "↖ ↑ ↗ ← . → ↙ ↓ ↘" at bounding box center [135, 473] width 251 height 251
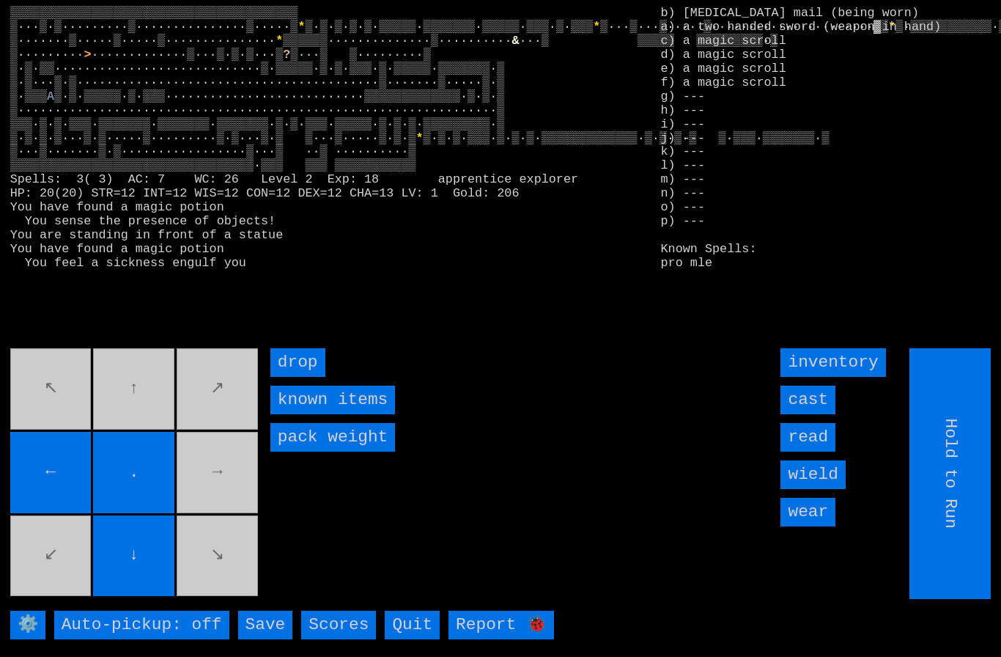
click at [207, 472] on movebuttons "↖ ↑ ↗ ← . → ↙ ↓ ↘" at bounding box center [135, 473] width 251 height 251
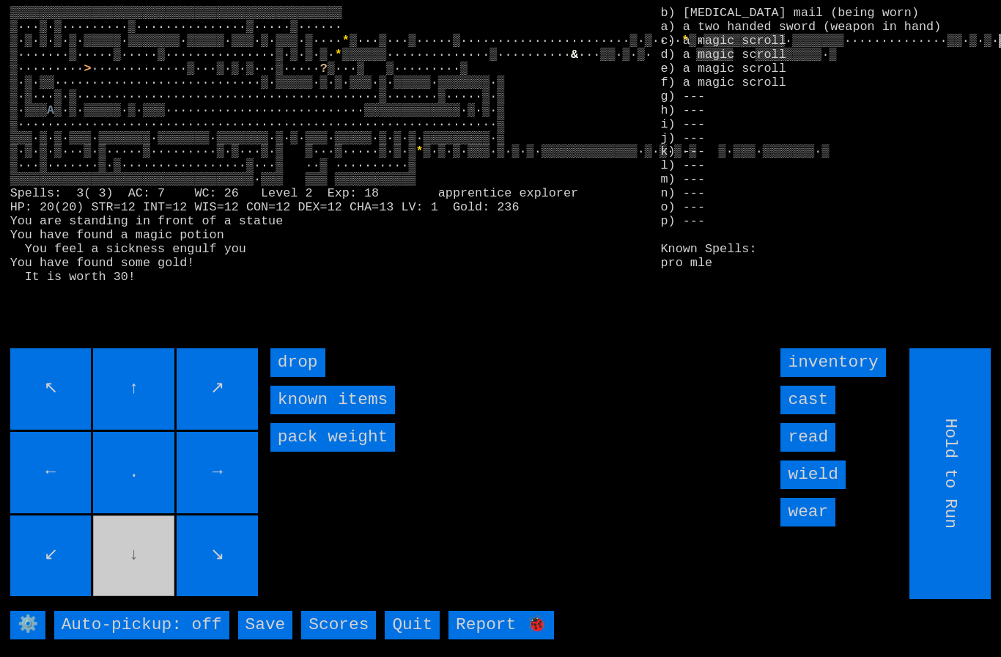
click at [152, 578] on movebuttons "↖ ↑ ↗ ← . → ↙ ↓ ↘" at bounding box center [135, 473] width 251 height 251
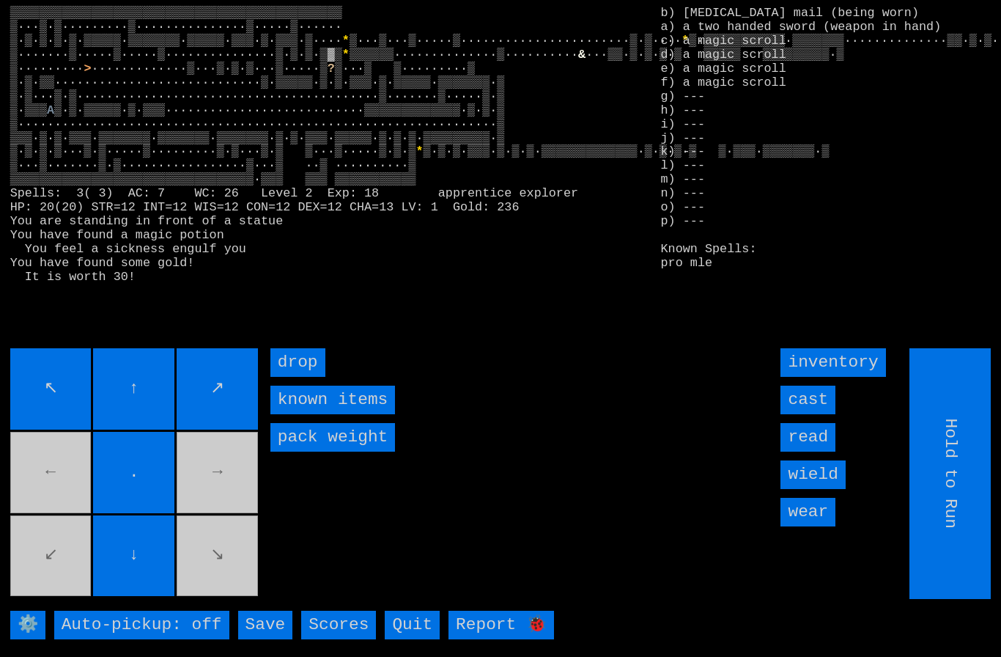
click at [221, 569] on movebuttons "↖ ↑ ↗ ← . → ↙ ↓ ↘" at bounding box center [135, 473] width 251 height 251
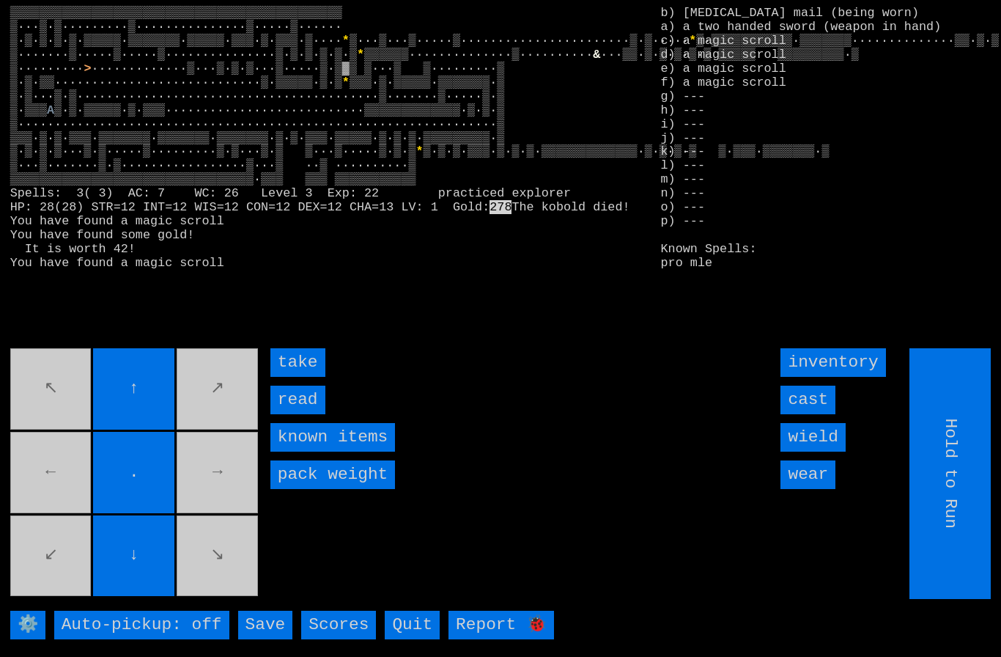
click at [298, 377] on input "take" at bounding box center [297, 362] width 55 height 29
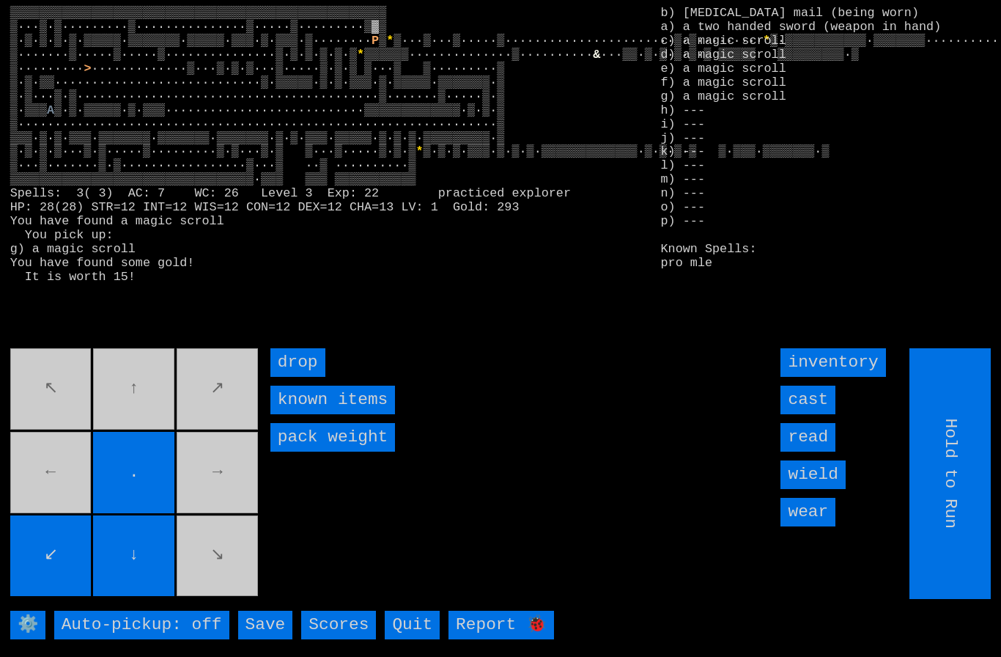
click at [226, 498] on movebuttons "↖ ↑ ↗ ← . → ↙ ↓ ↘" at bounding box center [135, 473] width 251 height 251
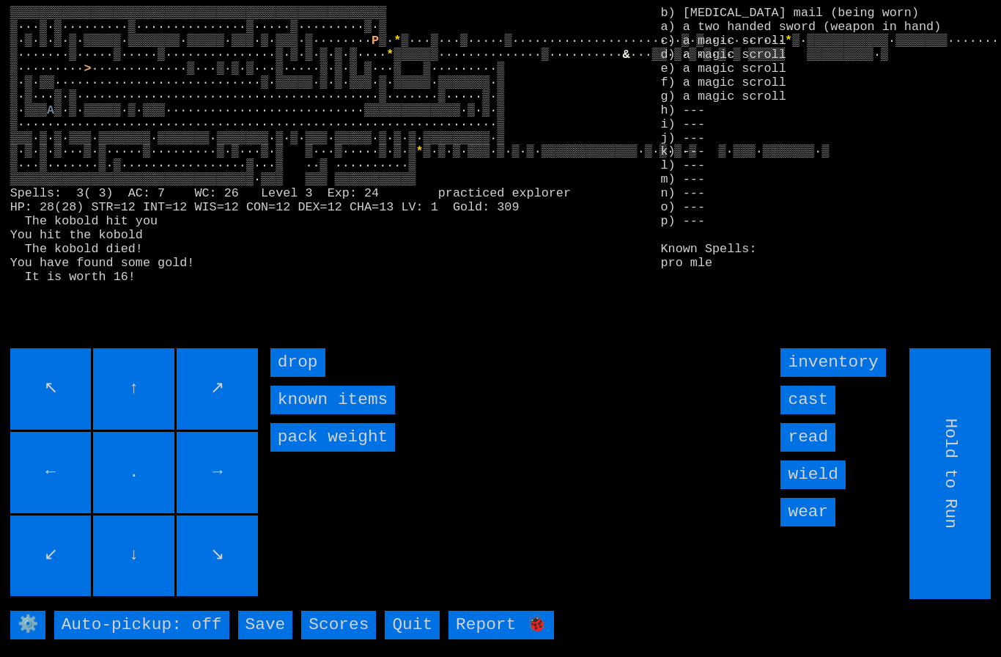
click at [93, 597] on input "↓" at bounding box center [133, 555] width 81 height 81
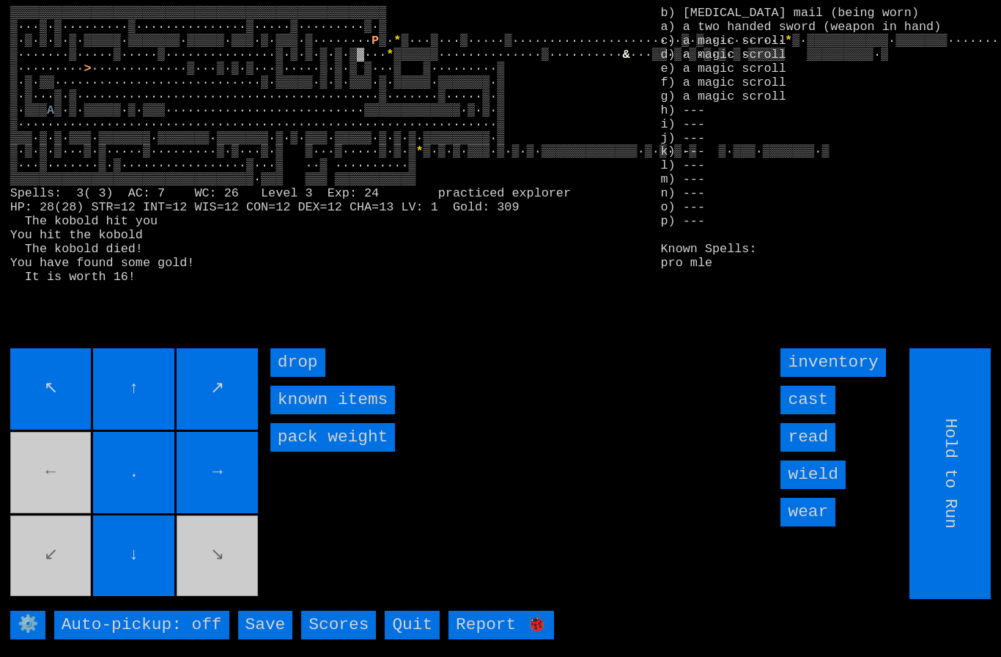
click at [174, 574] on input "↓" at bounding box center [133, 555] width 81 height 81
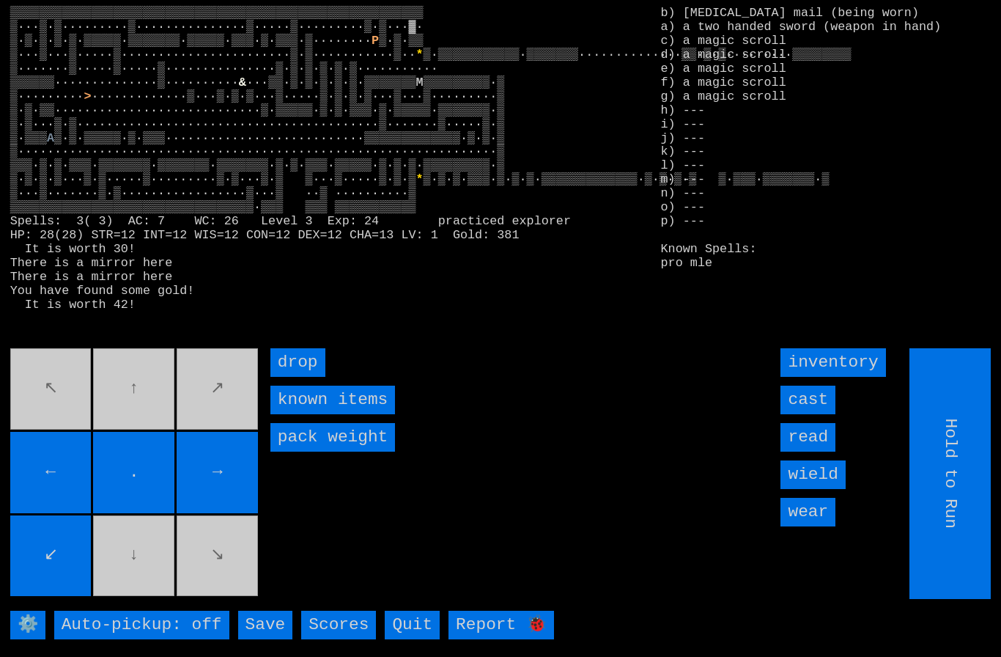
click at [243, 582] on movebuttons "↖ ↑ ↗ ← . → ↙ ↓ ↘" at bounding box center [135, 473] width 251 height 251
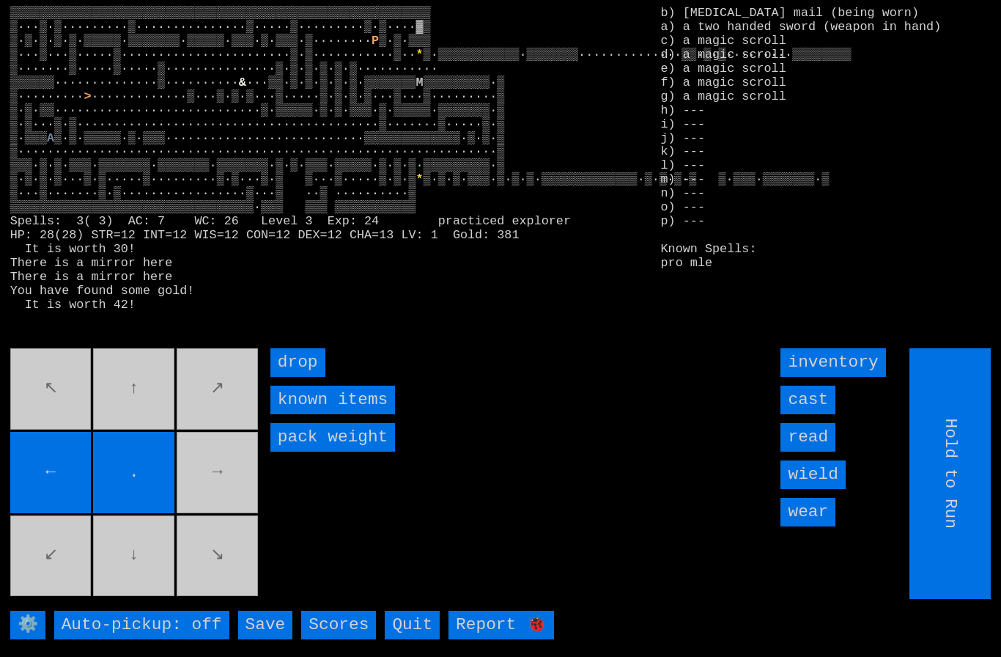
click at [207, 495] on movebuttons "↖ ↑ ↗ ← . → ↙ ↓ ↘" at bounding box center [135, 473] width 251 height 251
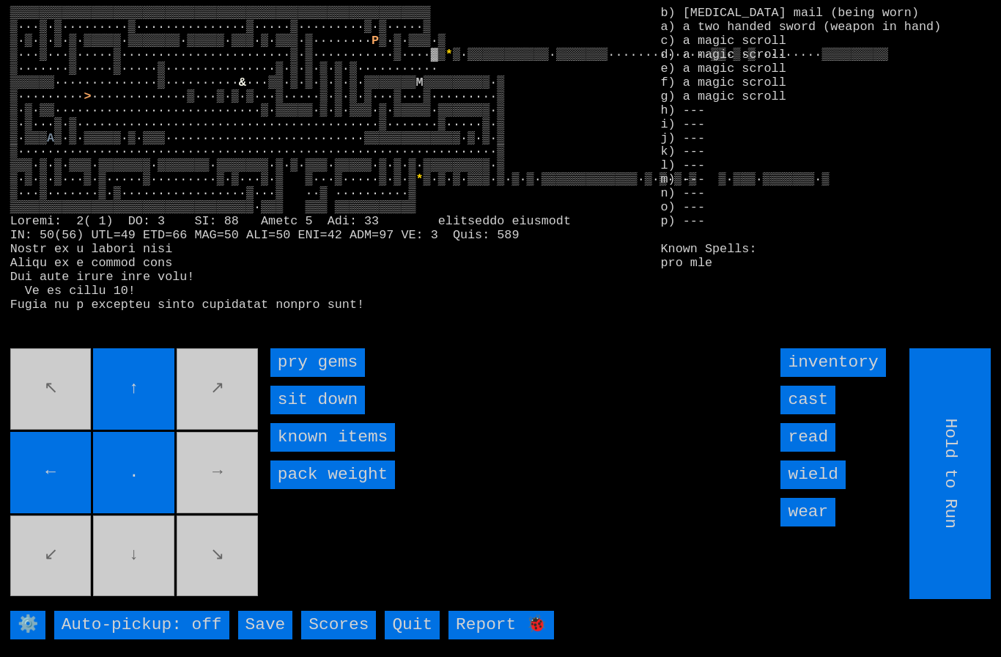
click at [336, 377] on gems "pry gems" at bounding box center [317, 362] width 95 height 29
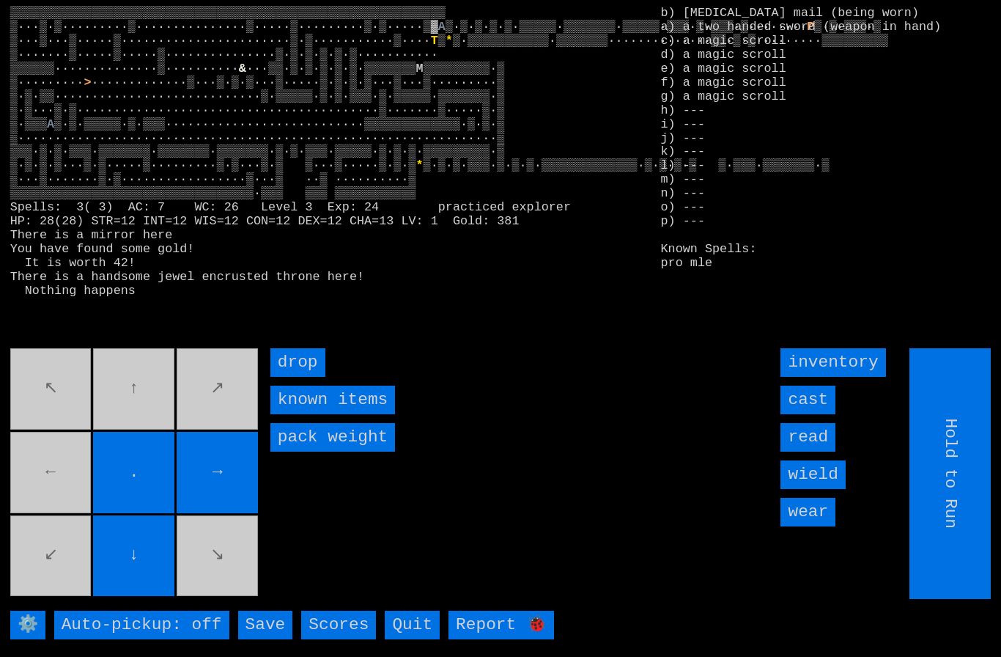
type input "Choose Direction"
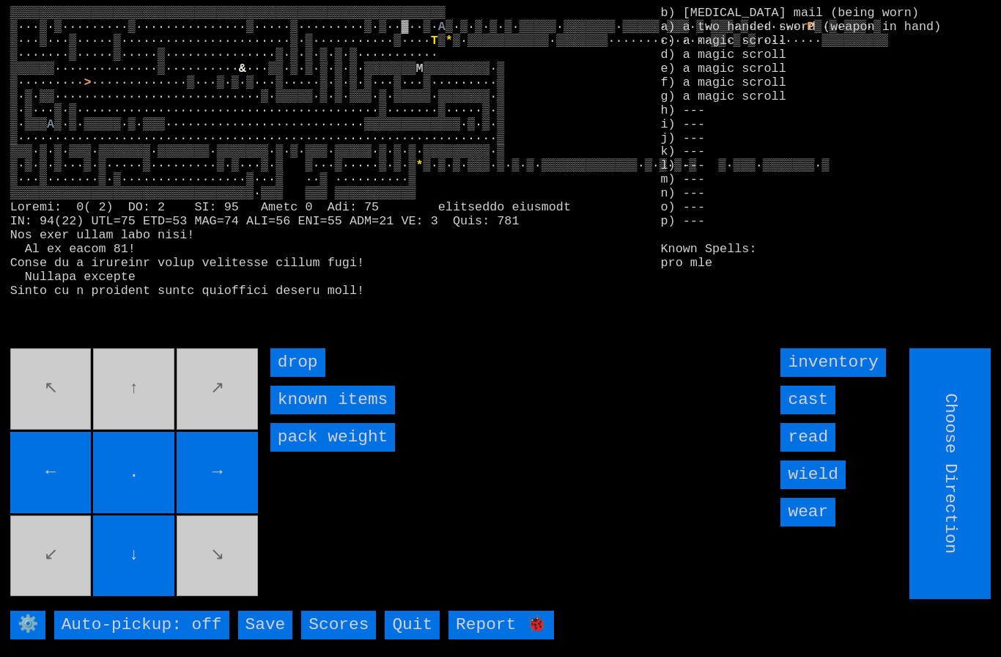
type input "Hold to Run"
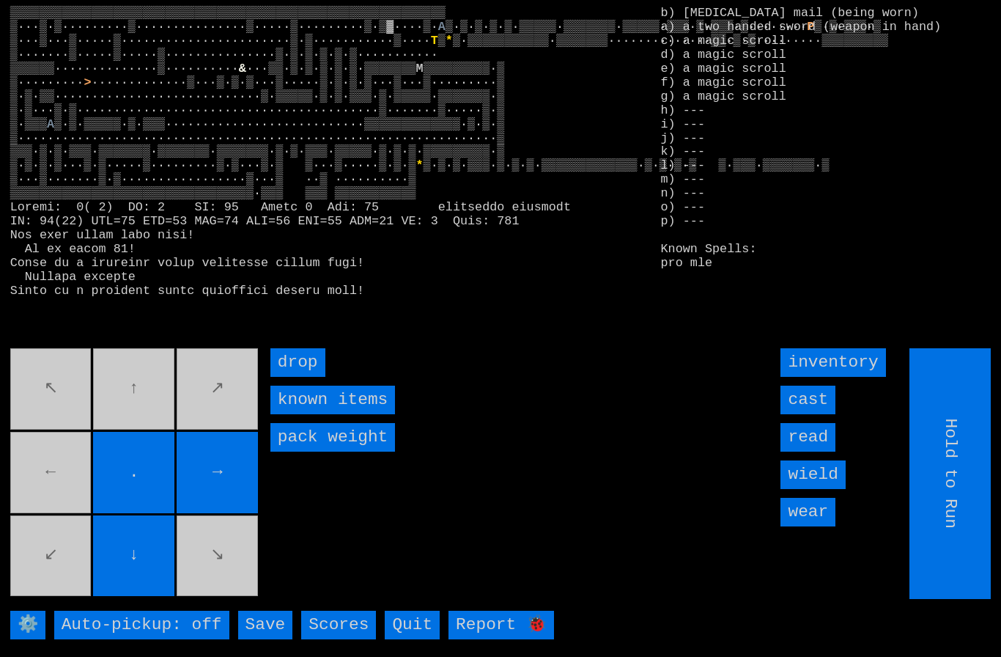
type input "Choose Direction"
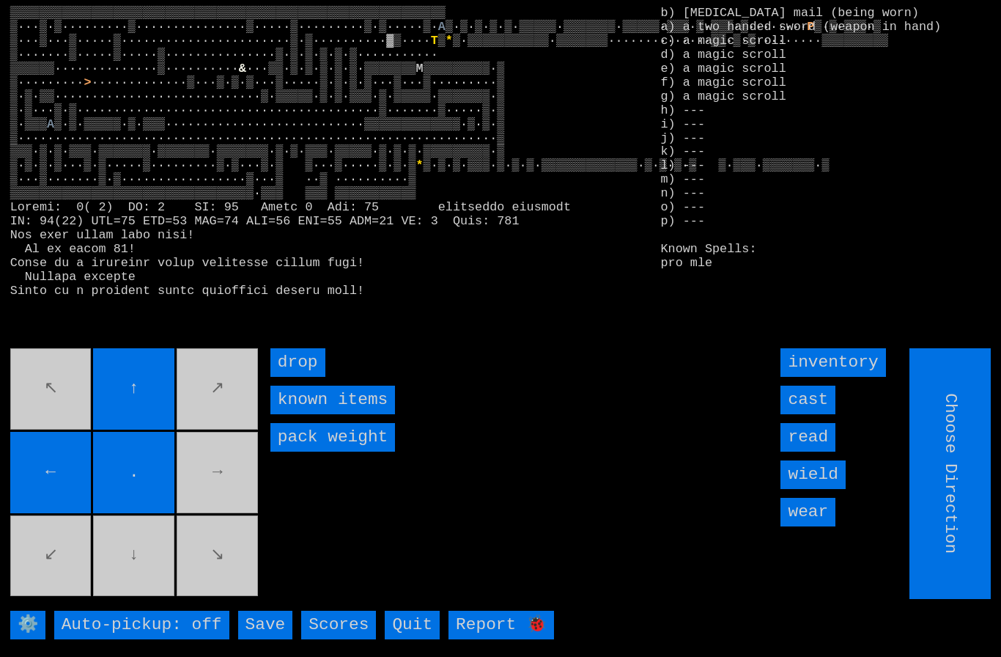
type input "Hold to Run"
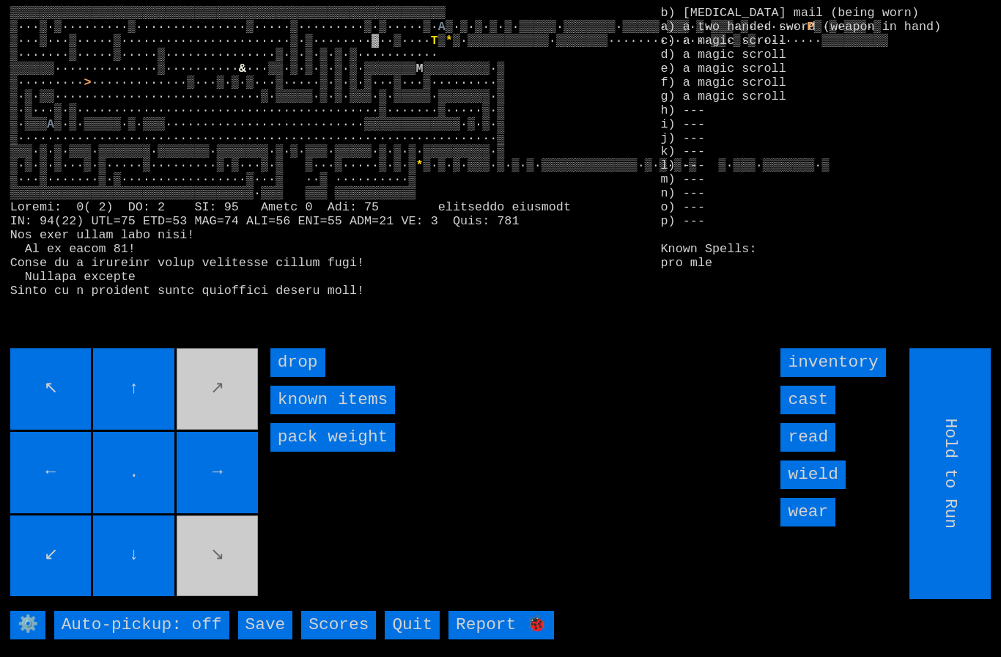
type input "Choose Direction"
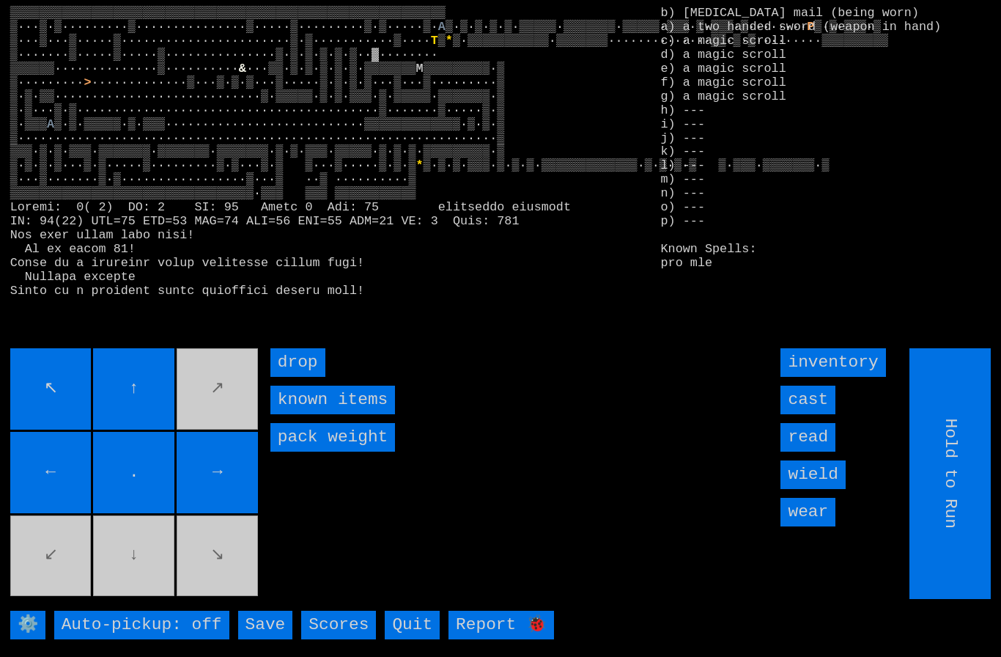
type input "Choose Direction"
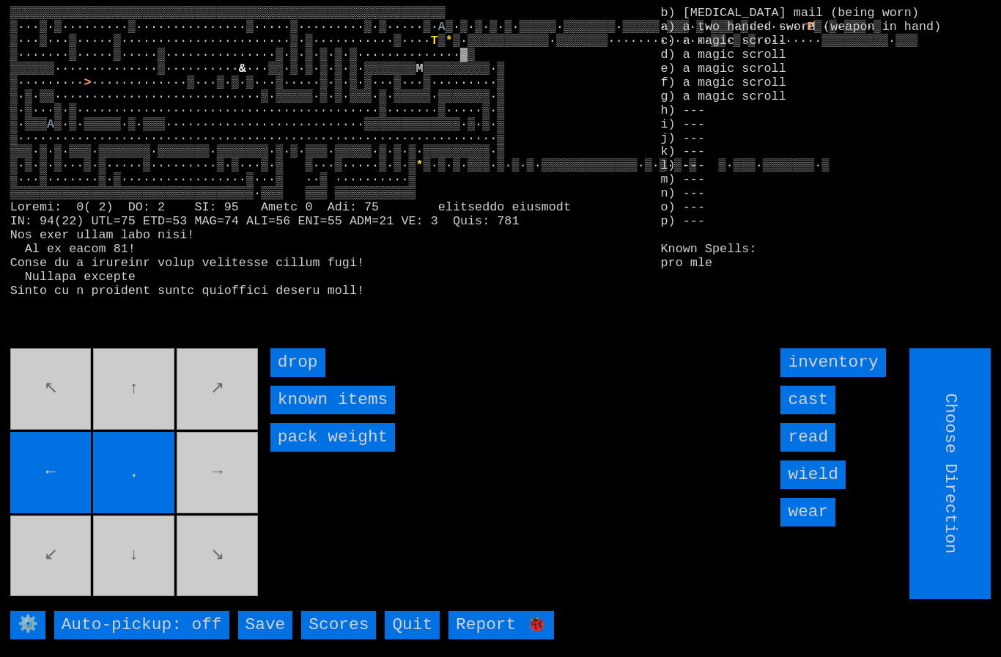
type input "Hold to Run"
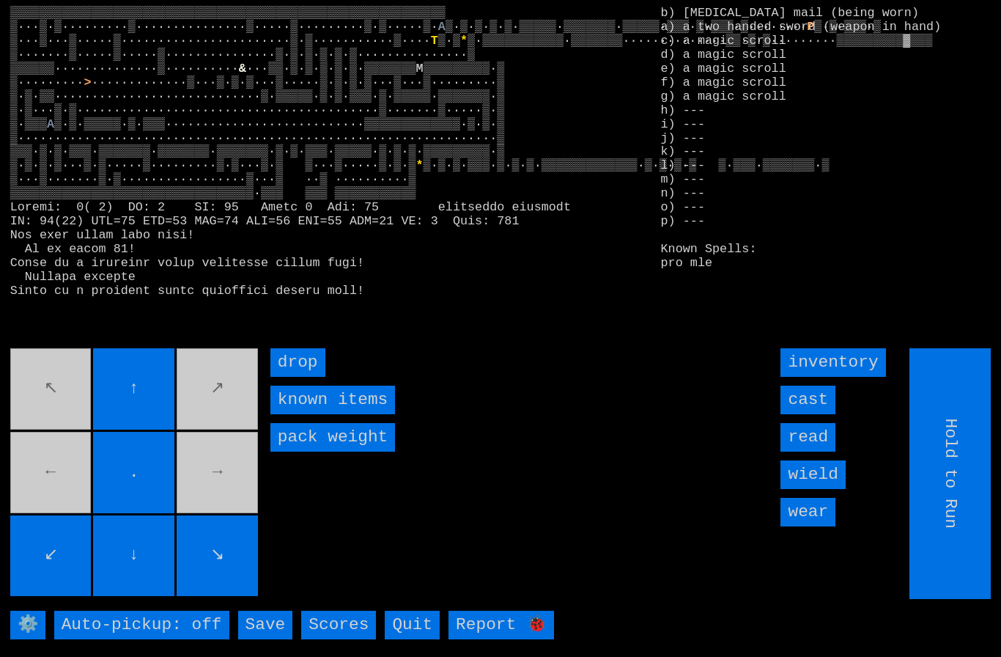
type input "Choose Direction"
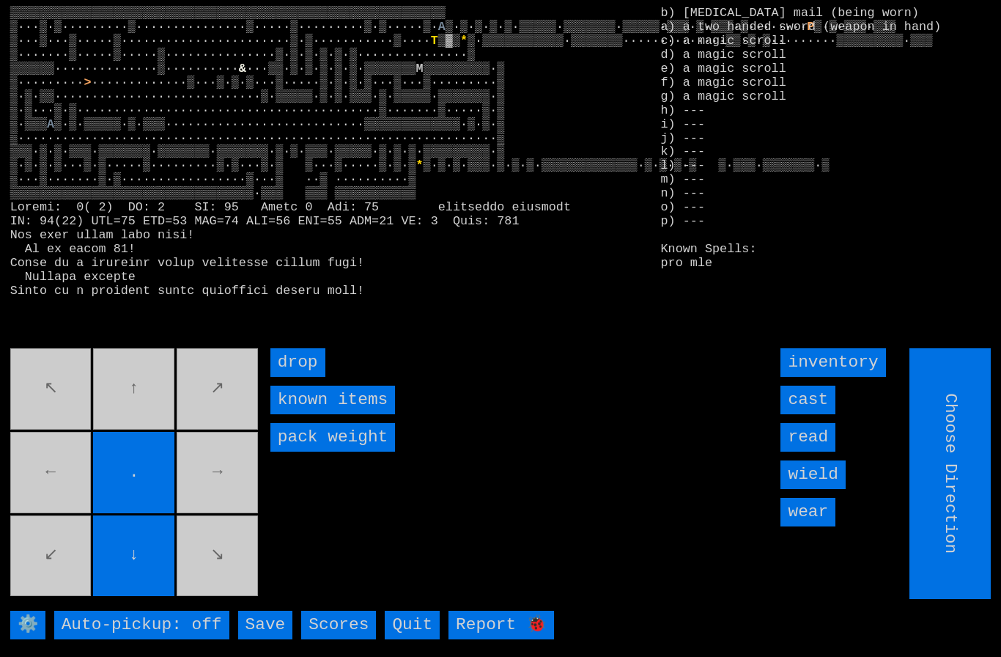
type input "Hold to Run"
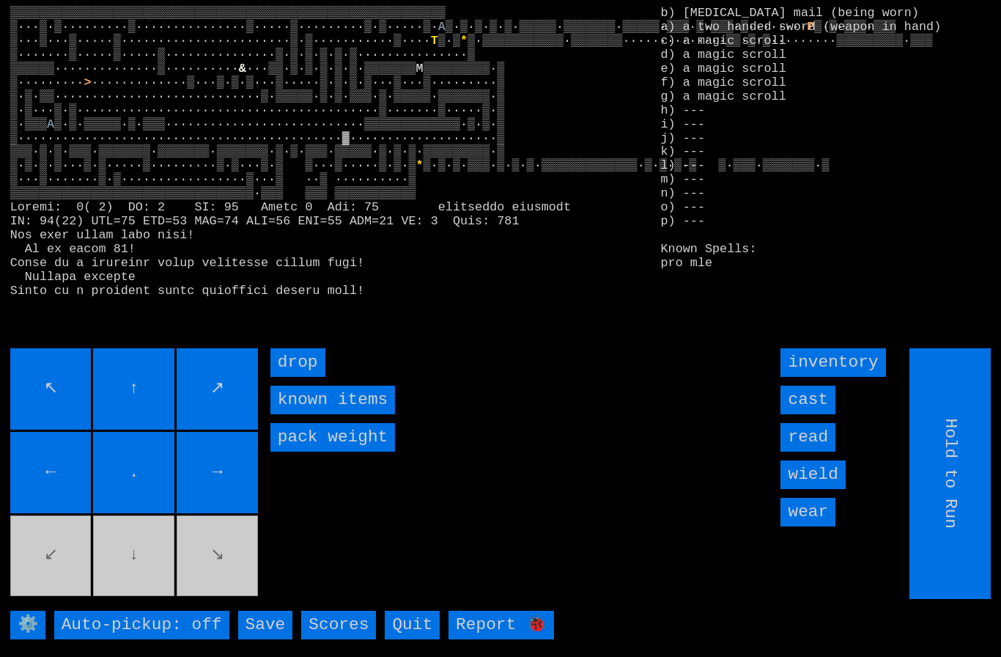
click at [155, 571] on movebuttons "↖ ↑ ↗ ← . → ↙ ↓ ↘" at bounding box center [135, 473] width 251 height 251
type input "Choose Direction"
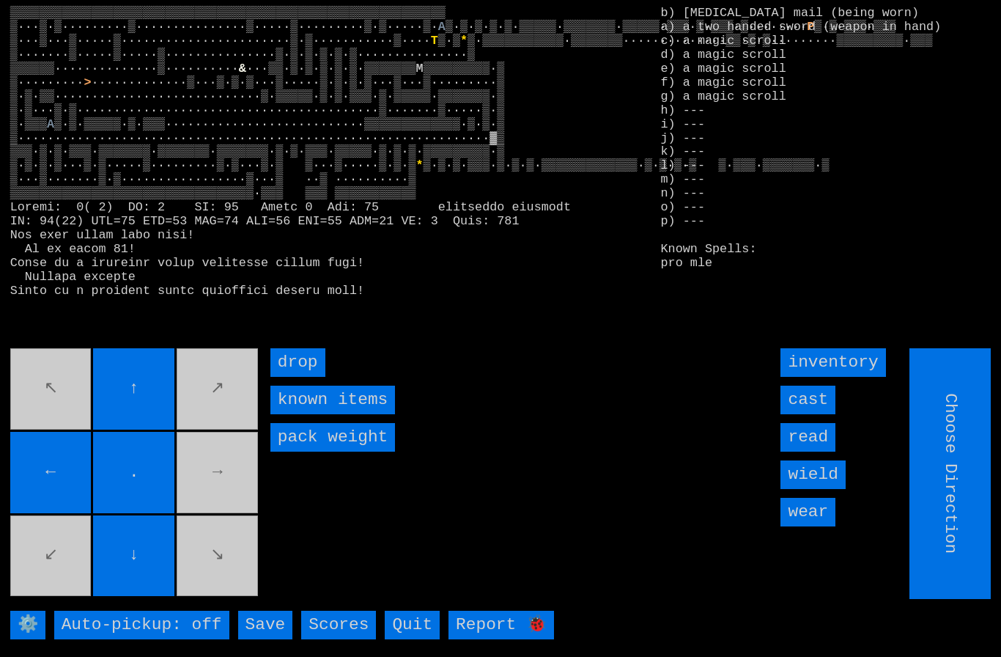
type input "Hold to Run"
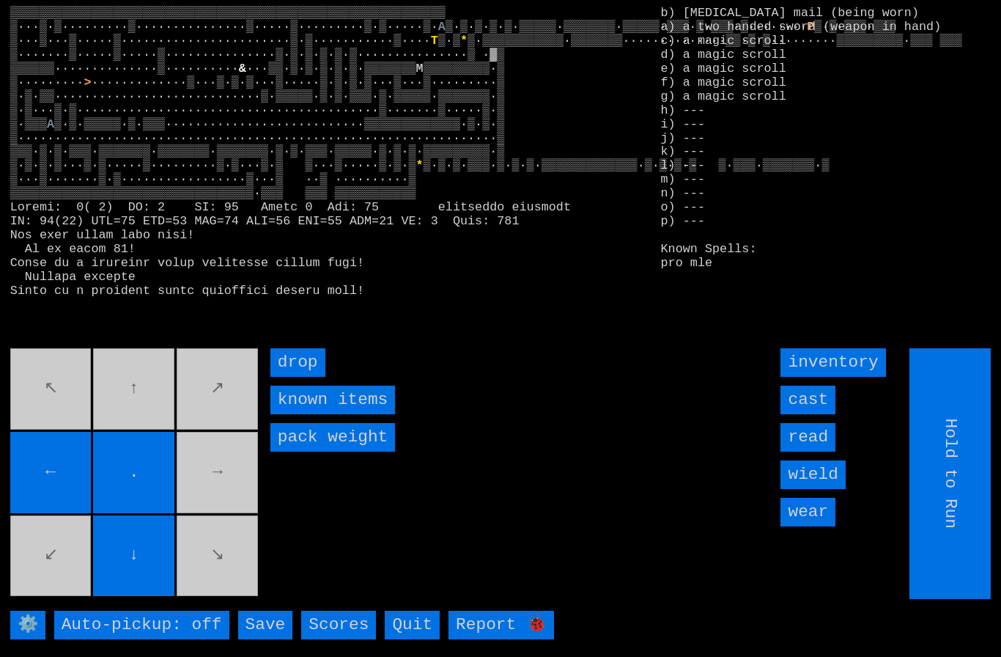
click at [139, 416] on movebuttons "↖ ↑ ↗ ← . → ↙ ↓ ↘" at bounding box center [135, 473] width 251 height 251
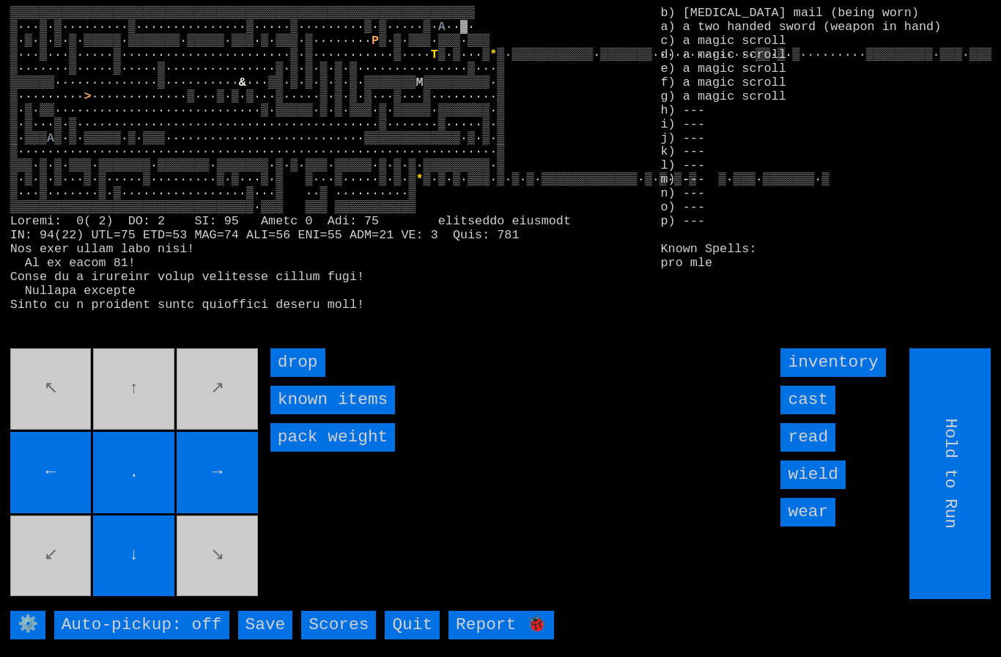
click at [197, 450] on movebuttons "↖ ↑ ↗ ← . → ↙ ↓ ↘" at bounding box center [135, 473] width 251 height 251
click at [207, 440] on movebuttons "↖ ↑ ↗ ← . → ↙ ↓ ↘" at bounding box center [135, 473] width 251 height 251
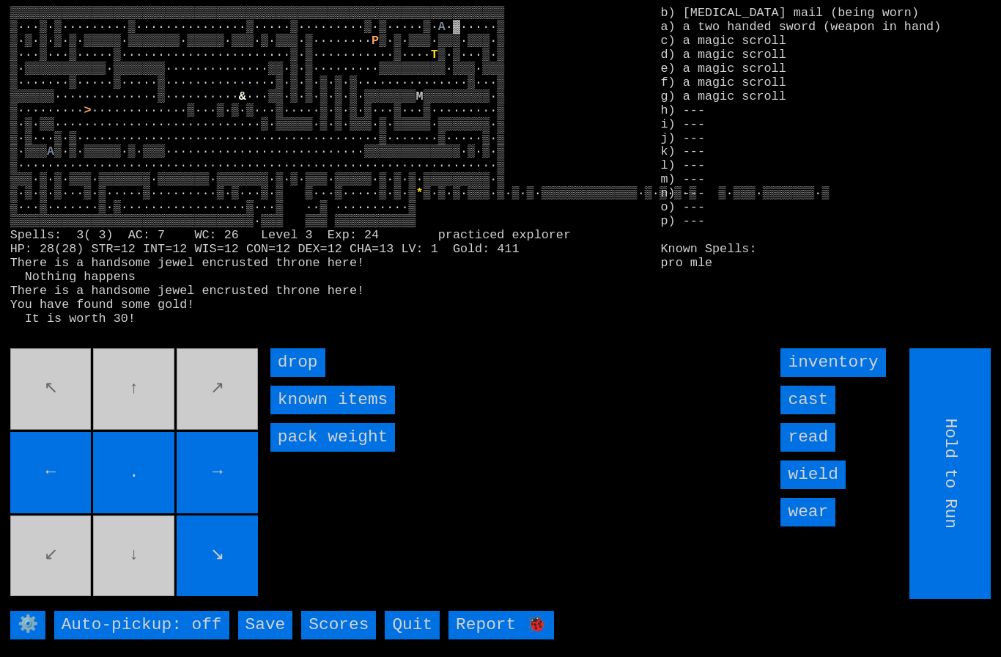
type input "Choose Direction"
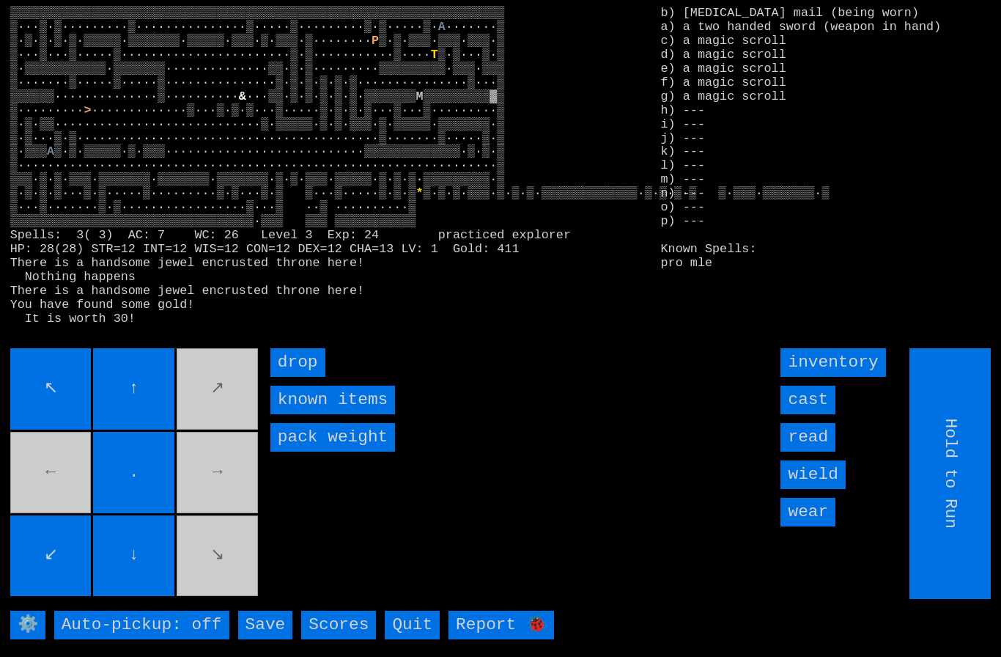
type input "Choose Direction"
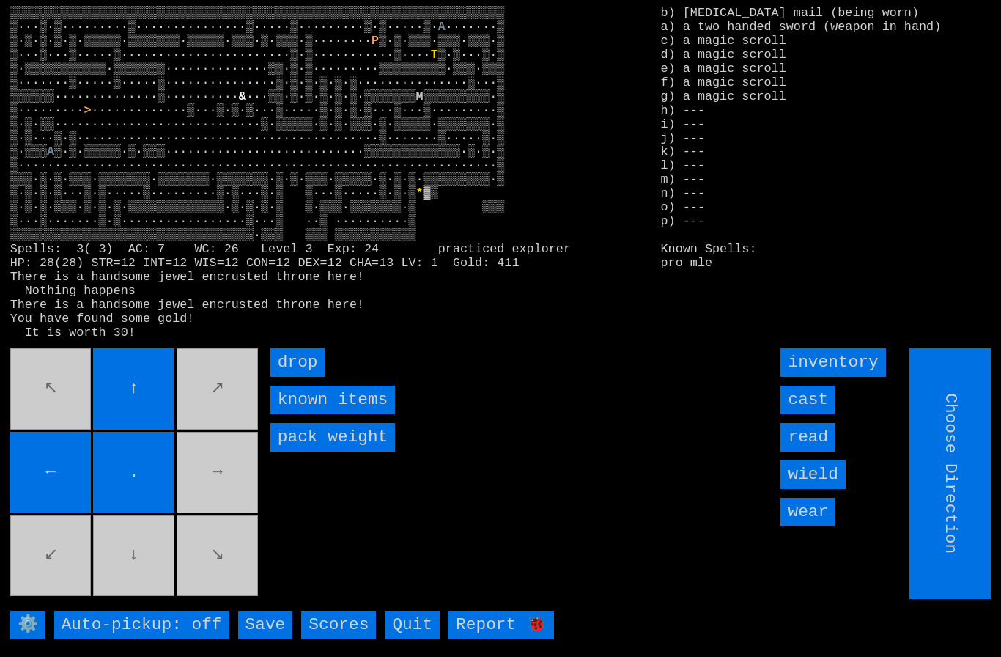
type input "Hold to Run"
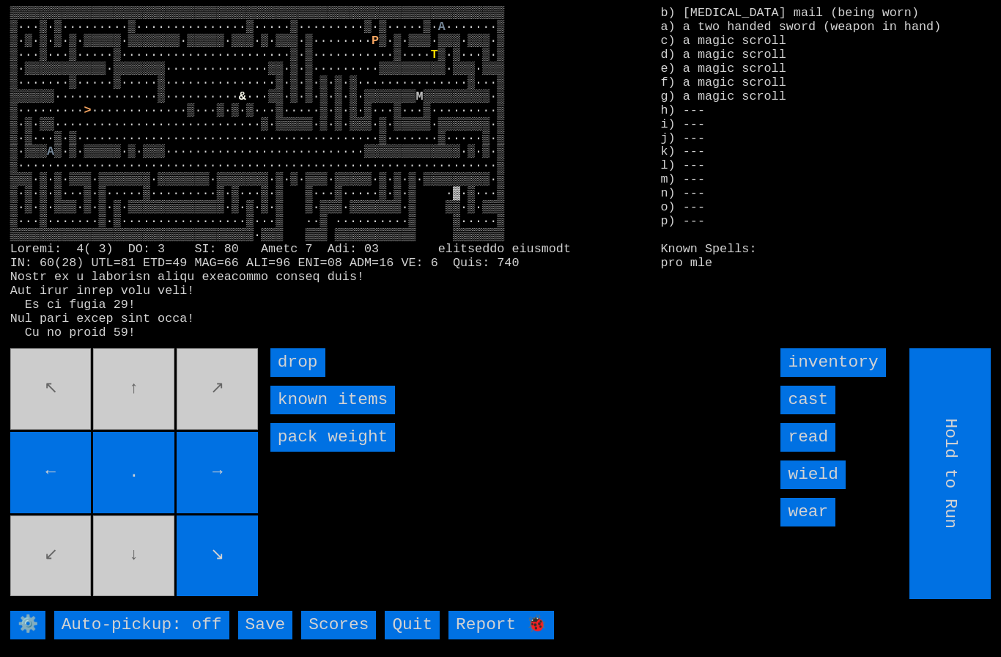
click at [64, 564] on movebuttons "↖ ↑ ↗ ← . → ↙ ↓ ↘" at bounding box center [135, 473] width 251 height 251
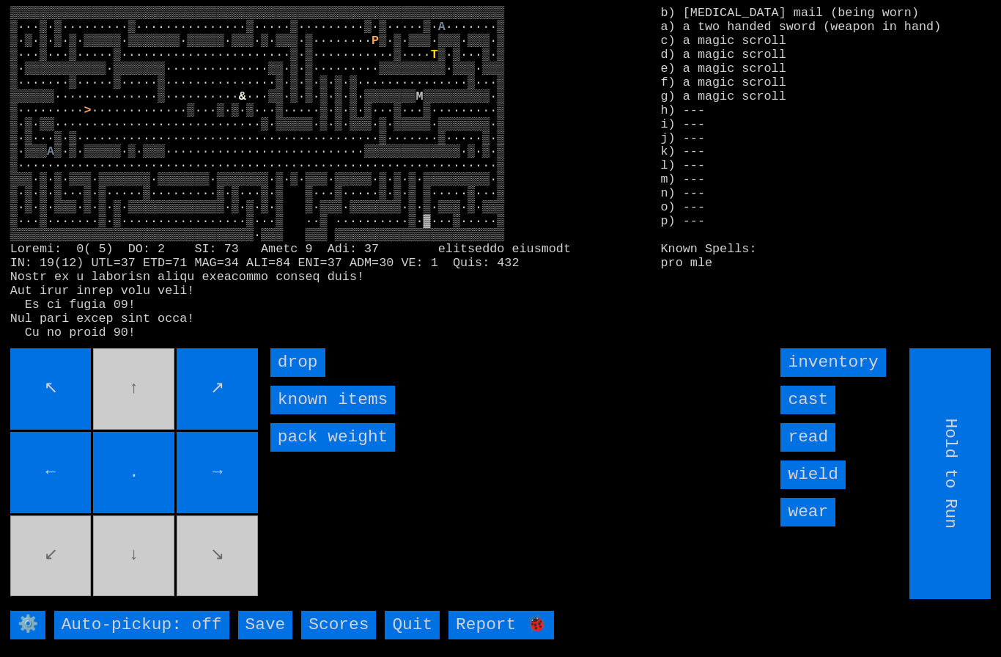
click at [54, 335] on larn "▒▒▒▒▒▒▒▒▒▒▒▒▒▒▒▒▒▒▒▒▒▒▒▒▒▒▒▒▒▒▒▒▒▒▒▒▒▒▒▒▒▒▒▒▒▒▒▒▒▒▒▒▒▒▒▒▒▒▒▒▒▒▒▒▒▒▒ ▒···▒·▒····…" at bounding box center [325, 171] width 631 height 328
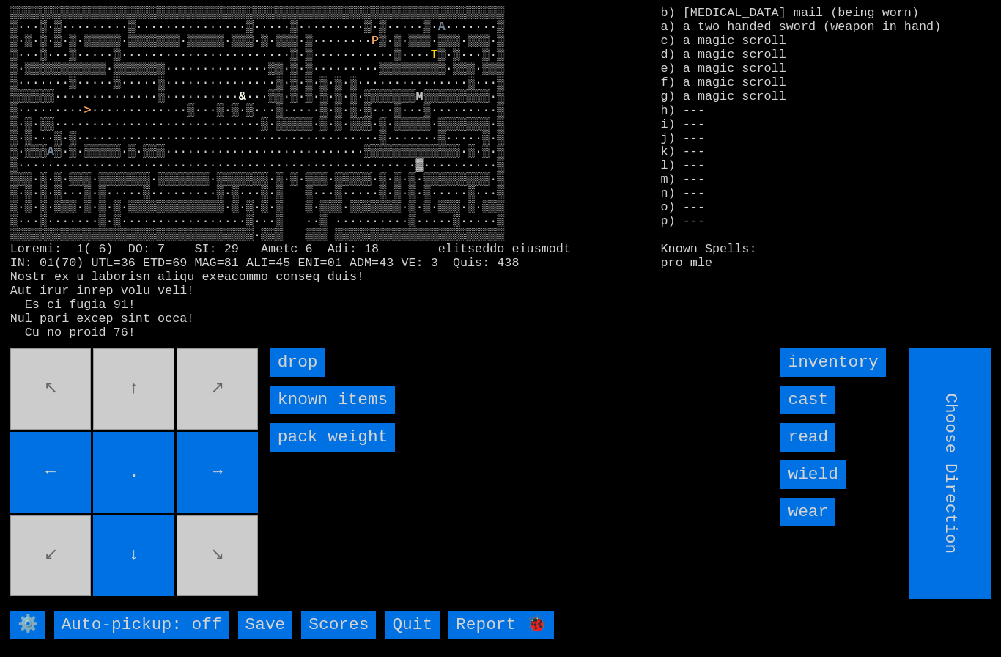
type input "Hold to Run"
click at [956, 532] on input "Hold to Run" at bounding box center [950, 473] width 81 height 251
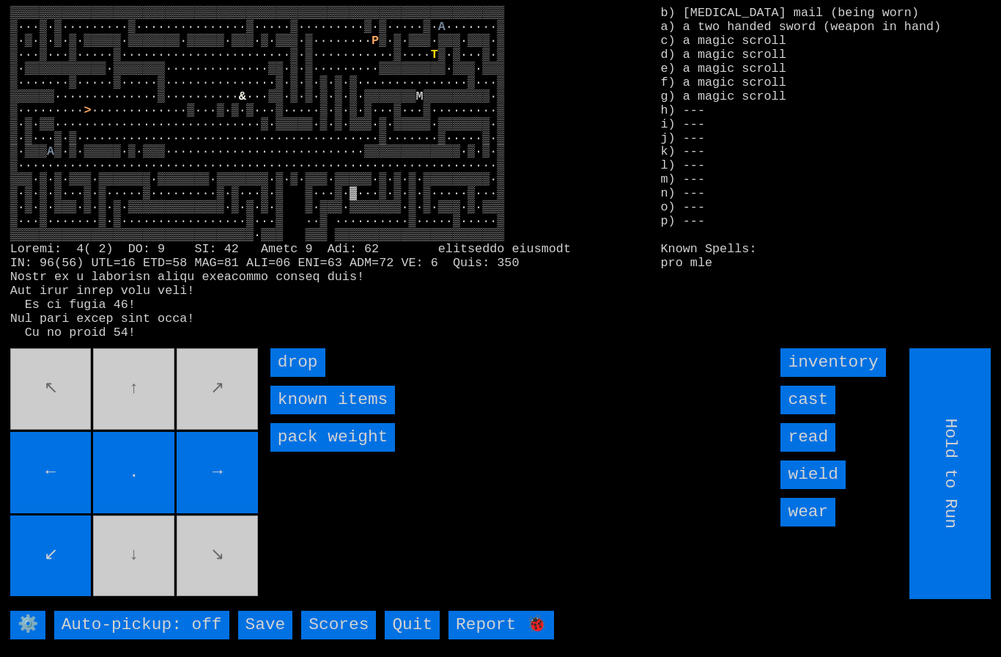
type input "Choose Direction"
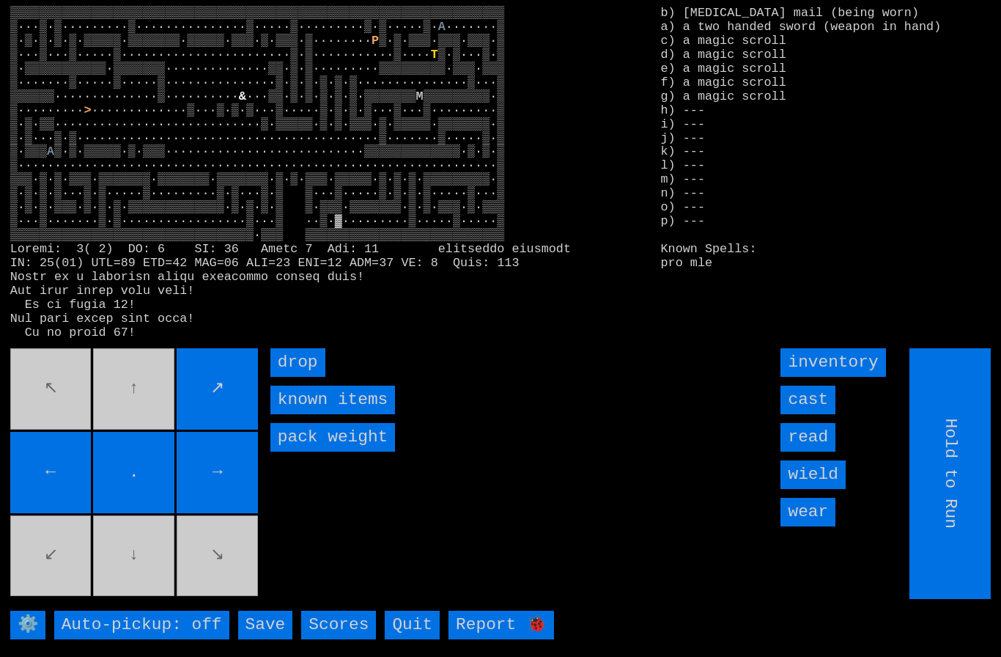
type input "Choose Direction"
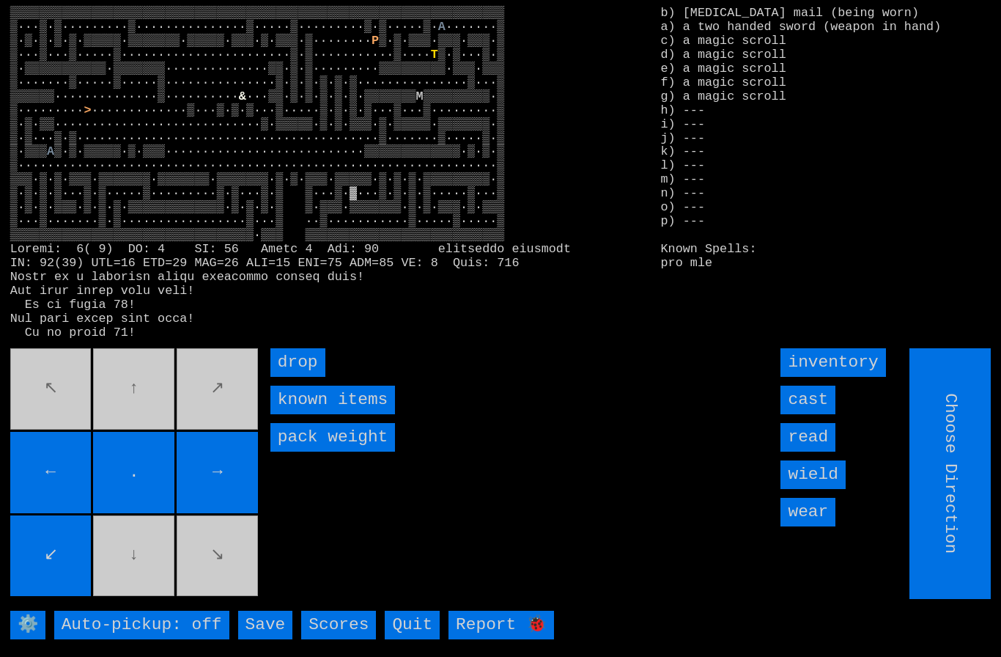
type input "Hold to Run"
click at [208, 417] on movebuttons "↖ ↑ ↗ ← . → ↙ ↓ ↘" at bounding box center [135, 473] width 251 height 251
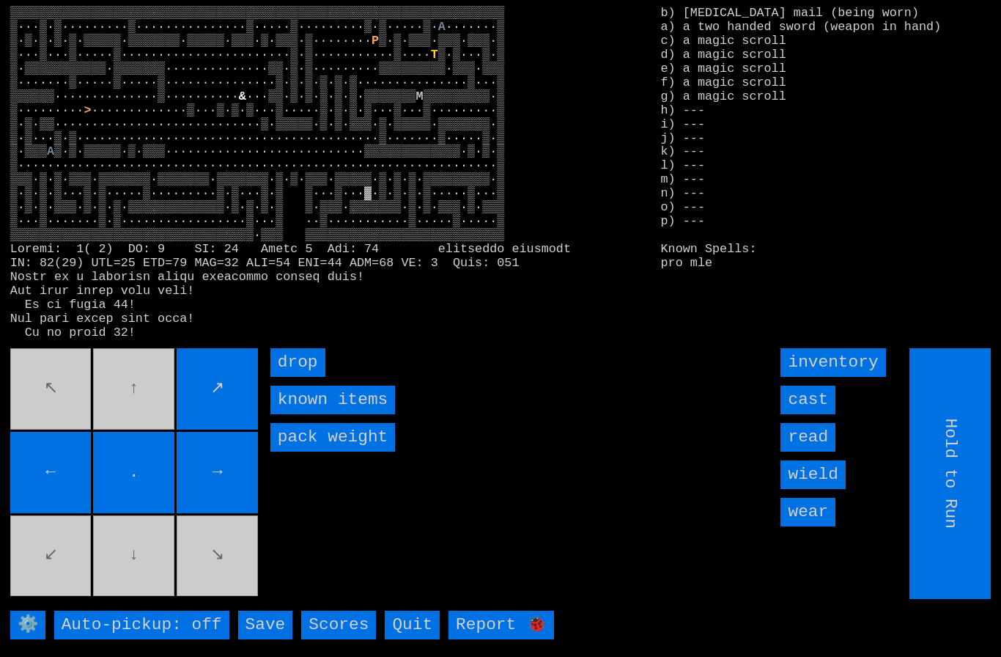
type input "Choose Direction"
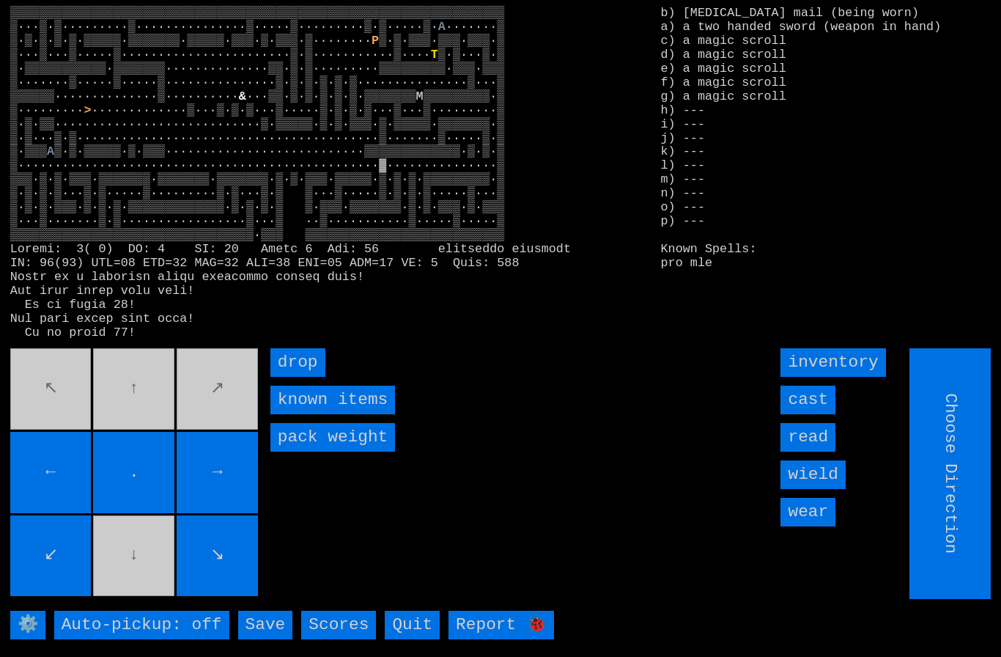
type input "Hold to Run"
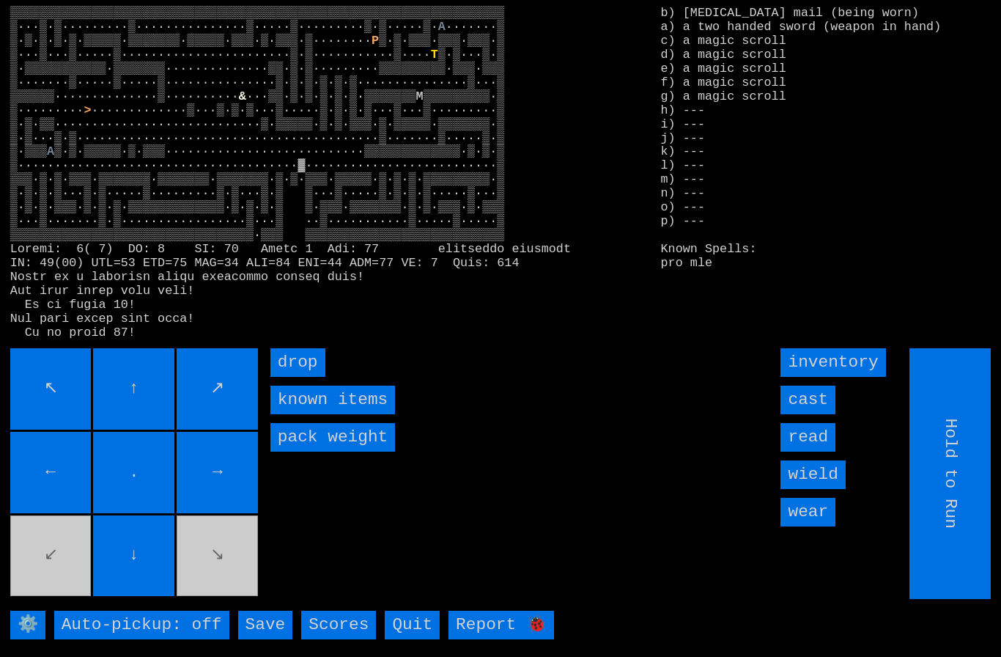
type input "Choose Direction"
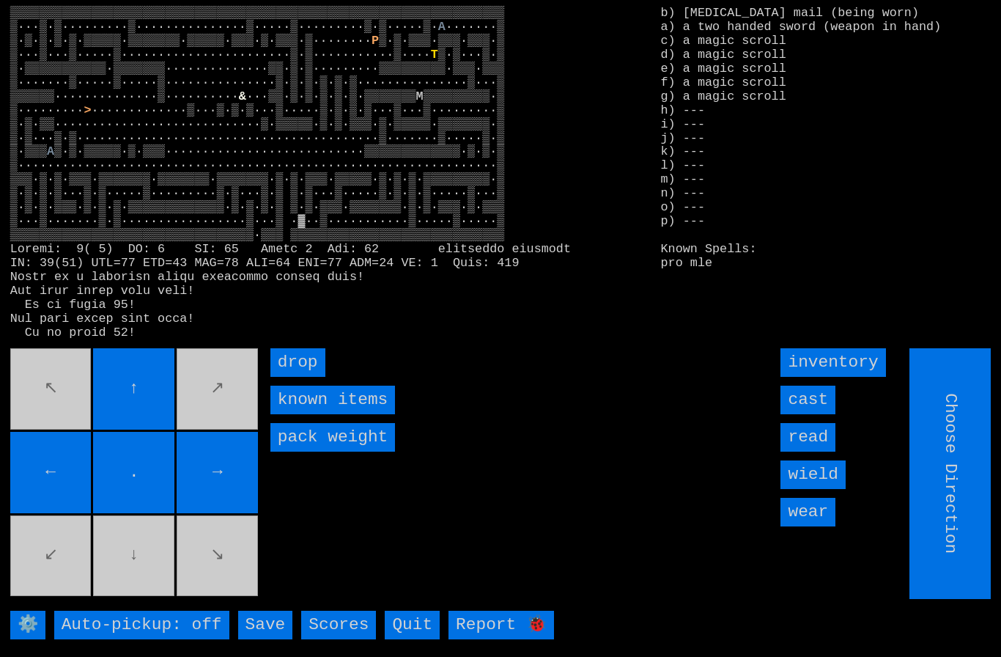
type input "Hold to Run"
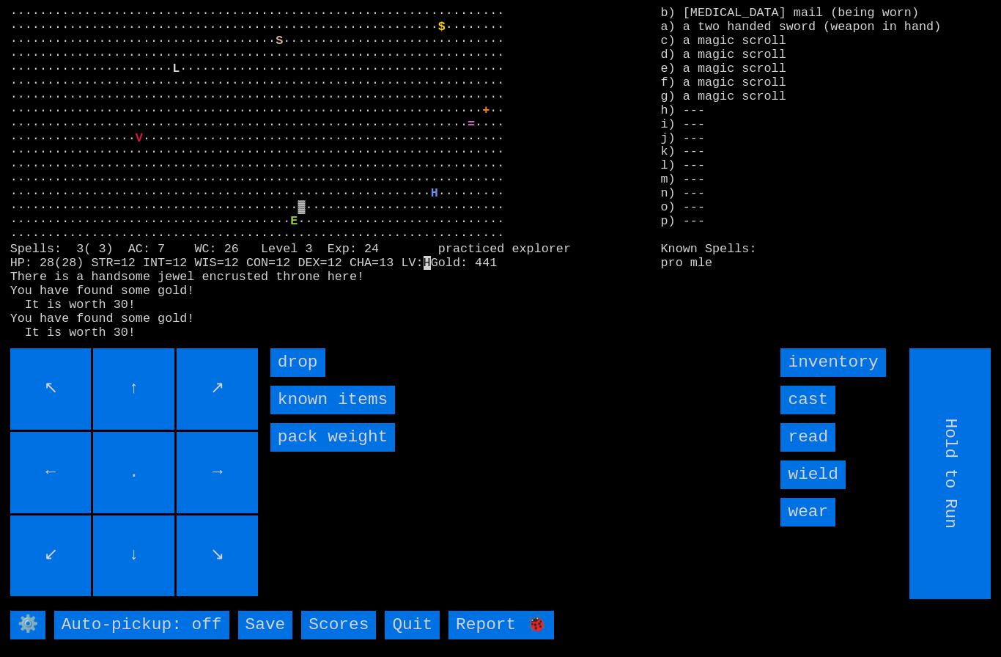
type input "Choose Direction"
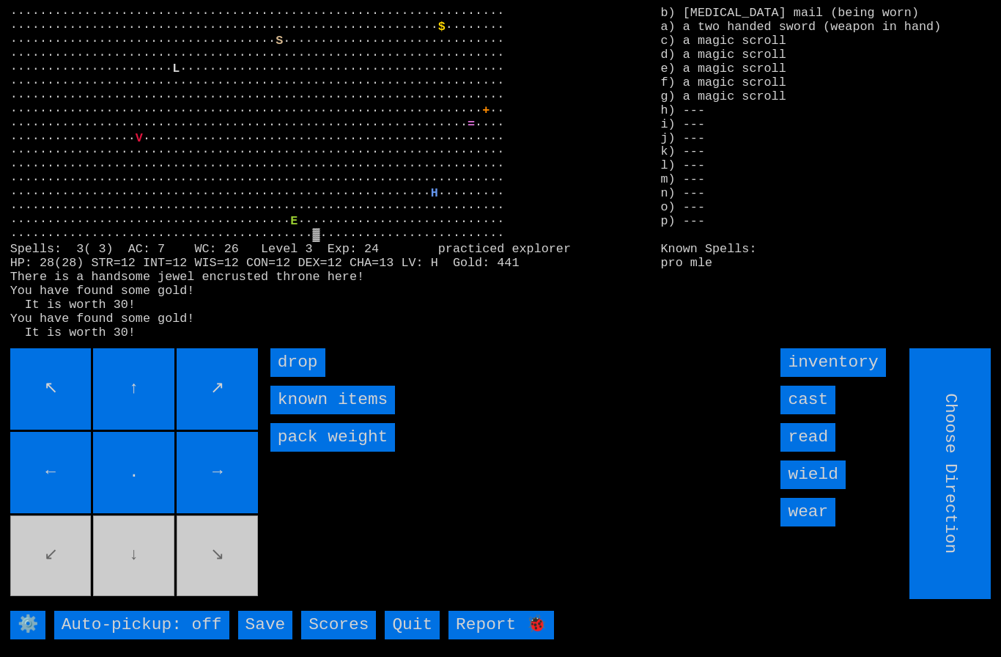
type input "Hold to Run"
click at [296, 377] on input "drop" at bounding box center [297, 362] width 55 height 29
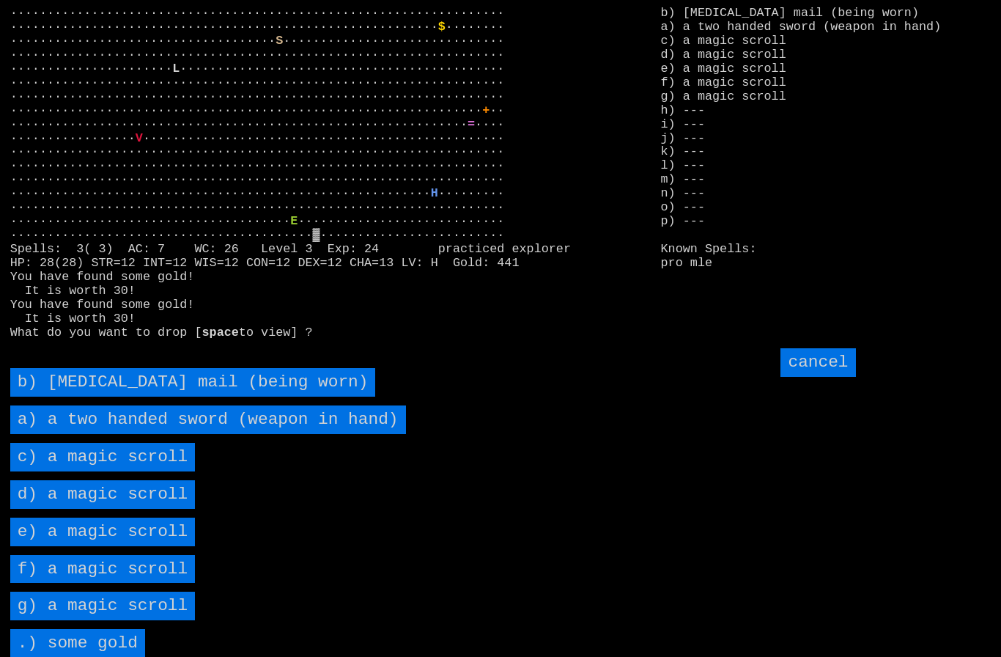
click at [82, 471] on scroll "c) a magic scroll" at bounding box center [102, 457] width 185 height 29
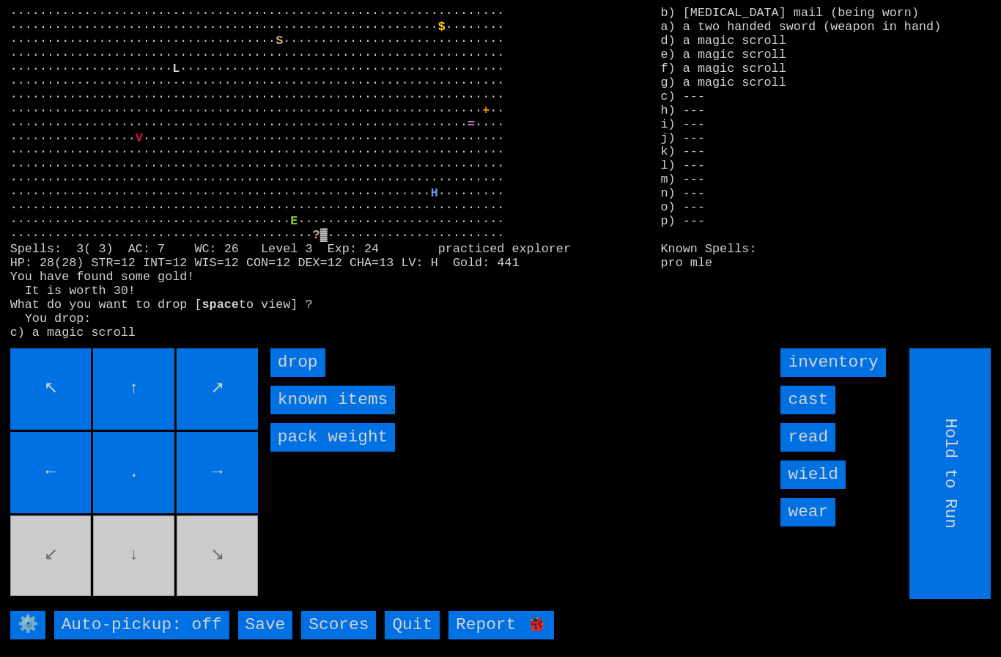
click at [298, 377] on input "drop" at bounding box center [297, 362] width 55 height 29
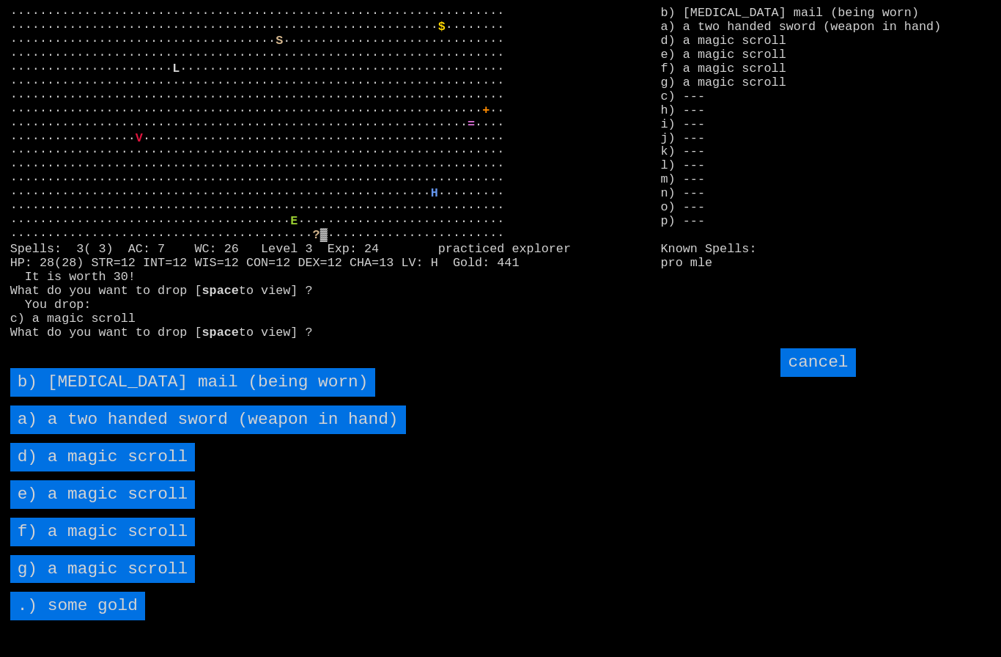
click at [100, 471] on scroll "d) a magic scroll" at bounding box center [102, 457] width 185 height 29
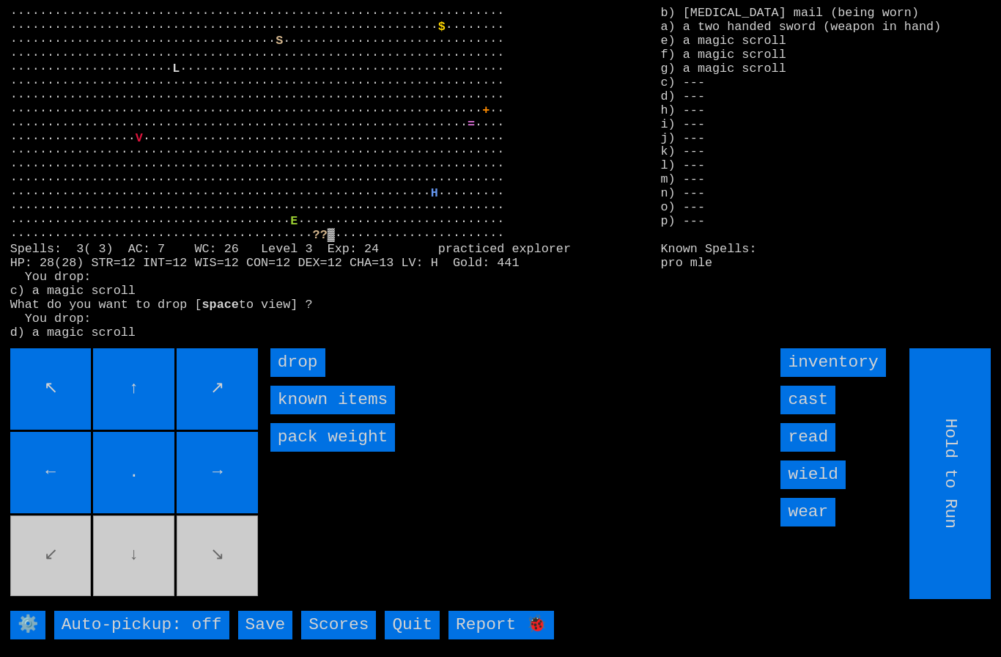
click at [300, 377] on input "drop" at bounding box center [297, 362] width 55 height 29
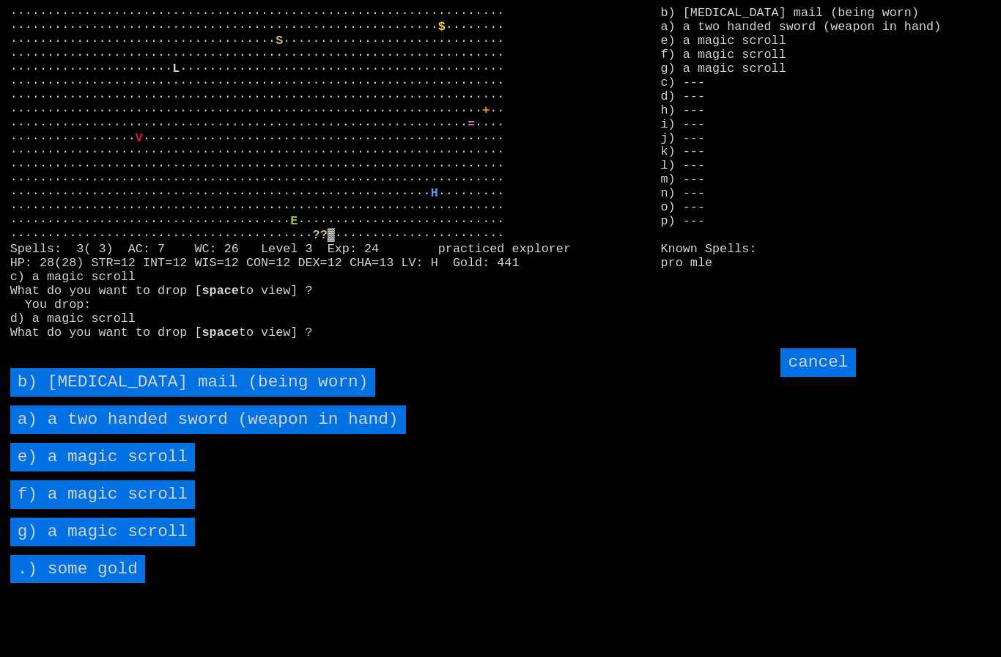
click at [110, 471] on scroll "e) a magic scroll" at bounding box center [102, 457] width 185 height 29
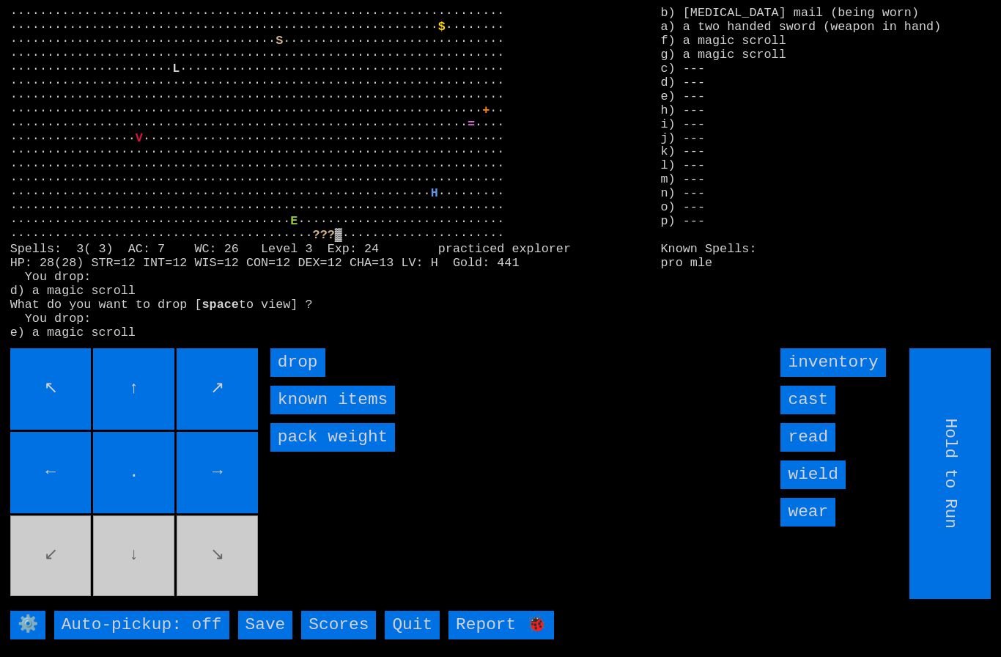
click at [300, 377] on input "drop" at bounding box center [297, 362] width 55 height 29
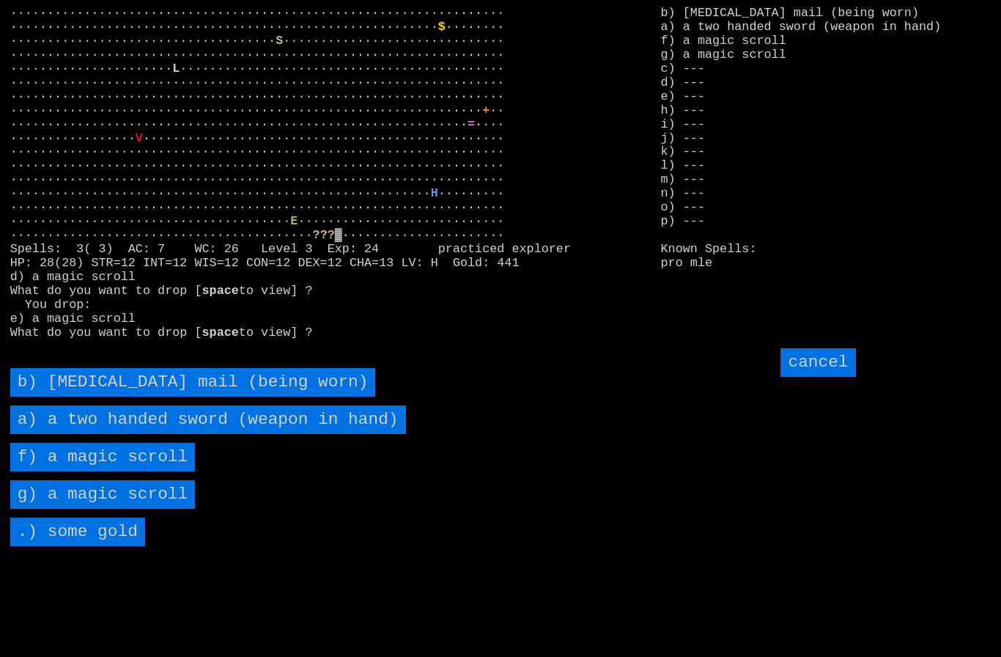
click at [84, 471] on scroll "f) a magic scroll" at bounding box center [102, 457] width 185 height 29
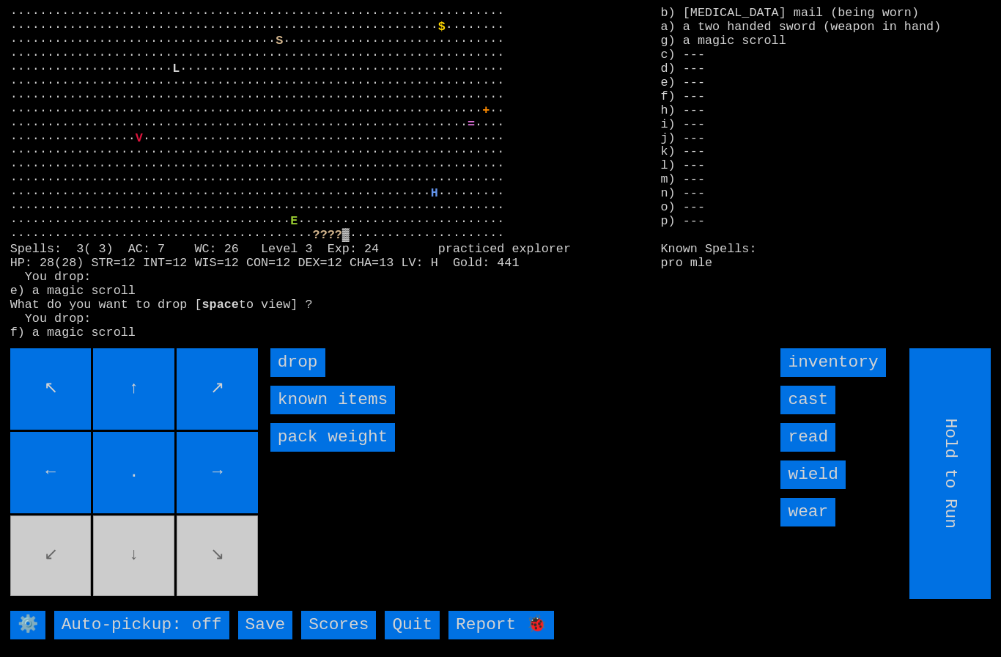
click at [298, 377] on input "drop" at bounding box center [297, 362] width 55 height 29
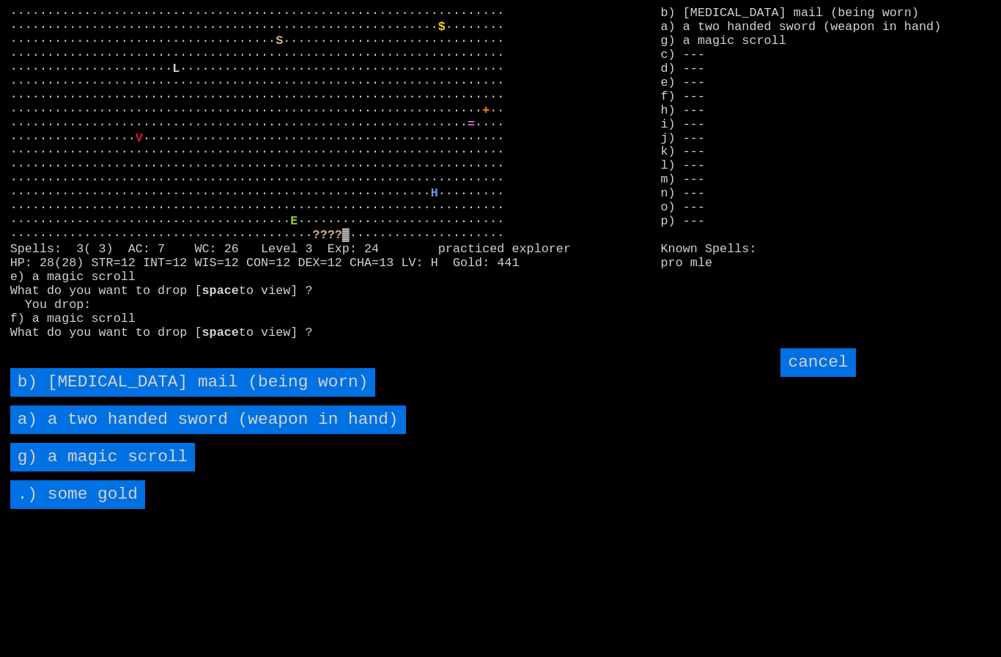
click at [92, 471] on scroll "g) a magic scroll" at bounding box center [102, 457] width 185 height 29
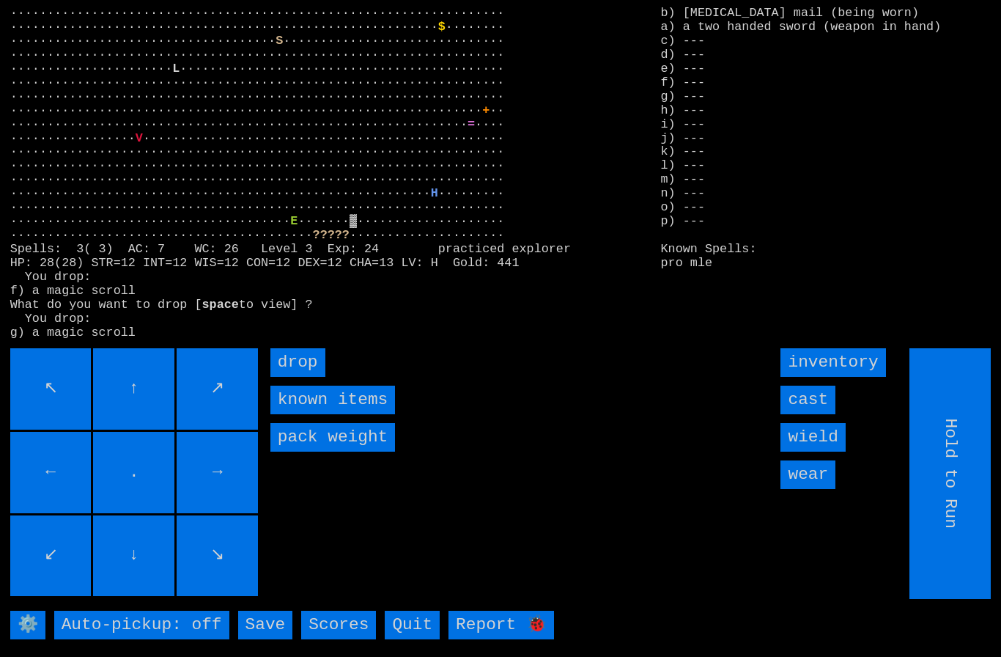
type input "Choose Direction"
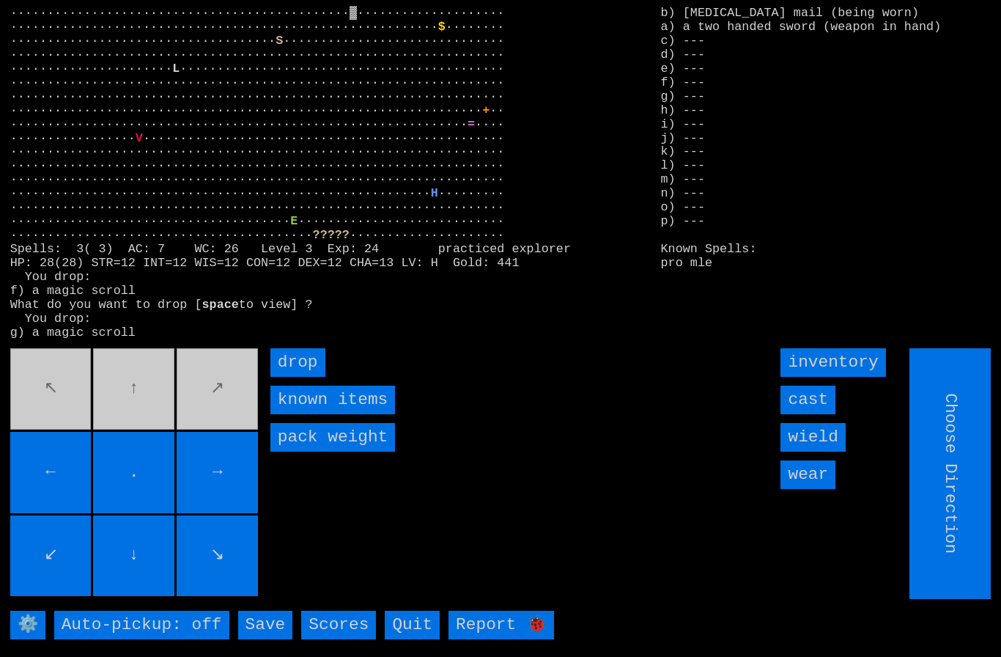
type input "Hold to Run"
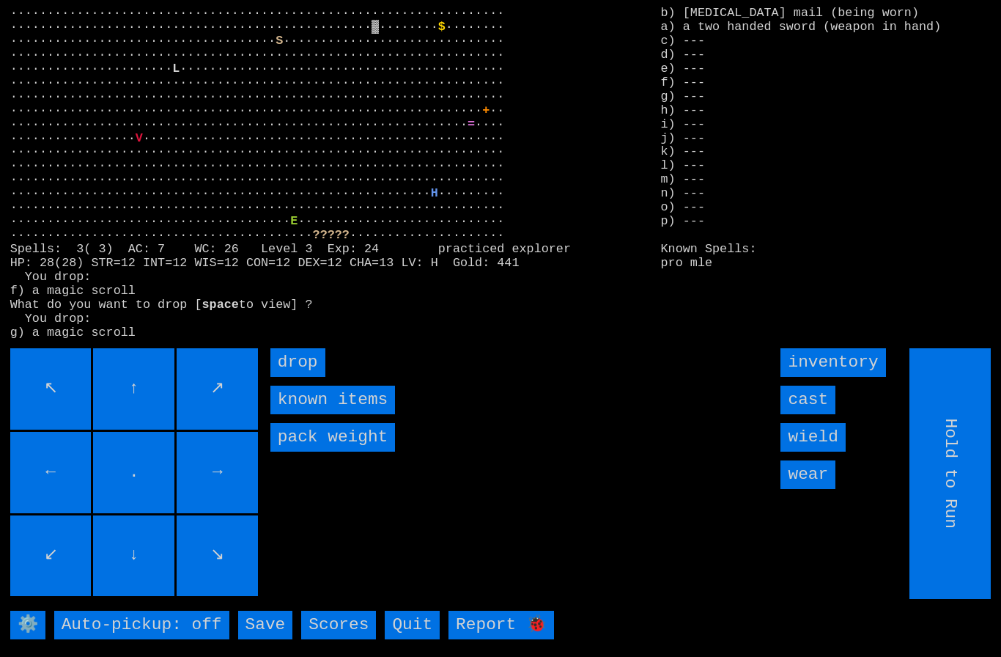
type input "Choose Direction"
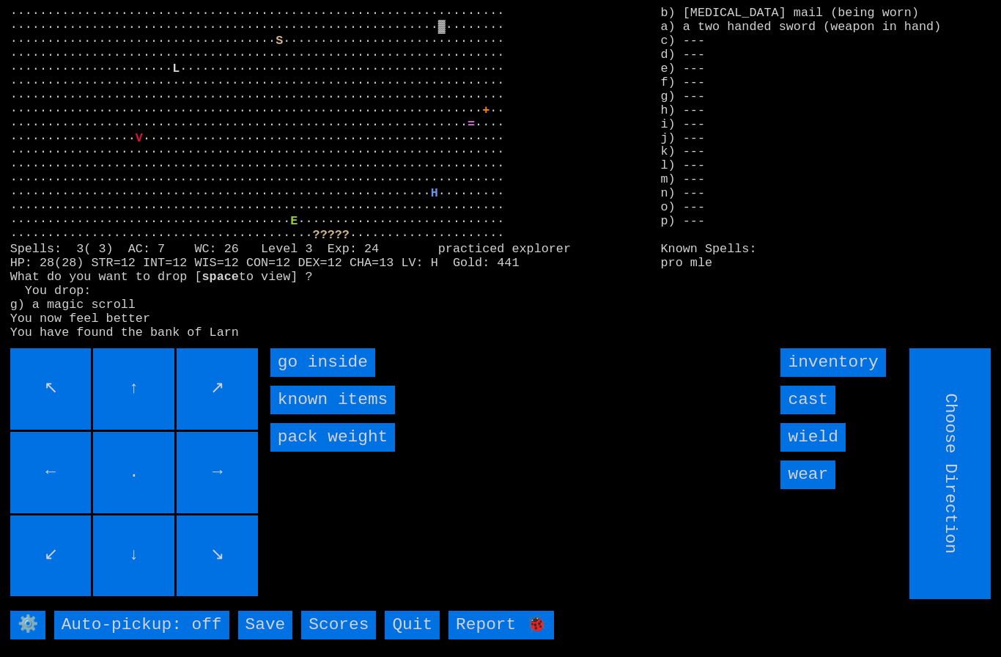
type input "Hold to Run"
click at [309, 377] on inside "go inside" at bounding box center [322, 362] width 105 height 29
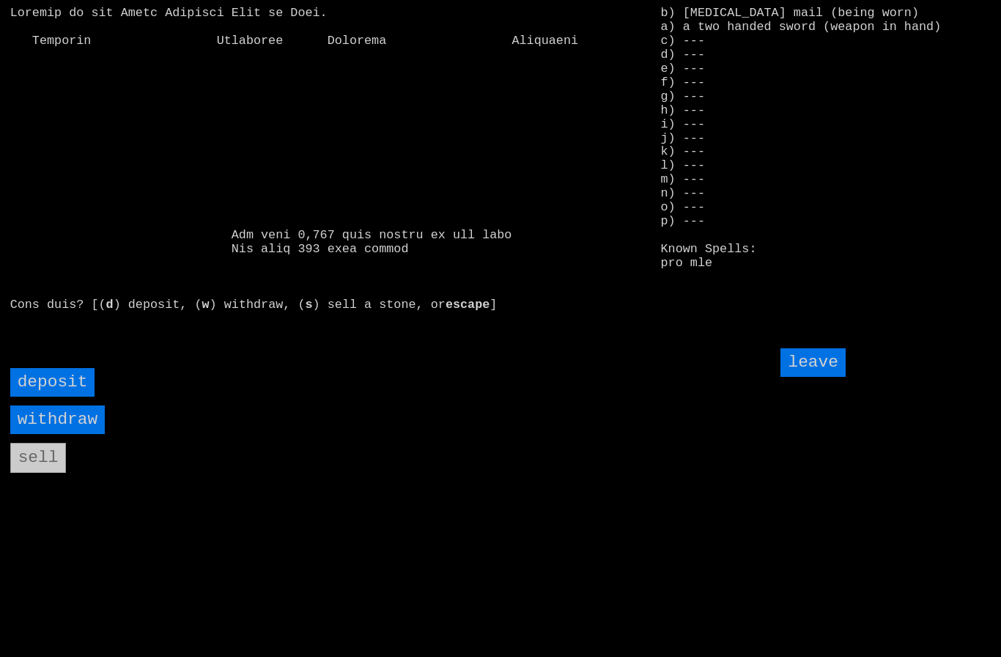
click at [46, 396] on input "deposit" at bounding box center [52, 382] width 85 height 29
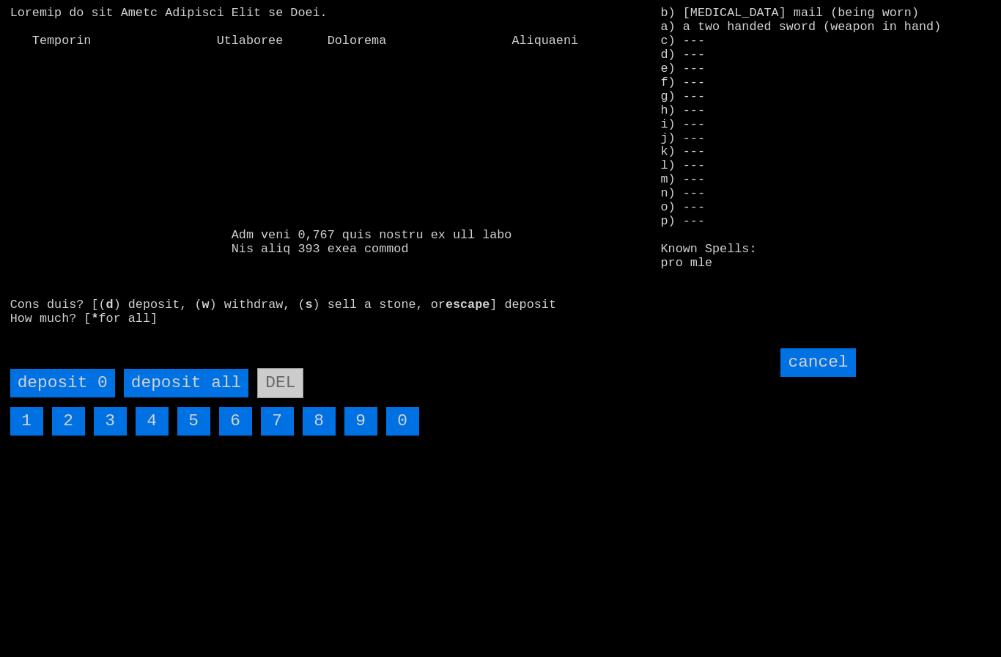
click at [171, 397] on all "deposit all" at bounding box center [186, 383] width 125 height 29
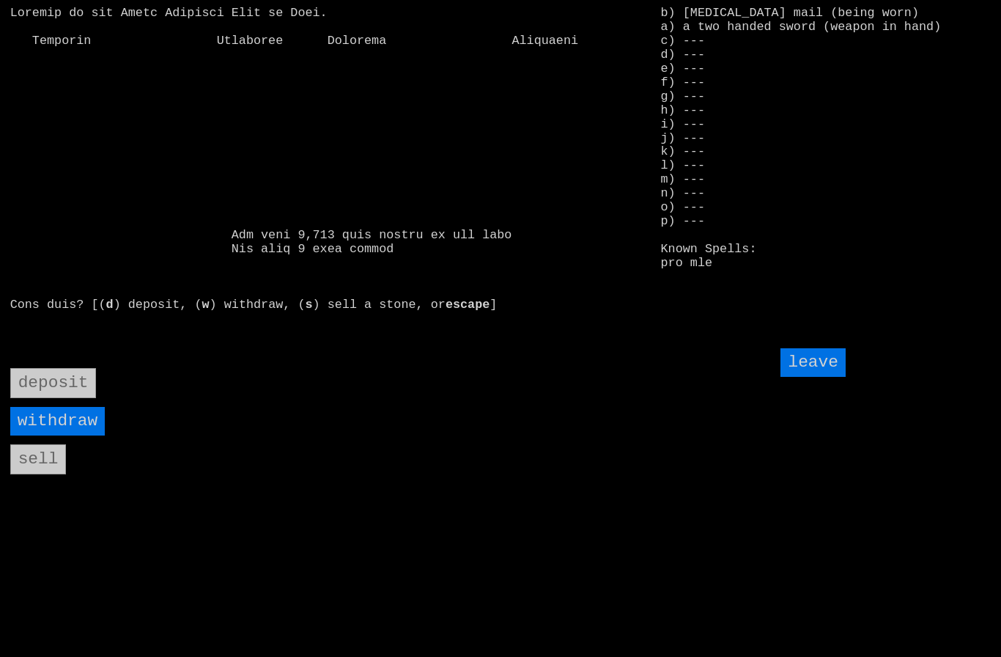
click at [826, 377] on input "leave" at bounding box center [813, 362] width 64 height 29
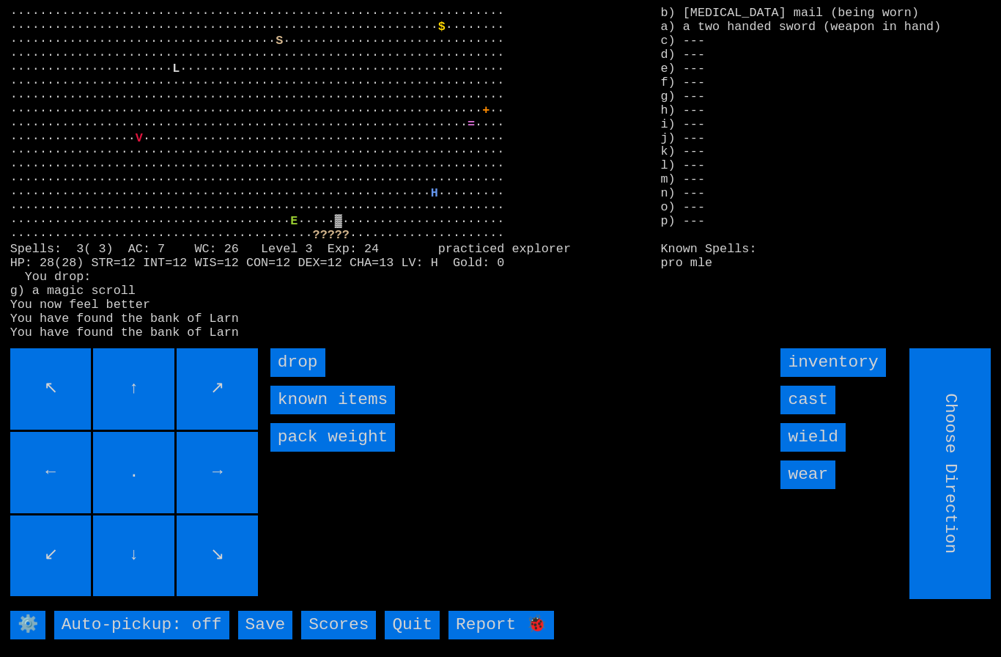
type input "Hold to Run"
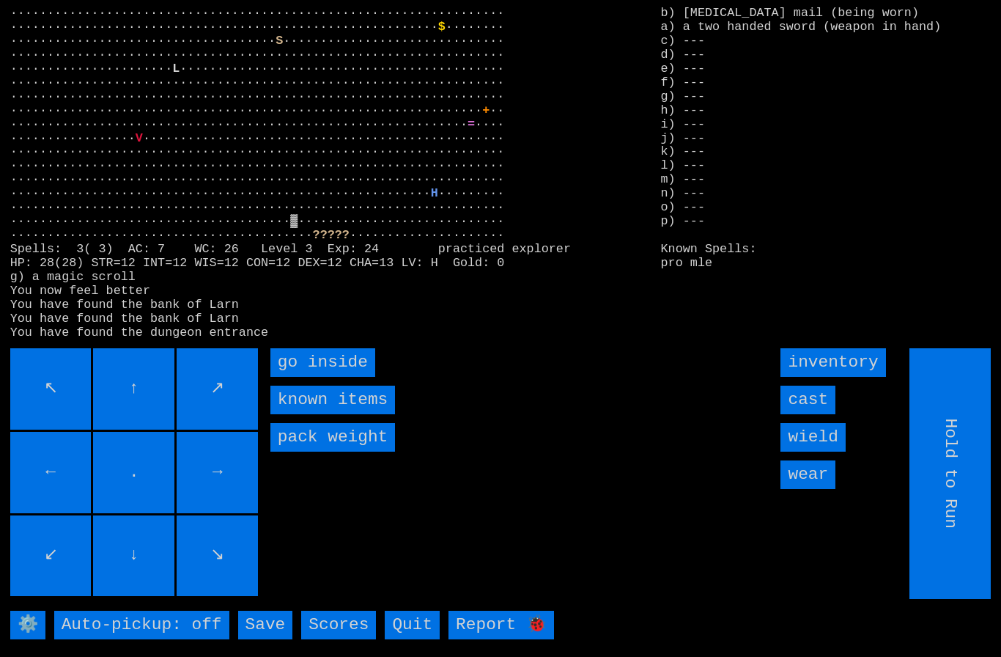
click at [301, 377] on inside "go inside" at bounding box center [322, 362] width 105 height 29
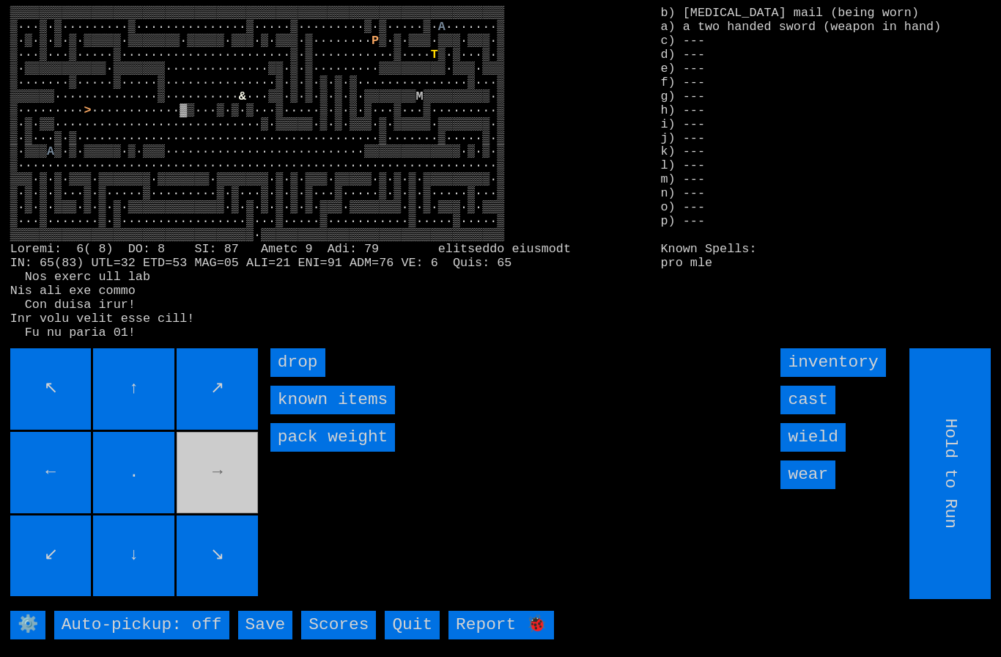
type input "Choose Direction"
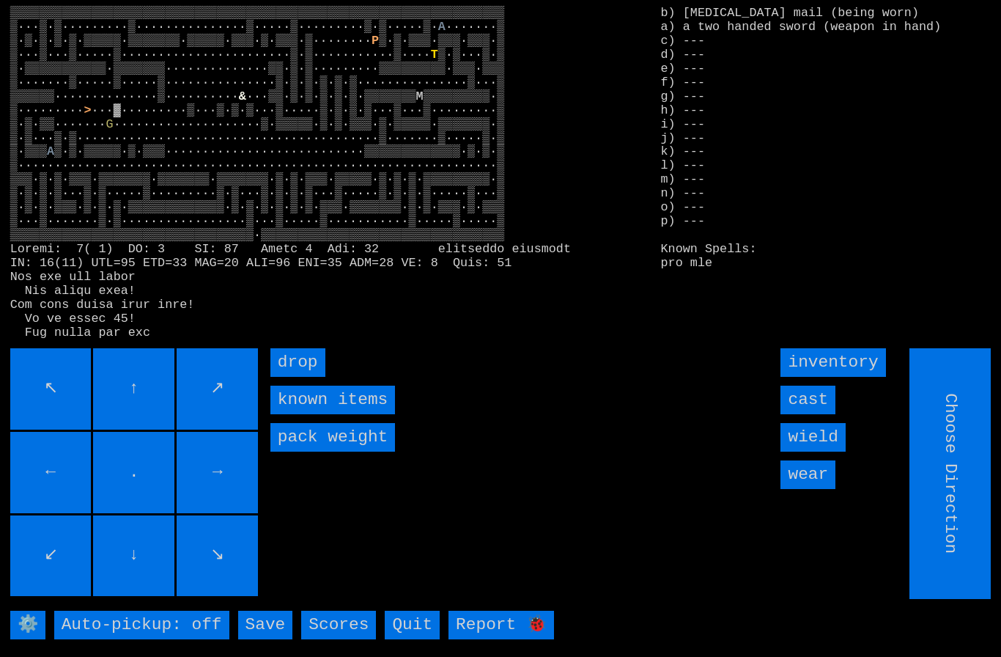
type input "Hold to Run"
click at [306, 377] on down "go down" at bounding box center [312, 362] width 85 height 29
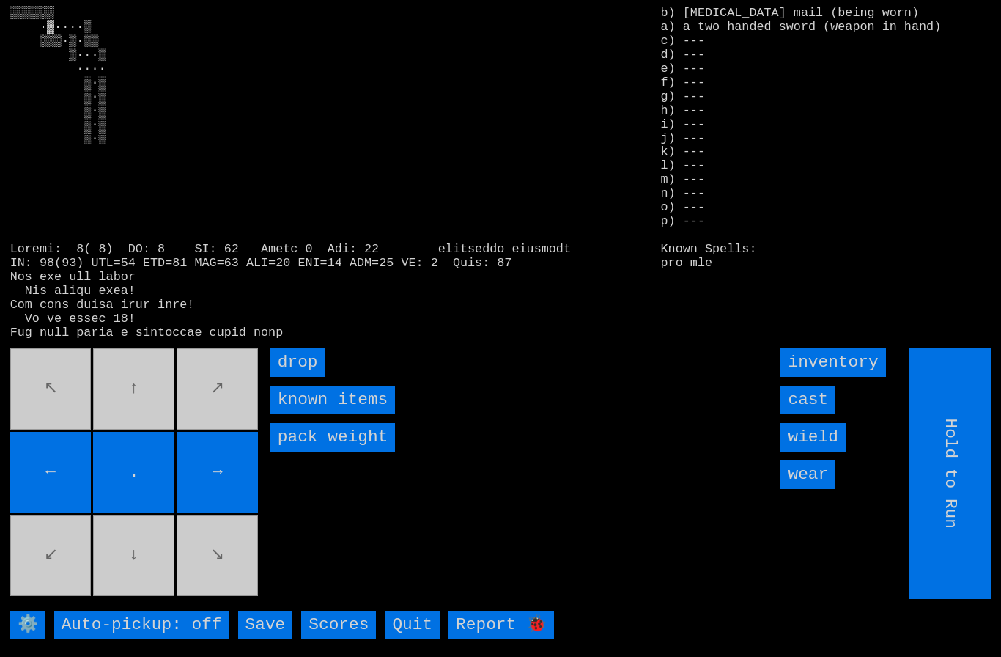
click at [61, 455] on movebuttons "↖ ↑ ↗ ← . → ↙ ↓ ↘" at bounding box center [135, 473] width 251 height 251
click at [60, 455] on movebuttons "↖ ↑ ↗ ← . → ↙ ↓ ↘" at bounding box center [135, 473] width 251 height 251
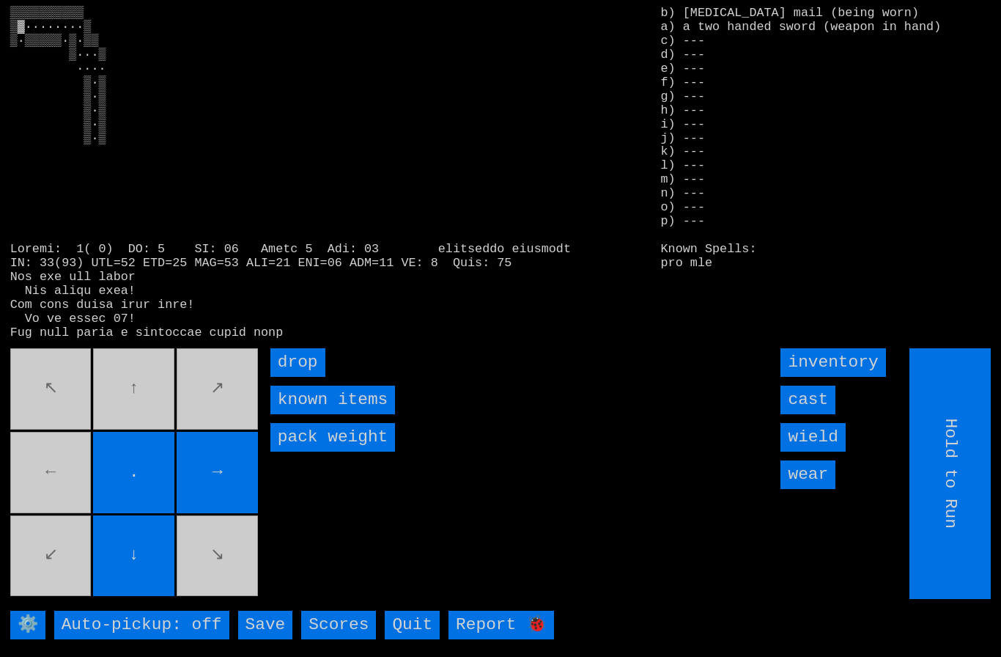
type input "Choose Direction"
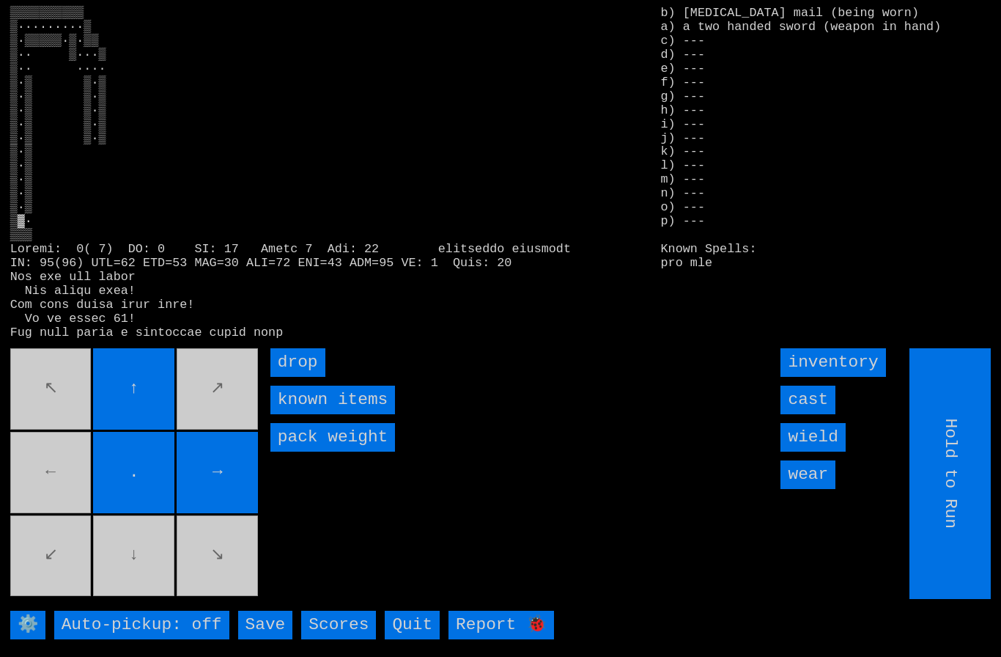
type input "Choose Direction"
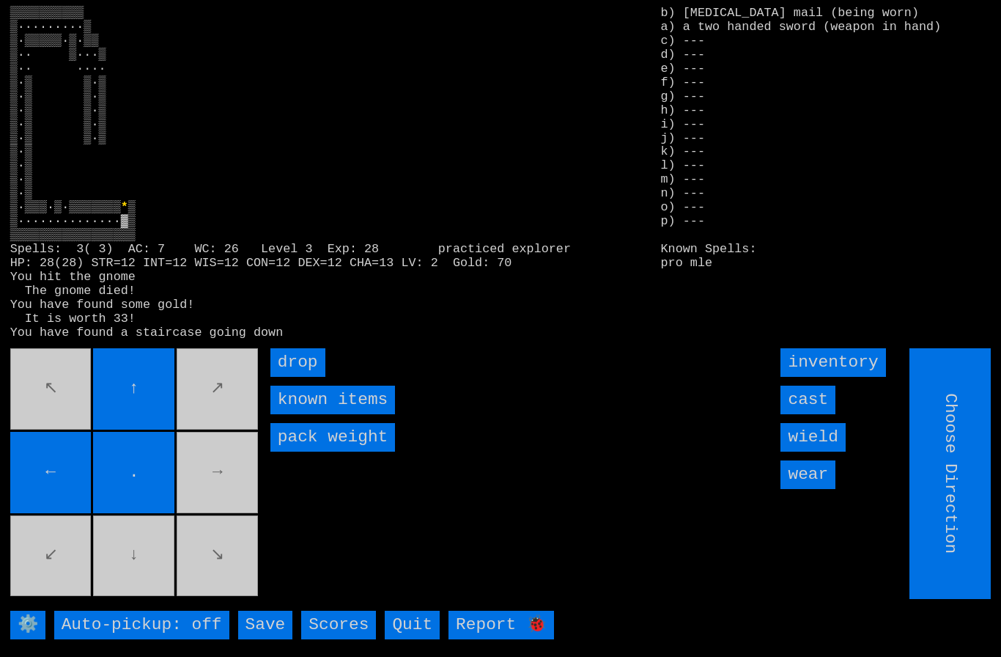
type input "Hold to Run"
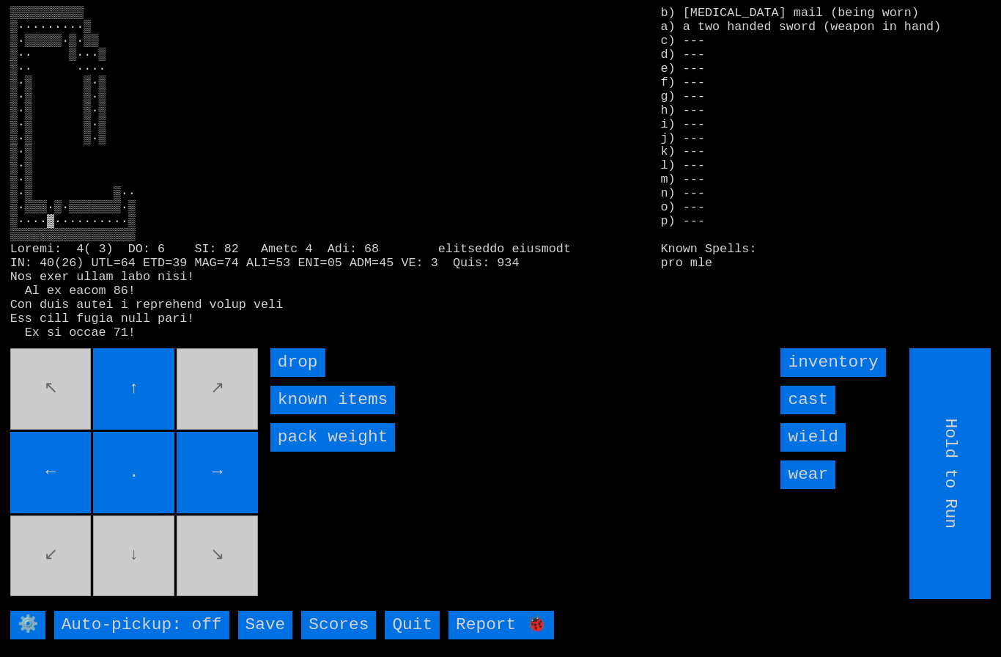
type input "Choose Direction"
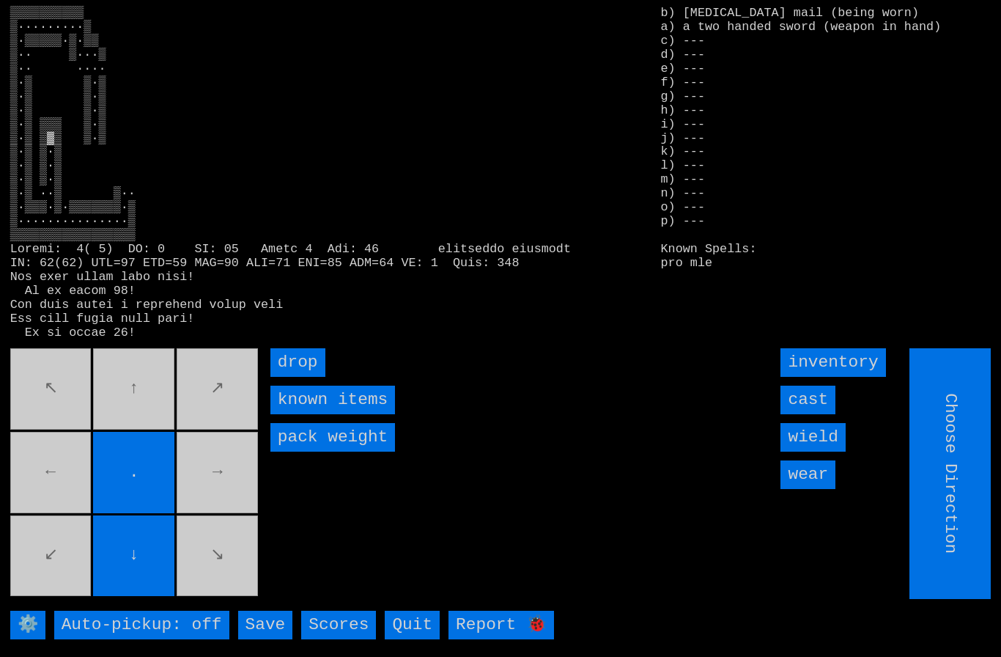
type input "Hold to Run"
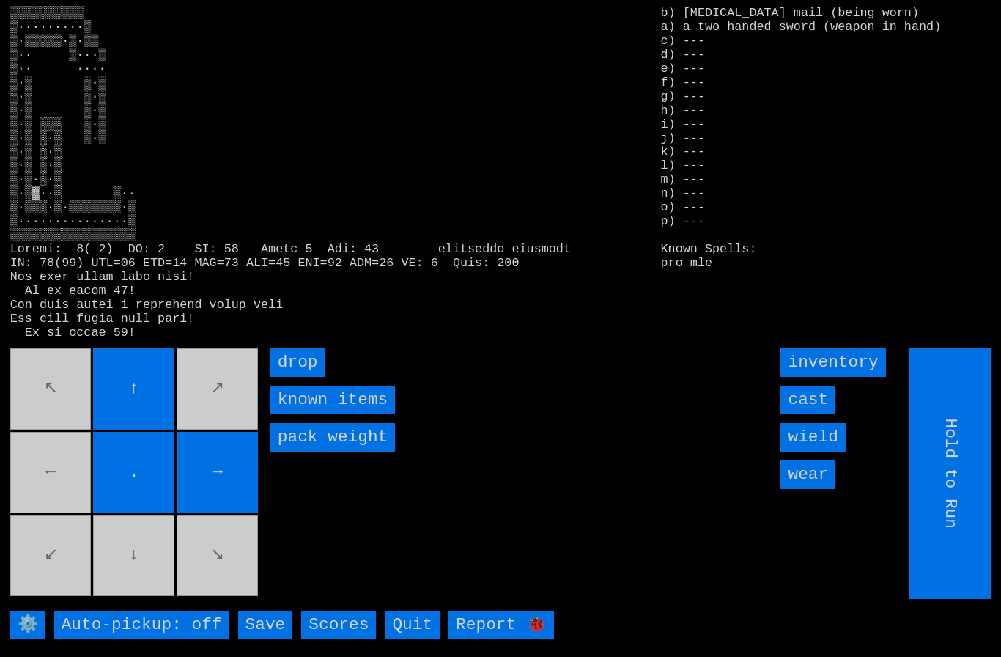
type input "Choose Direction"
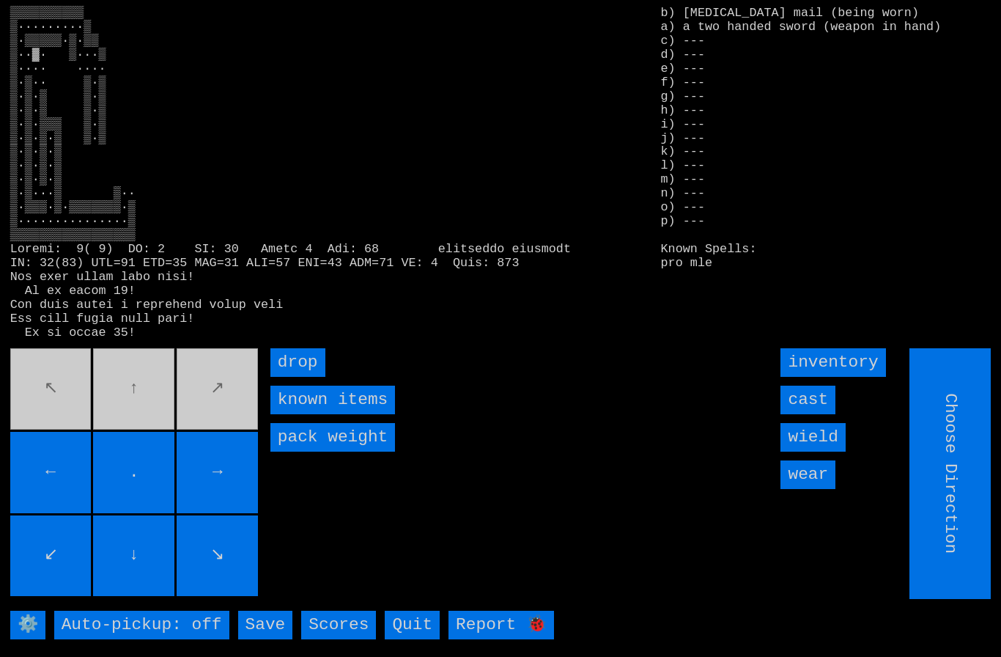
type input "Hold to Run"
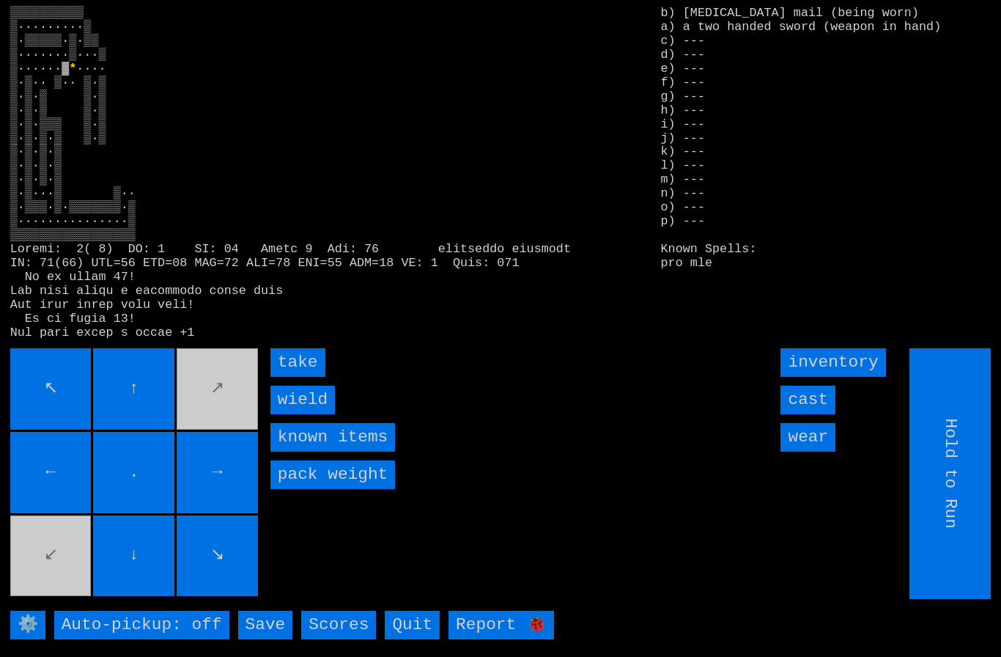
click at [295, 377] on input "take" at bounding box center [297, 362] width 55 height 29
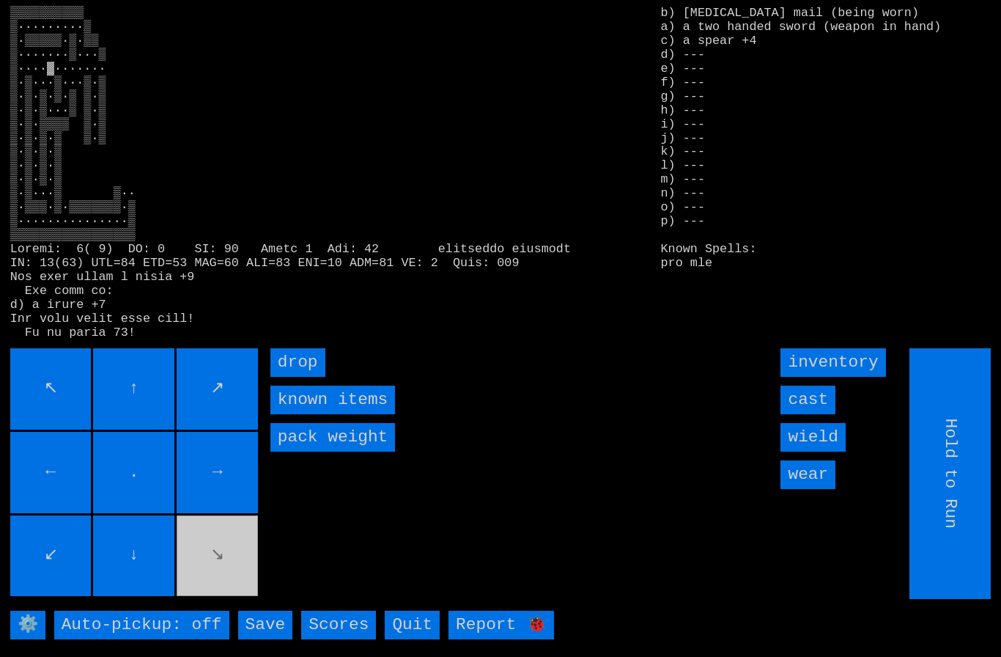
type input "Choose Direction"
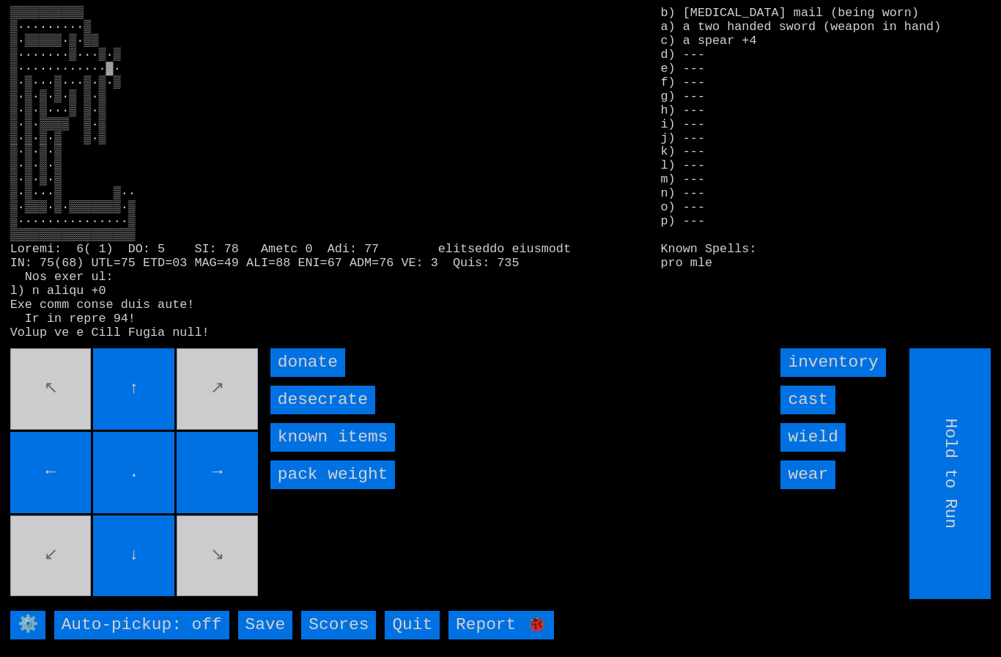
type input "Choose Direction"
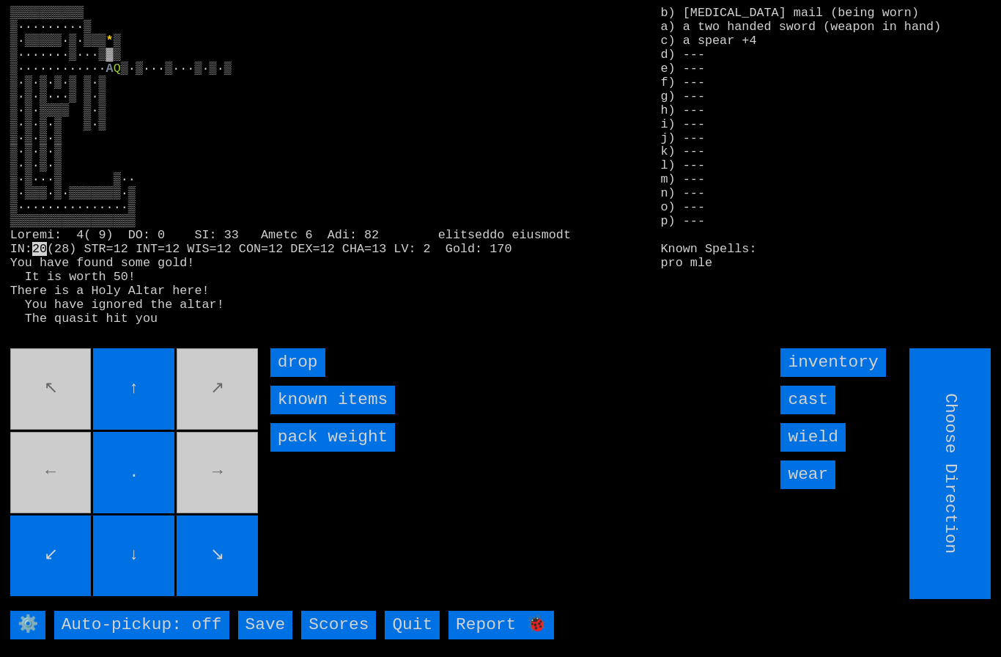
type input "Hold to Run"
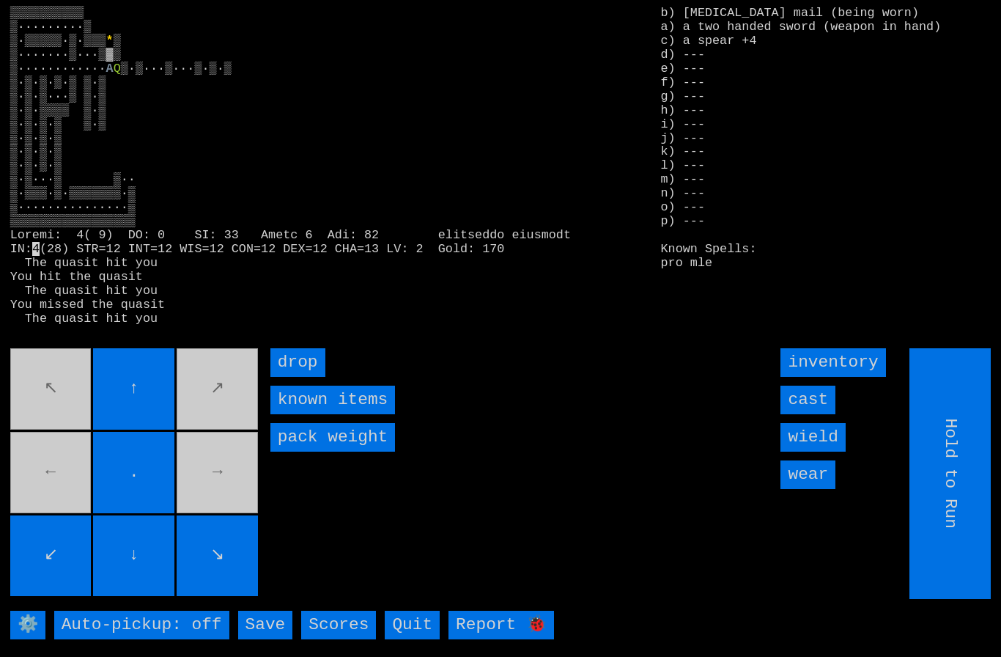
click at [818, 414] on input "cast" at bounding box center [808, 399] width 55 height 29
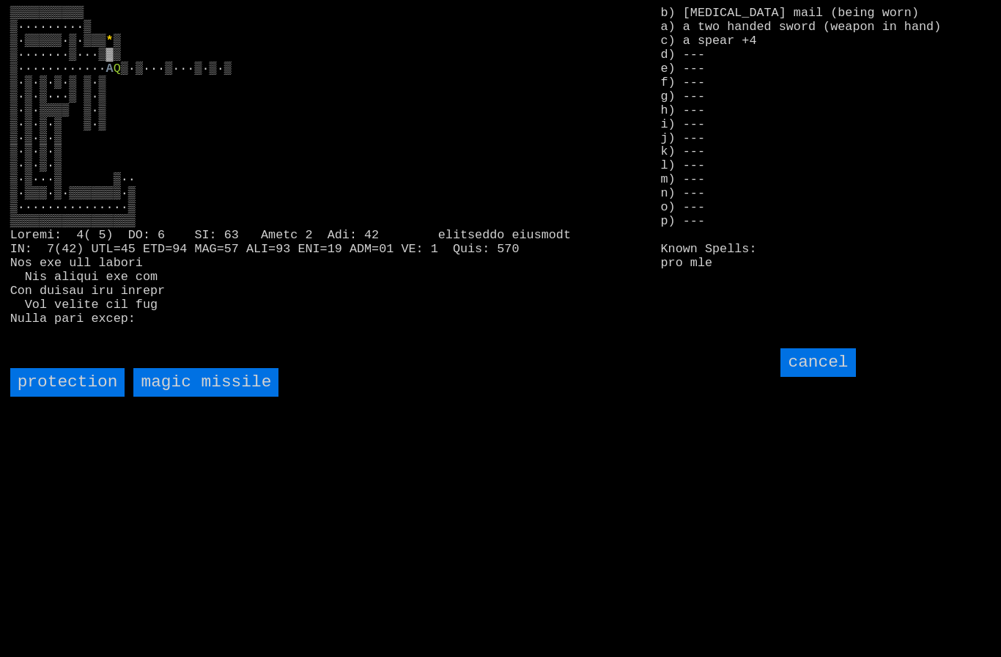
click at [204, 396] on missile "magic missile" at bounding box center [205, 382] width 145 height 29
